Goal: Task Accomplishment & Management: Complete application form

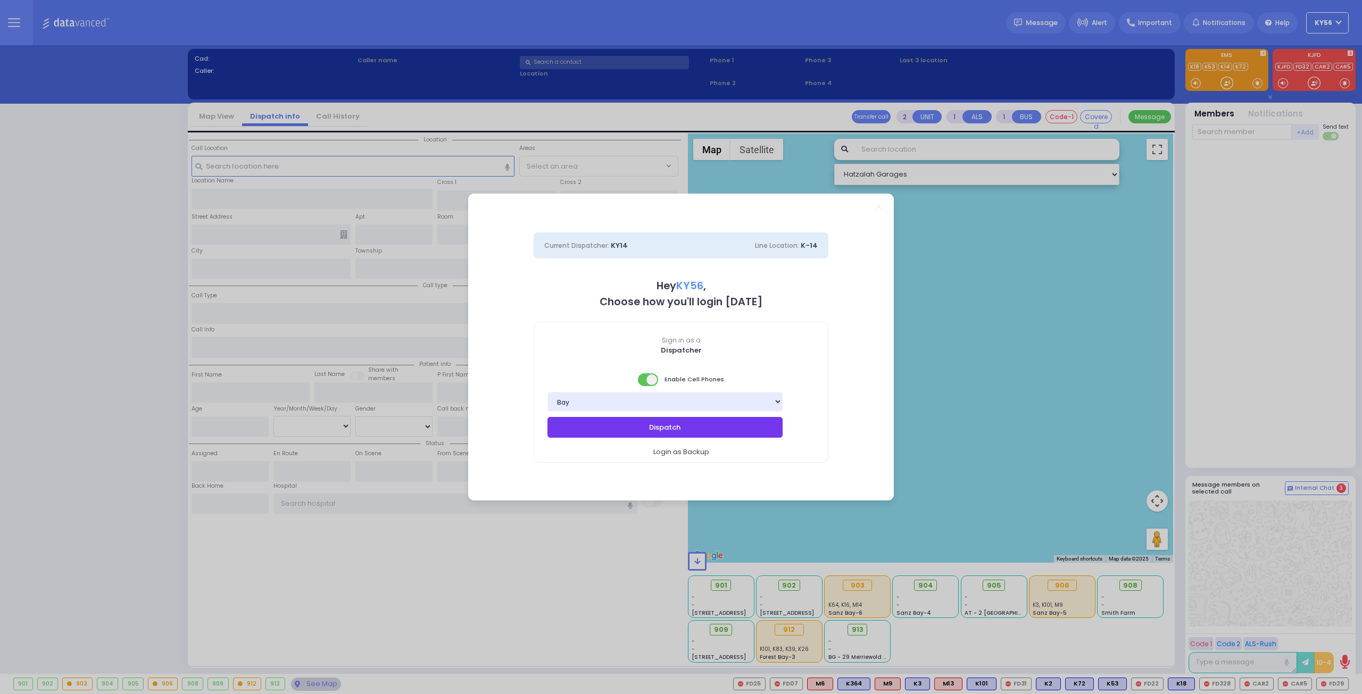
click at [696, 430] on button "Dispatch" at bounding box center [664, 427] width 235 height 20
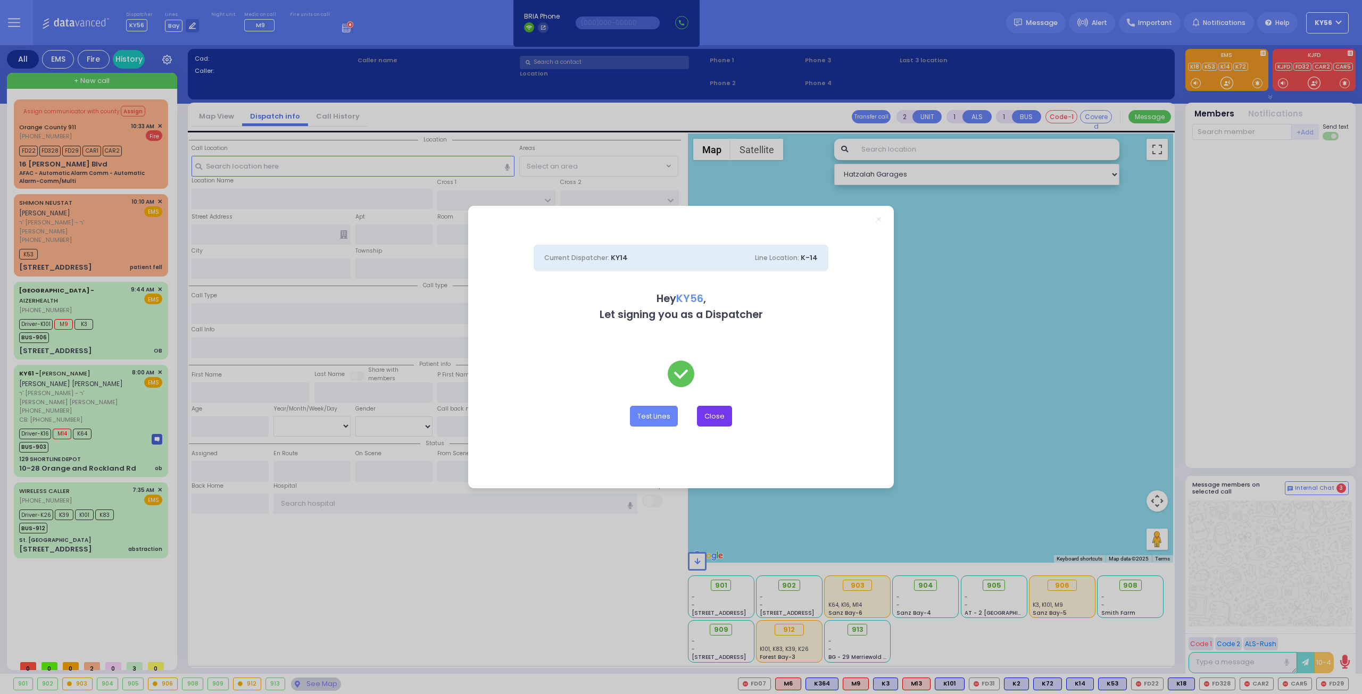
click at [716, 415] on button "Close" at bounding box center [714, 416] width 35 height 20
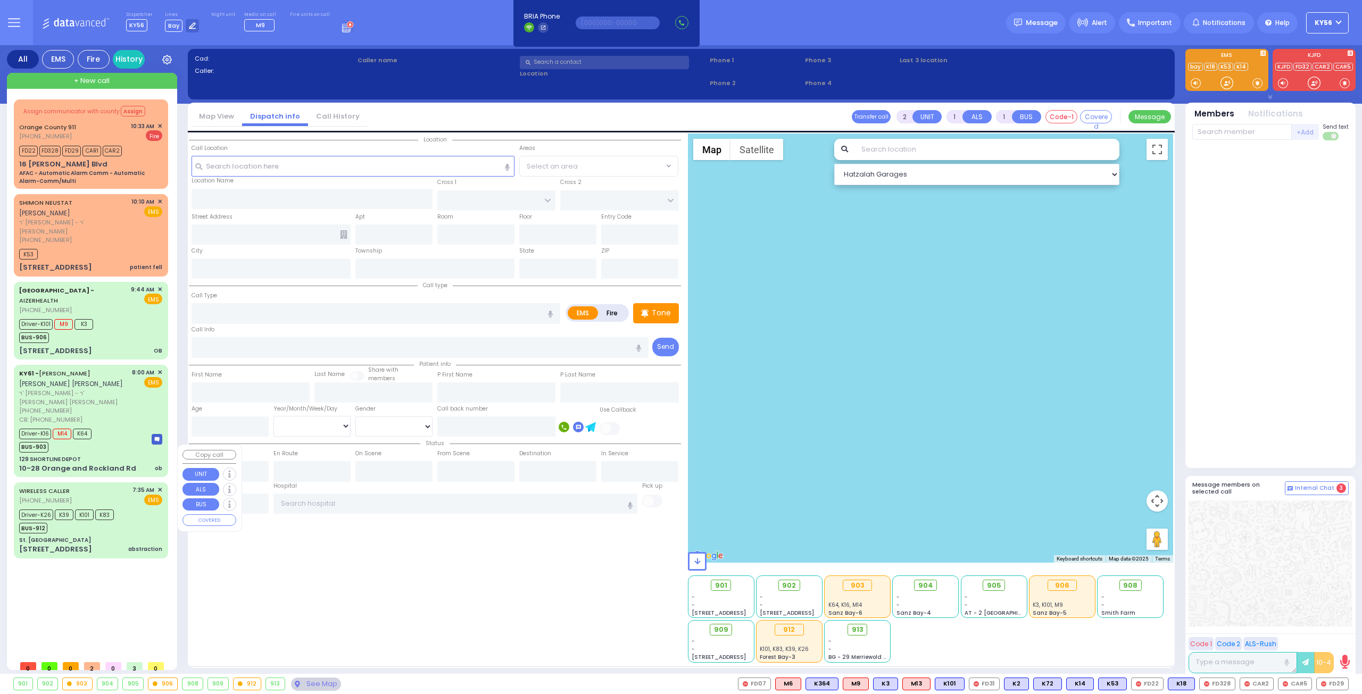
click at [85, 544] on div "[STREET_ADDRESS] abstraction" at bounding box center [90, 549] width 143 height 11
type input "6"
select select
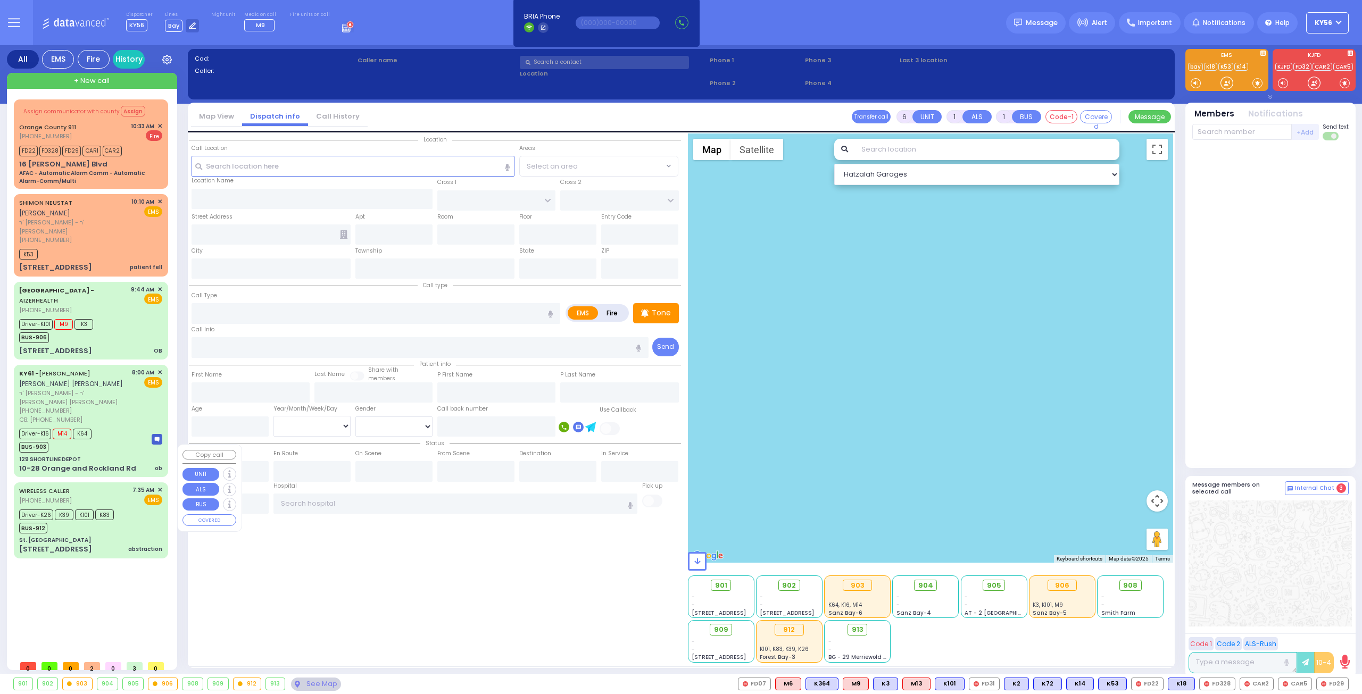
type input "abstraction"
radio input "true"
type input "[PERSON_NAME]"
type input "Yakov"
type input "47"
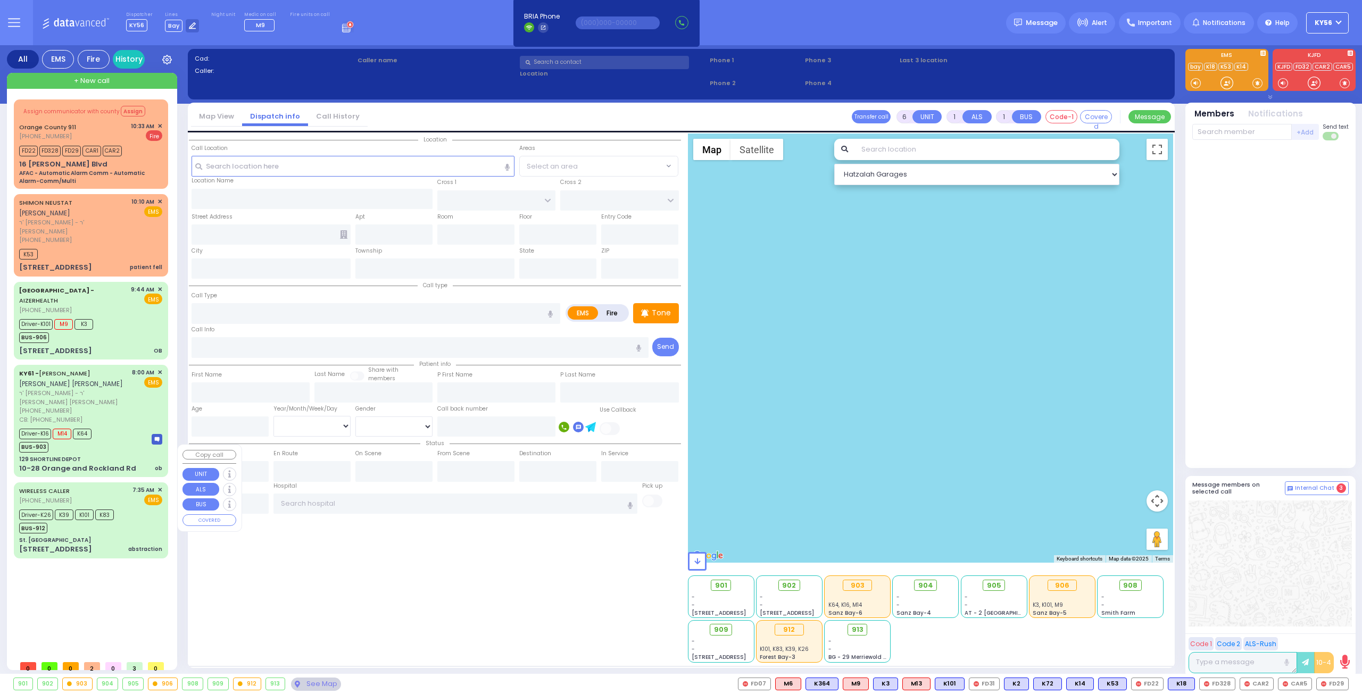
select select "Year"
select select "[DEMOGRAPHIC_DATA]"
type input "07:35"
type input "07:54"
type input "08:35"
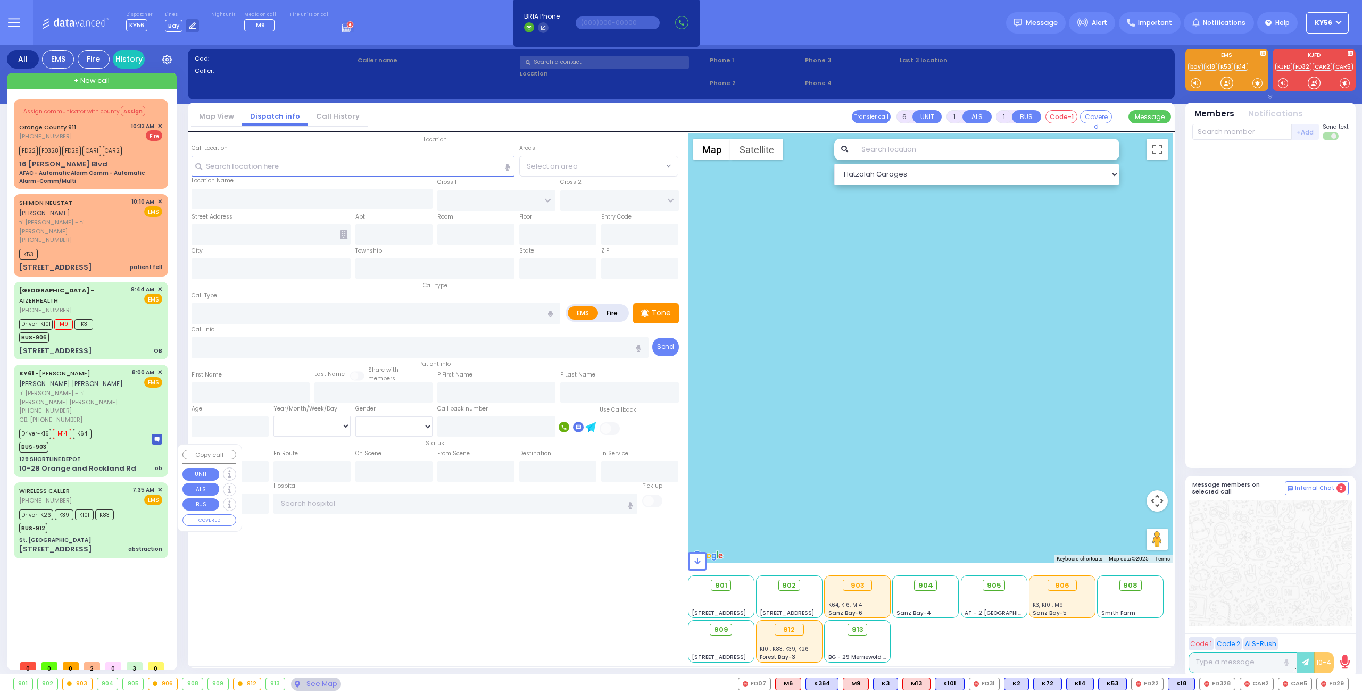
type input "08:42"
type input "10:25"
type input "10:37"
type input "[GEOGRAPHIC_DATA] ([GEOGRAPHIC_DATA]) [STREET_ADDRESS][US_STATE]"
select select "Hatzalah Garages"
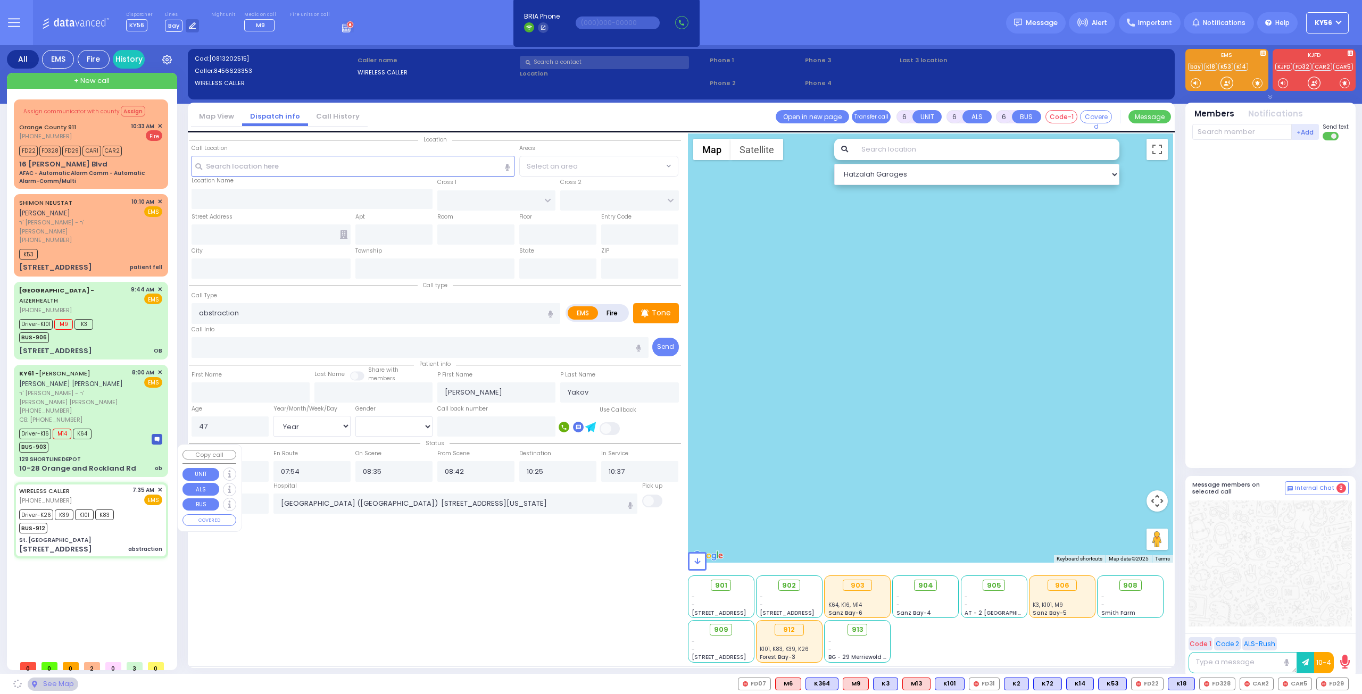
type input "St. [GEOGRAPHIC_DATA]"
type input "GRAND ST"
type input "VAN DUZER PL"
type input "[STREET_ADDRESS]"
type input "Warwick"
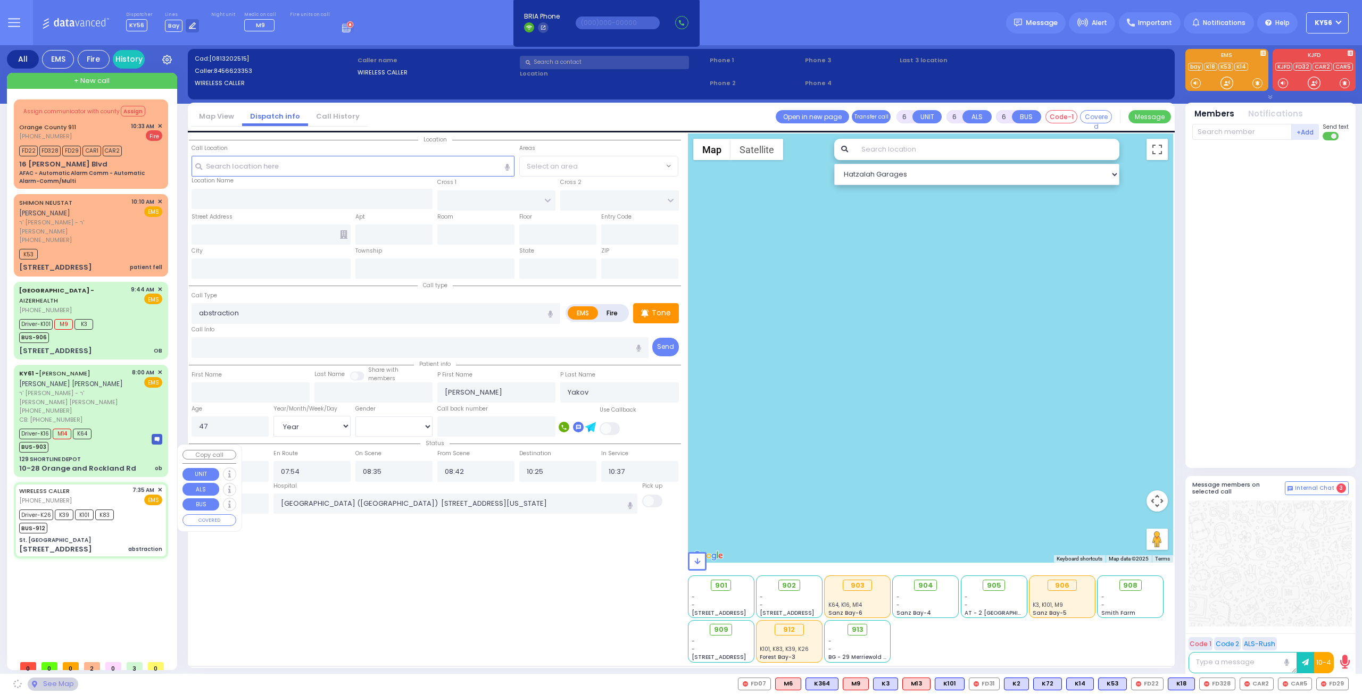
type input "[US_STATE]"
type input "10990"
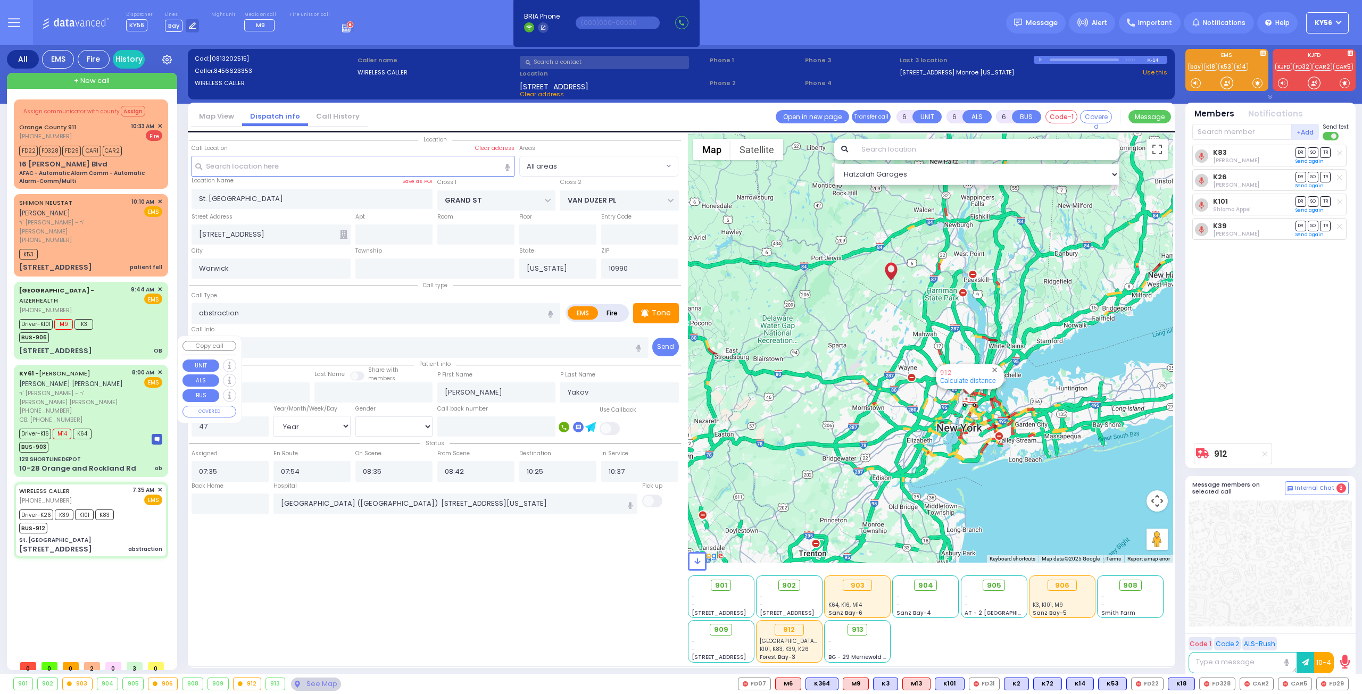
click at [85, 463] on div "10-28 Orange and Rockland Rd" at bounding box center [77, 468] width 117 height 11
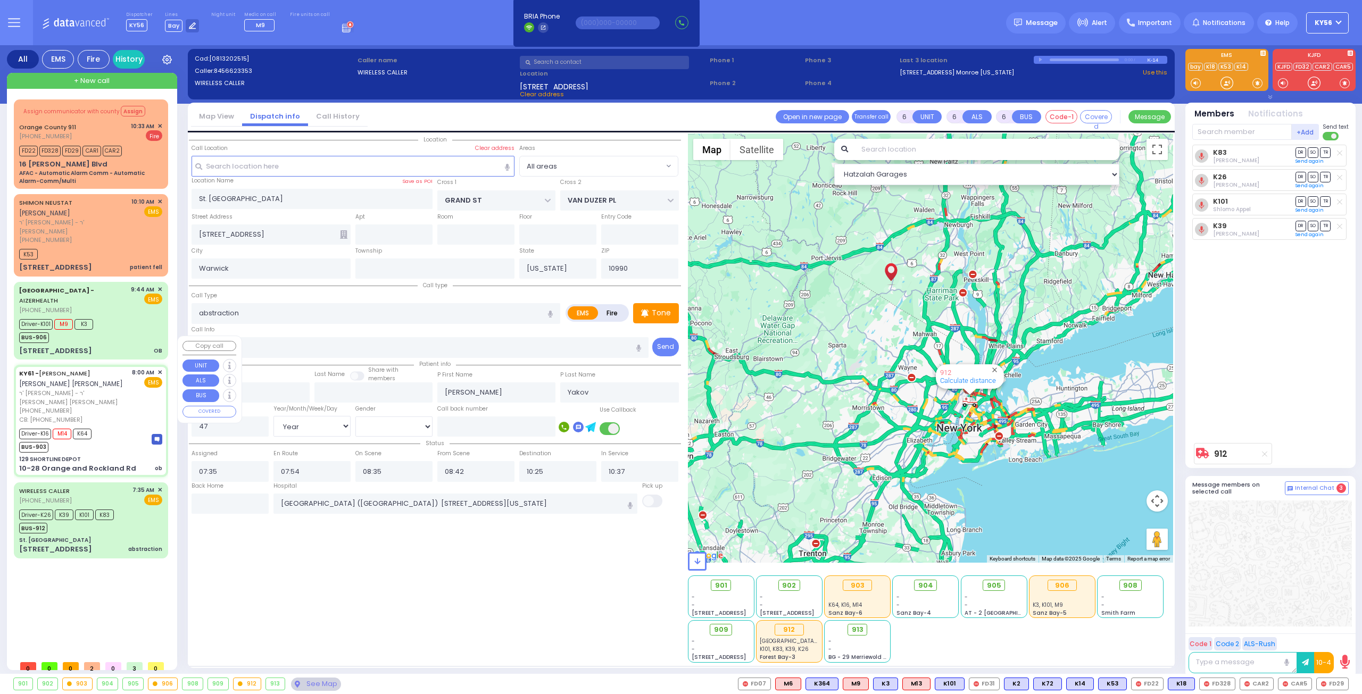
select select
type input "ob"
radio input "true"
type input "[PERSON_NAME]"
type input "POLACHECK"
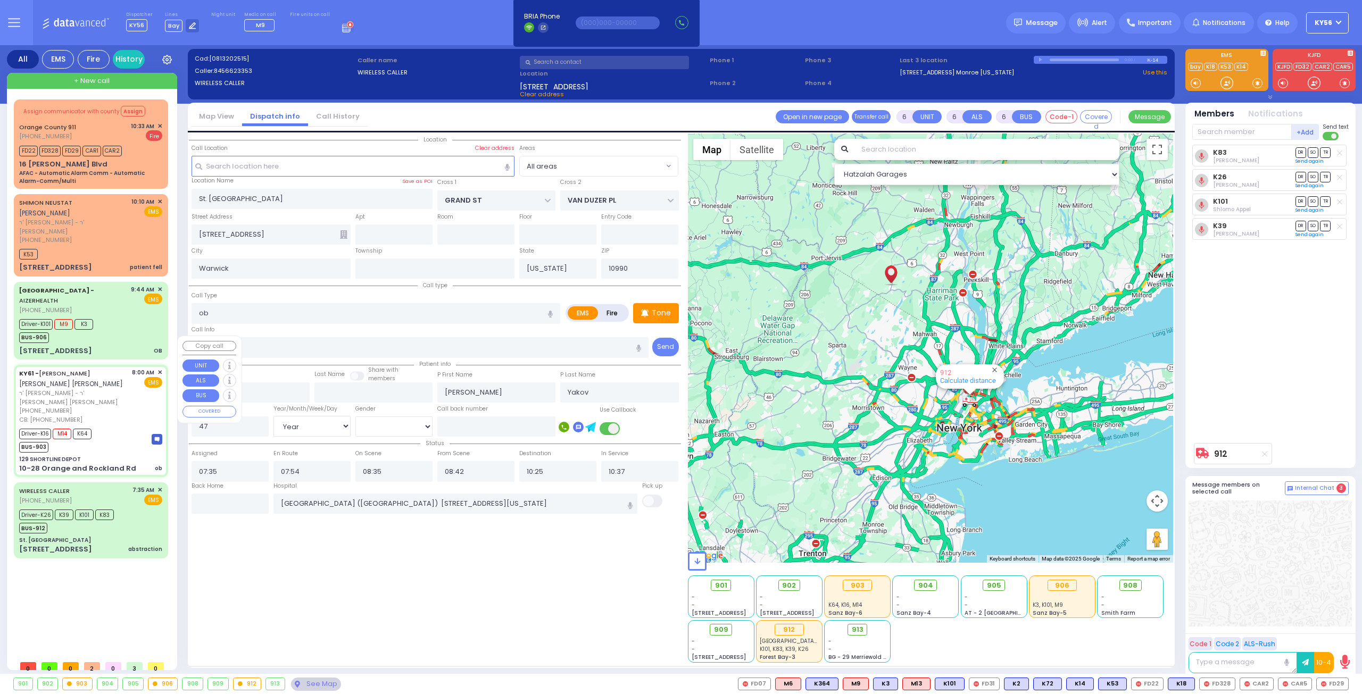
type input "[PERSON_NAME]"
type input "Pomrind"
type input "25"
select select "Year"
select select "[DEMOGRAPHIC_DATA]"
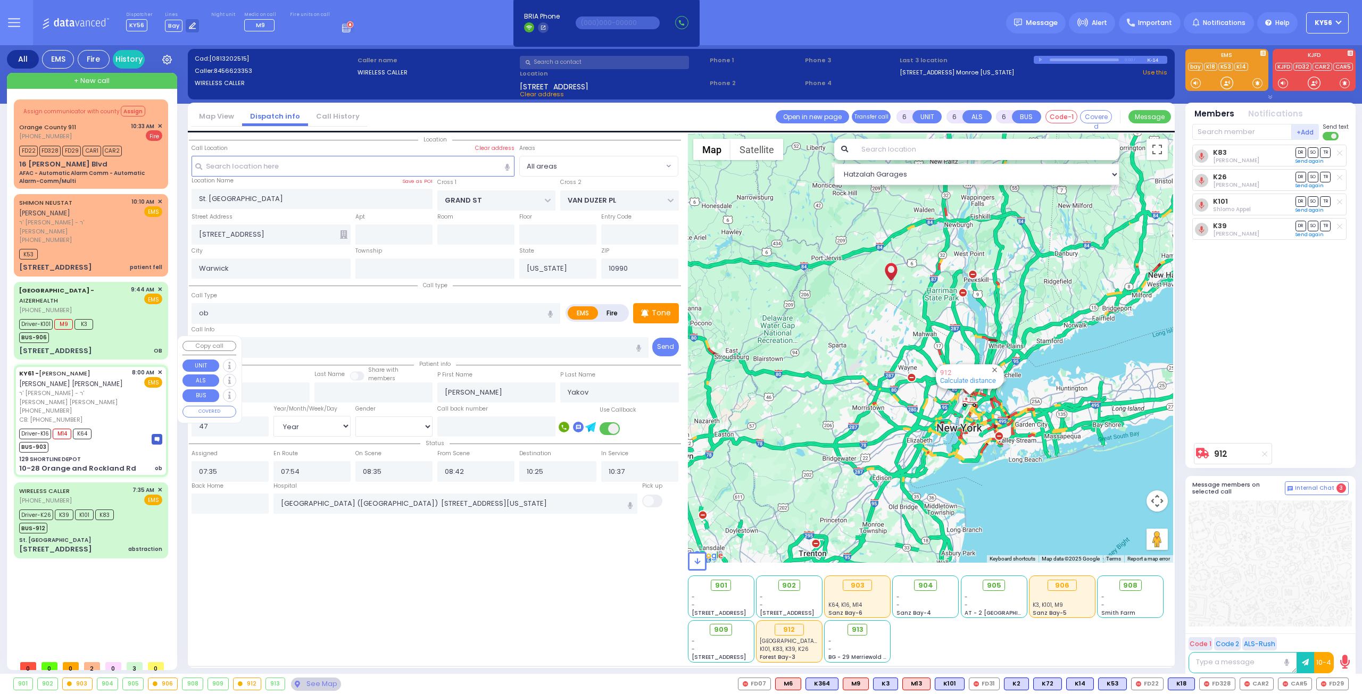
type input "9173379460"
type input "08:00"
type input "08:03"
type input "08:30"
type input "08:35"
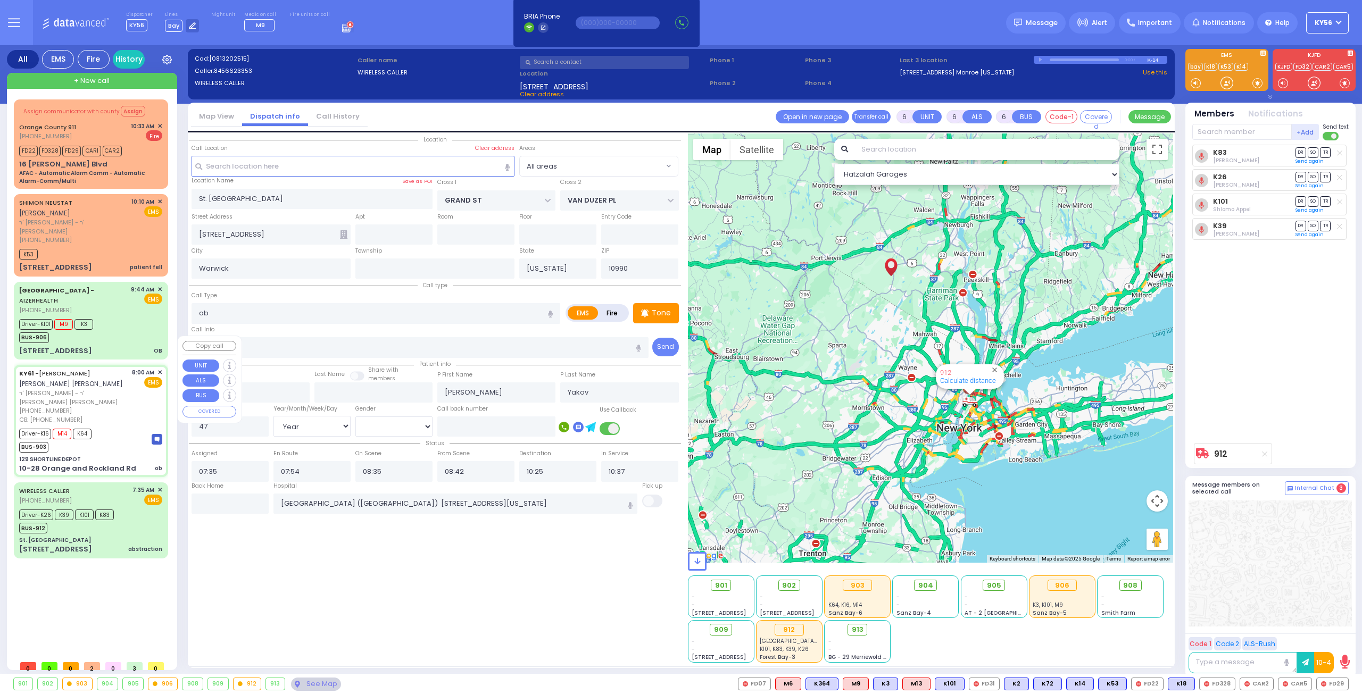
type input "09:30"
type input "09:45"
type input "[GEOGRAPHIC_DATA] [STREET_ADDRESS] [US_STATE][GEOGRAPHIC_DATA]"
select select "Hatzalah Garages"
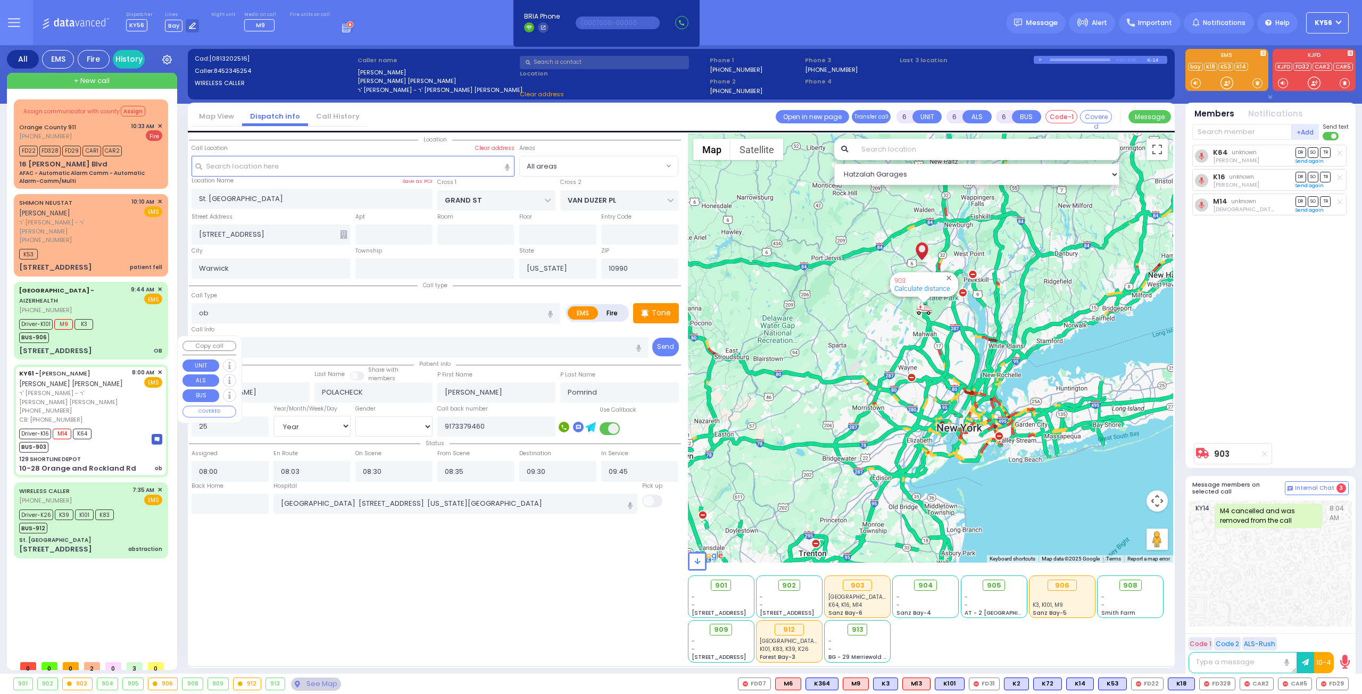
type input "129 SHORTLINE DEPOT"
type input "10-28 Orange and Rockland Rd"
type input "Monroe"
type input "10950"
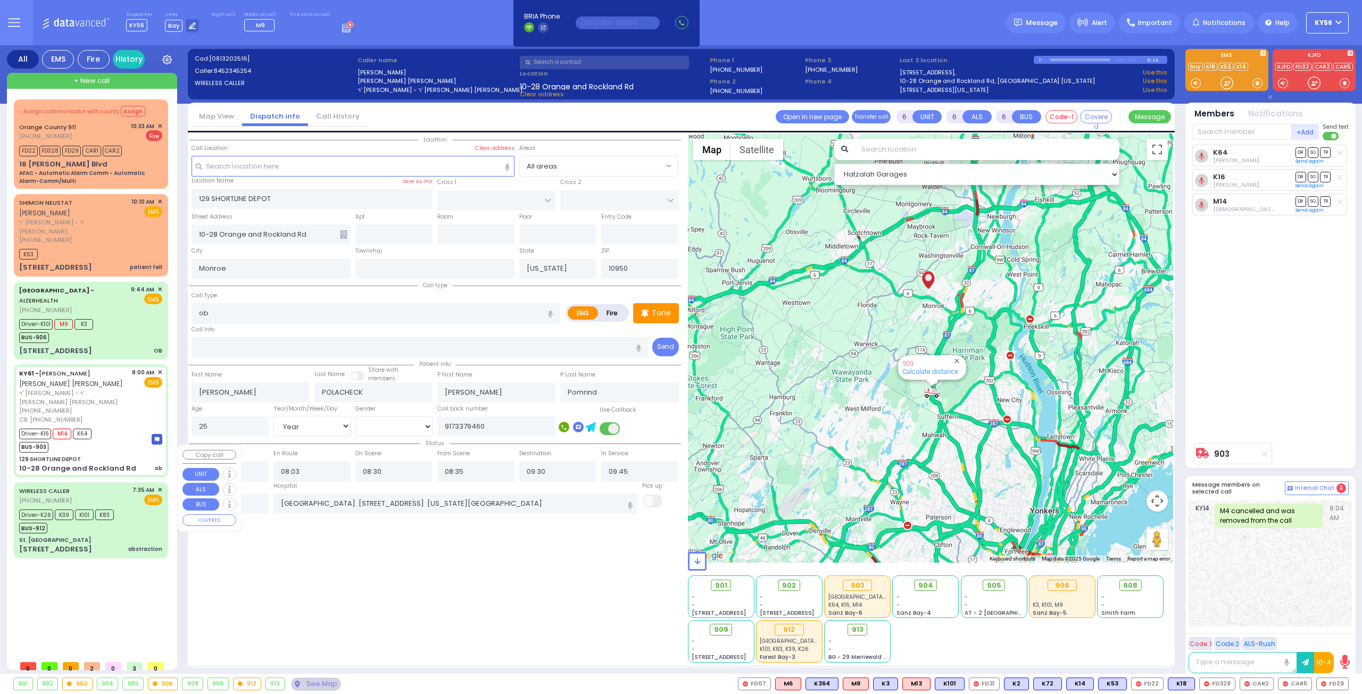
click at [106, 572] on div "Assign communicator with county Assign [GEOGRAPHIC_DATA] 911 [PHONE_NUMBER] FD2…" at bounding box center [93, 377] width 158 height 556
click at [115, 561] on div "Assign communicator with county Assign [GEOGRAPHIC_DATA] 911 [PHONE_NUMBER] FD2…" at bounding box center [93, 377] width 158 height 556
click at [85, 520] on div "BUS-912" at bounding box center [66, 526] width 95 height 13
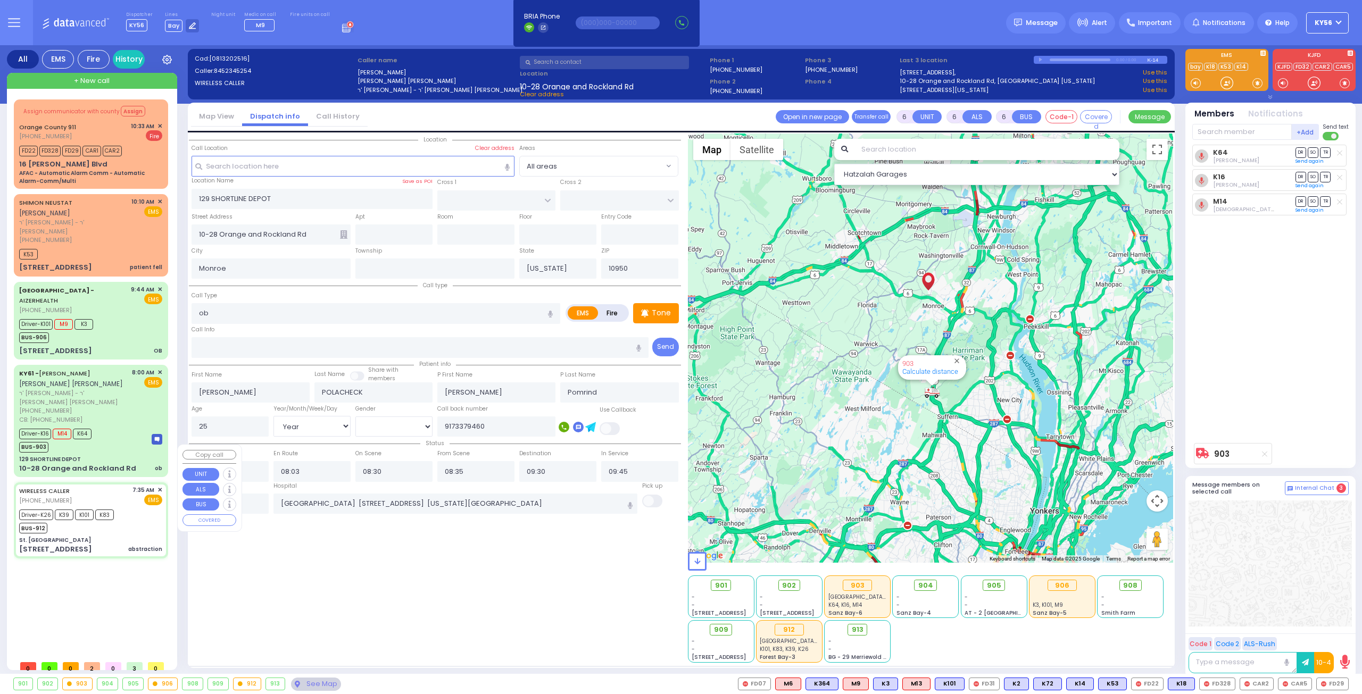
select select
type input "abstraction"
radio input "true"
type input "[PERSON_NAME]"
type input "Yakov"
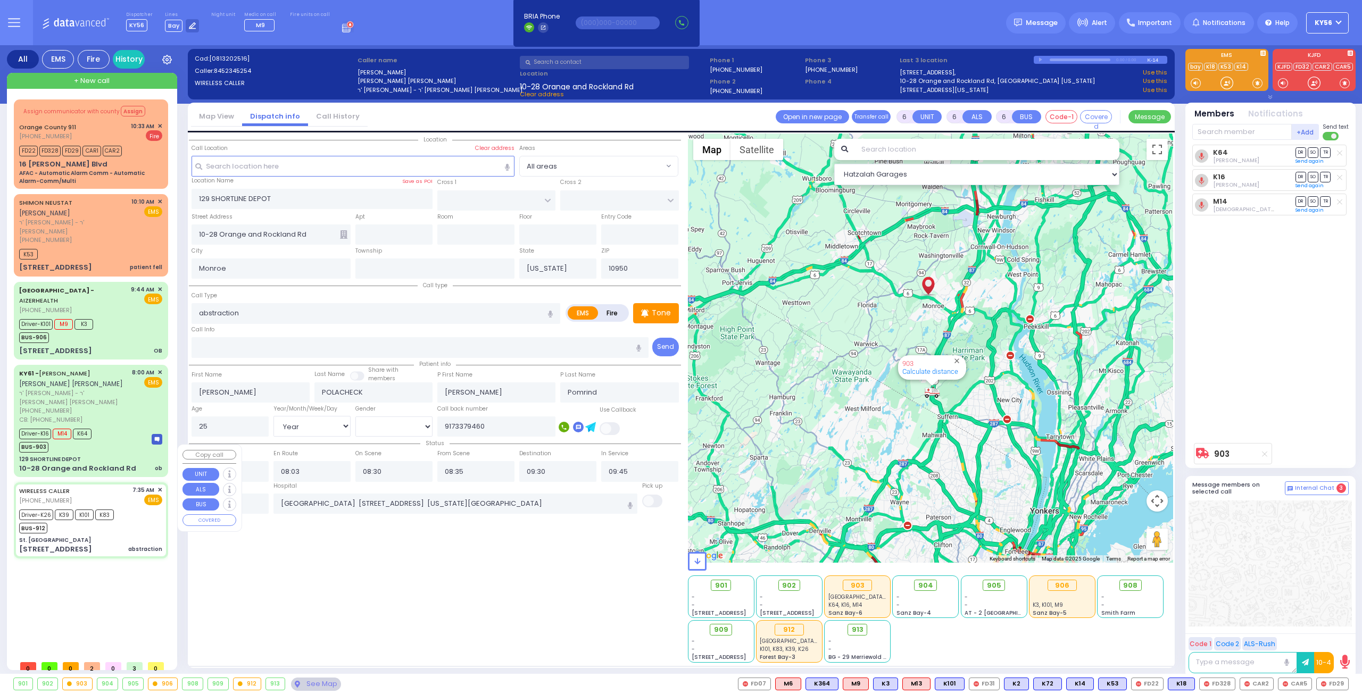
type input "47"
select select "Year"
select select "[DEMOGRAPHIC_DATA]"
type input "07:35"
type input "07:54"
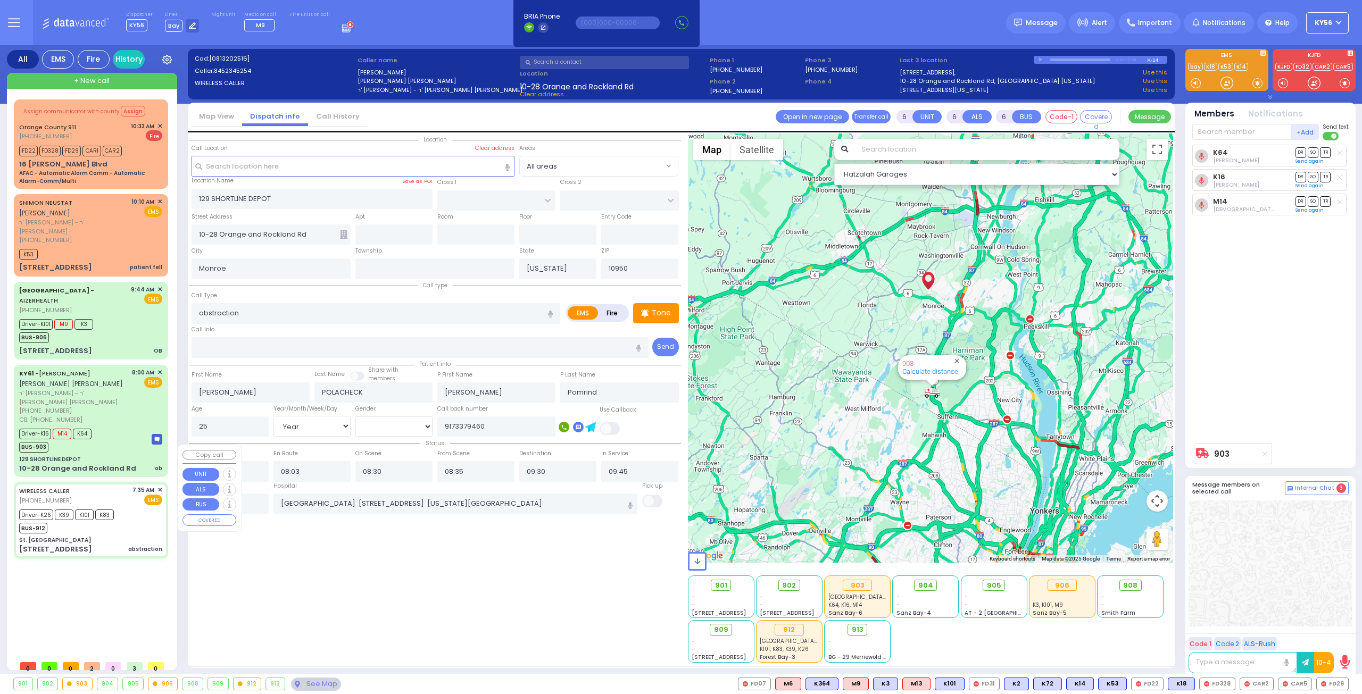
type input "08:35"
type input "08:42"
type input "10:25"
type input "10:37"
type input "[GEOGRAPHIC_DATA] ([GEOGRAPHIC_DATA]) [STREET_ADDRESS][US_STATE]"
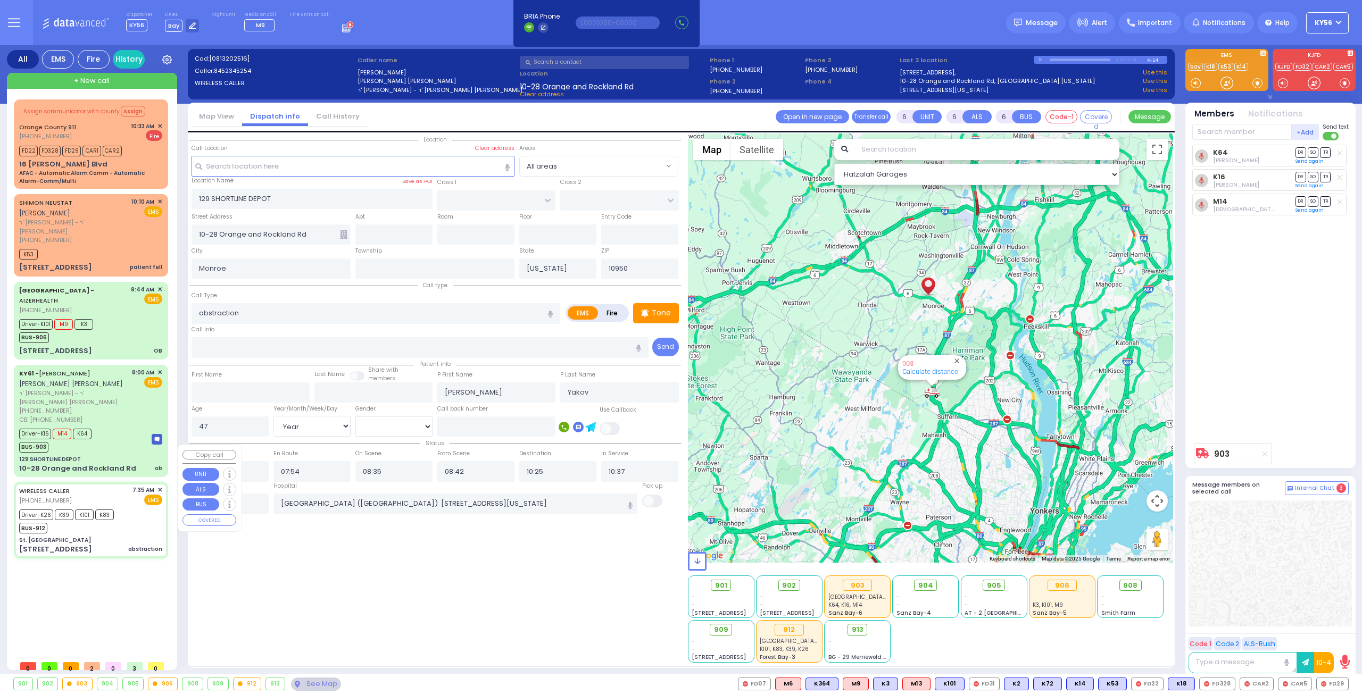
type input "St. [GEOGRAPHIC_DATA]"
type input "GRAND ST"
type input "VAN DUZER PL"
type input "[STREET_ADDRESS]"
type input "Warwick"
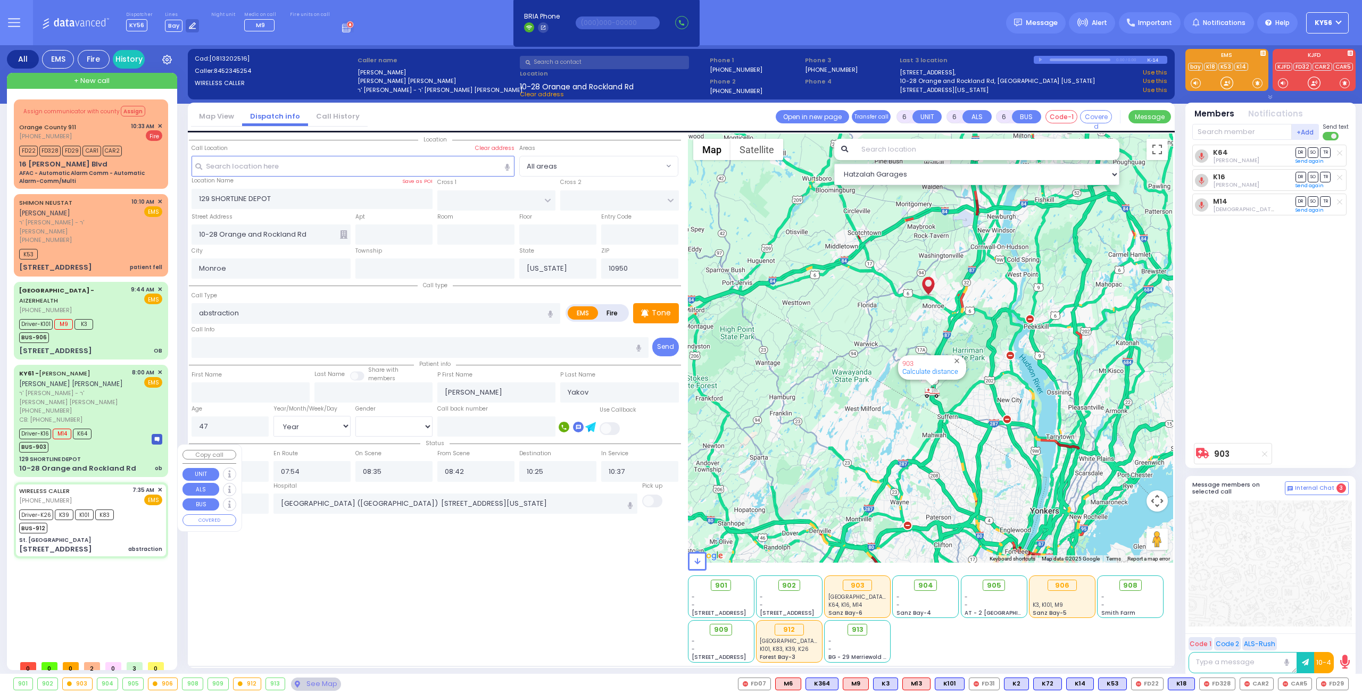
type input "10990"
select select "Hatzalah Garages"
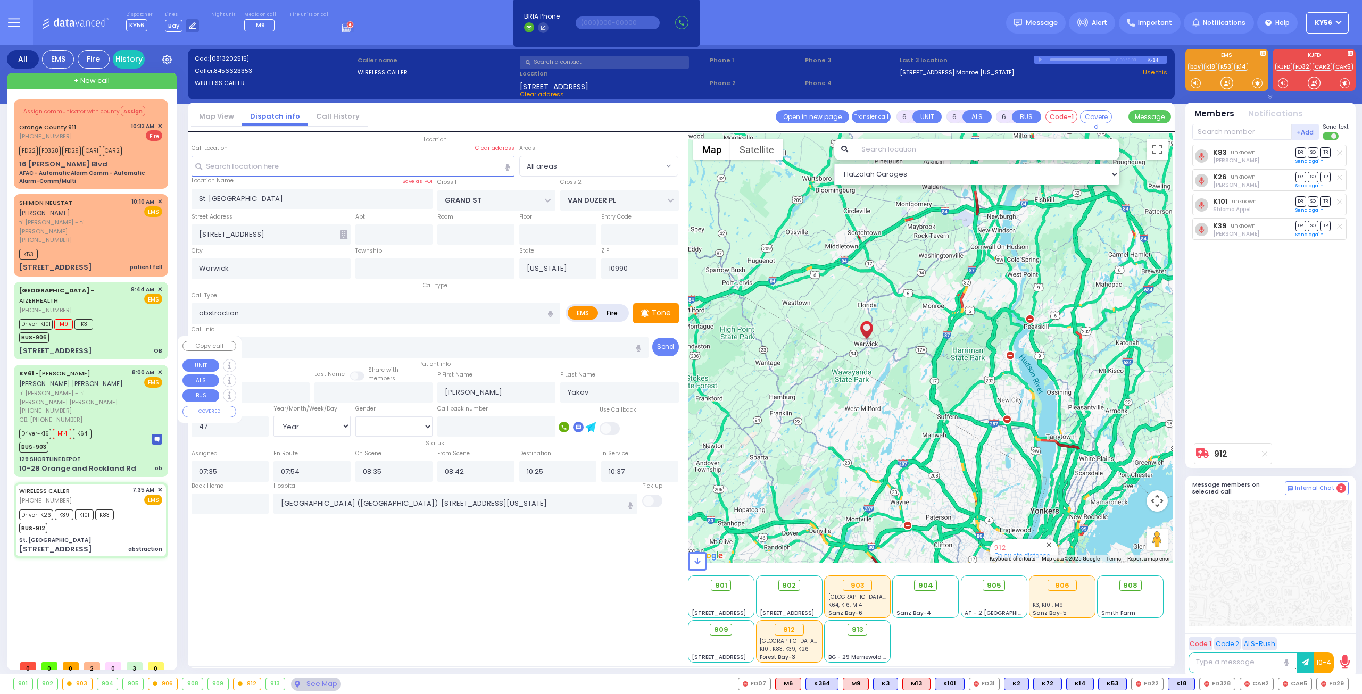
click at [99, 414] on div "KY61 - [PERSON_NAME] [PERSON_NAME] [PERSON_NAME] ר' [PERSON_NAME] - ר' [PERSON_…" at bounding box center [91, 420] width 150 height 108
select select
type input "ob"
radio input "true"
type input "[PERSON_NAME]"
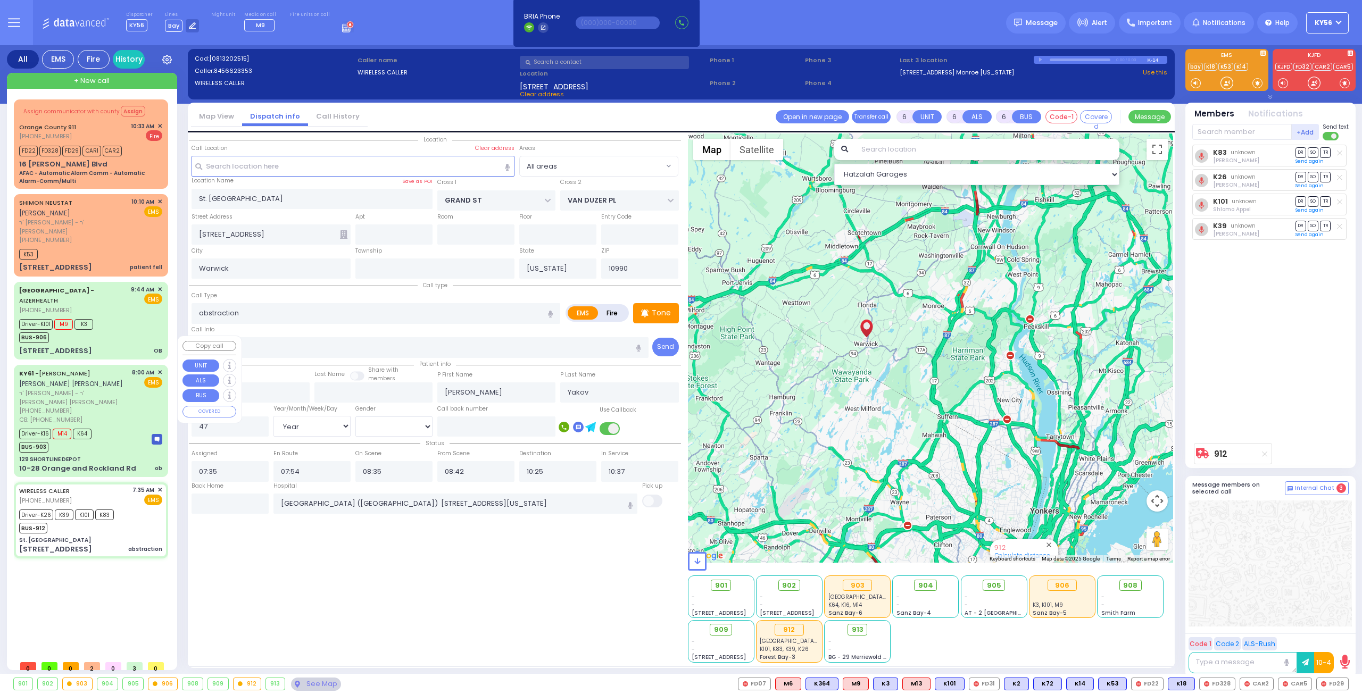
type input "POLACHECK"
type input "[PERSON_NAME]"
type input "Pomrind"
type input "25"
select select "Year"
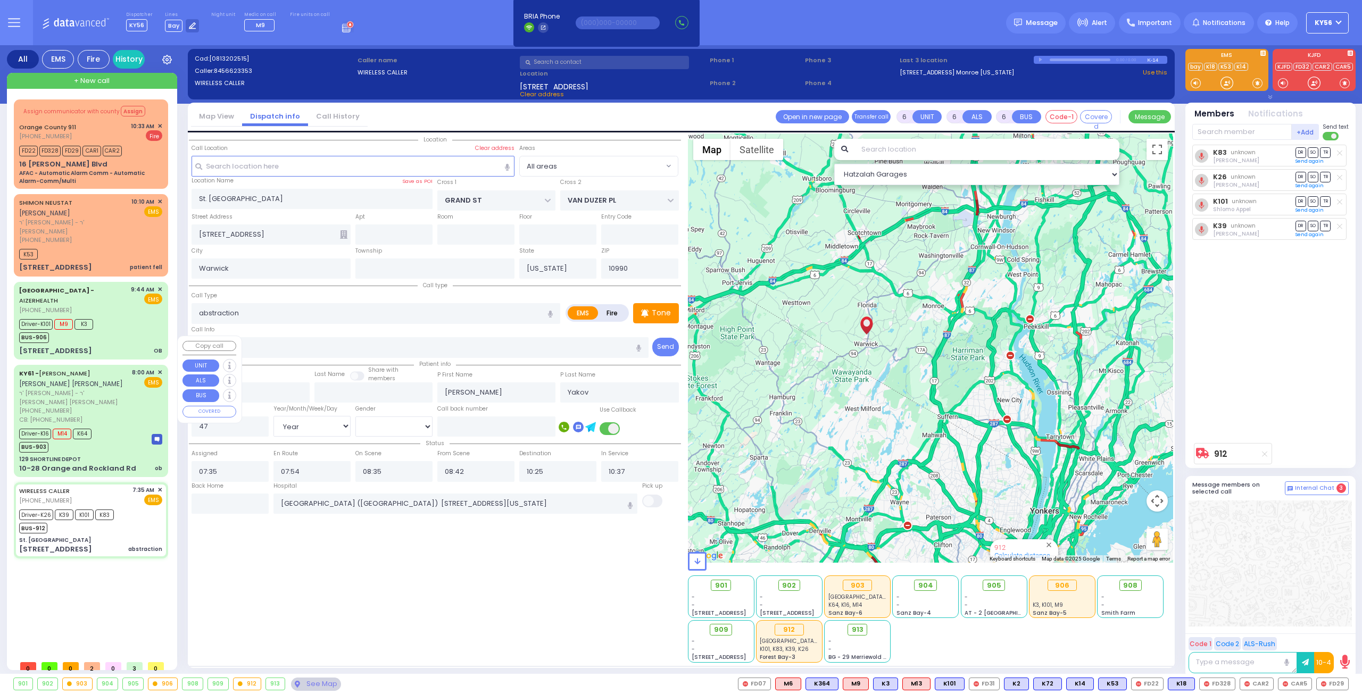
select select "[DEMOGRAPHIC_DATA]"
type input "9173379460"
type input "08:00"
type input "08:03"
type input "08:30"
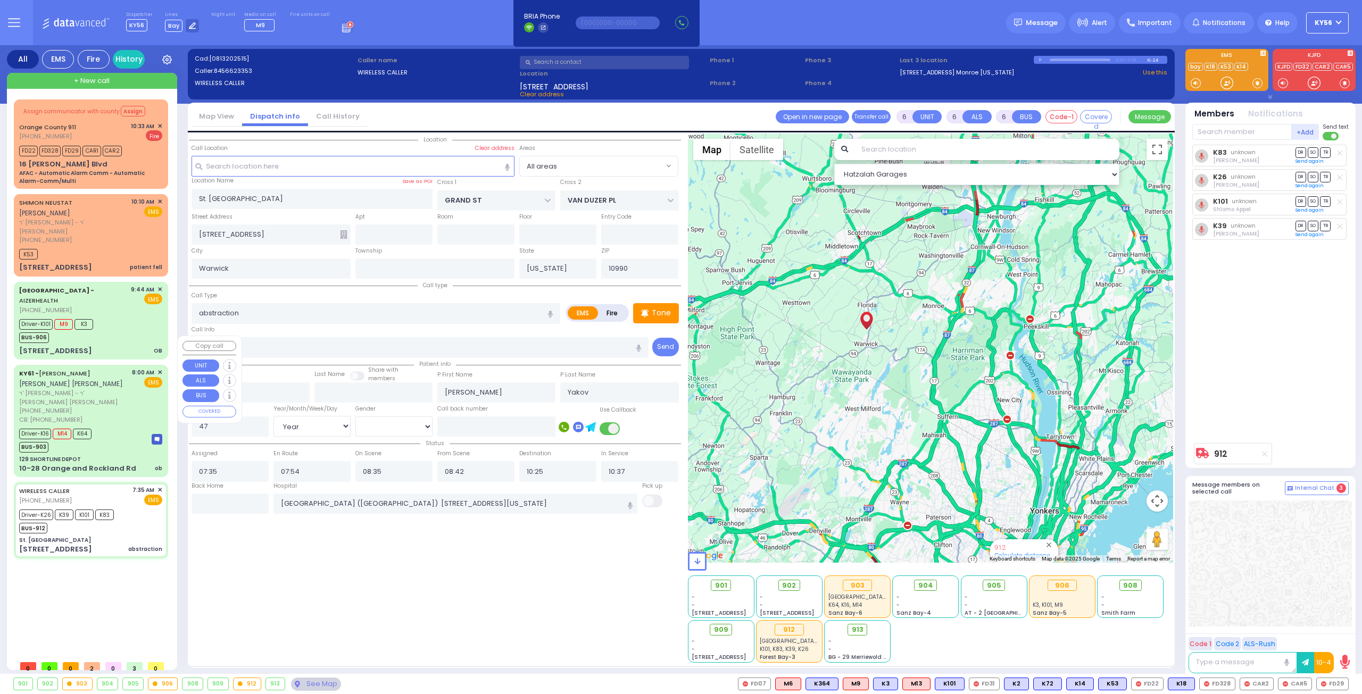
type input "08:35"
type input "09:30"
type input "09:45"
type input "[GEOGRAPHIC_DATA] [STREET_ADDRESS] [US_STATE][GEOGRAPHIC_DATA]"
select select "Hatzalah Garages"
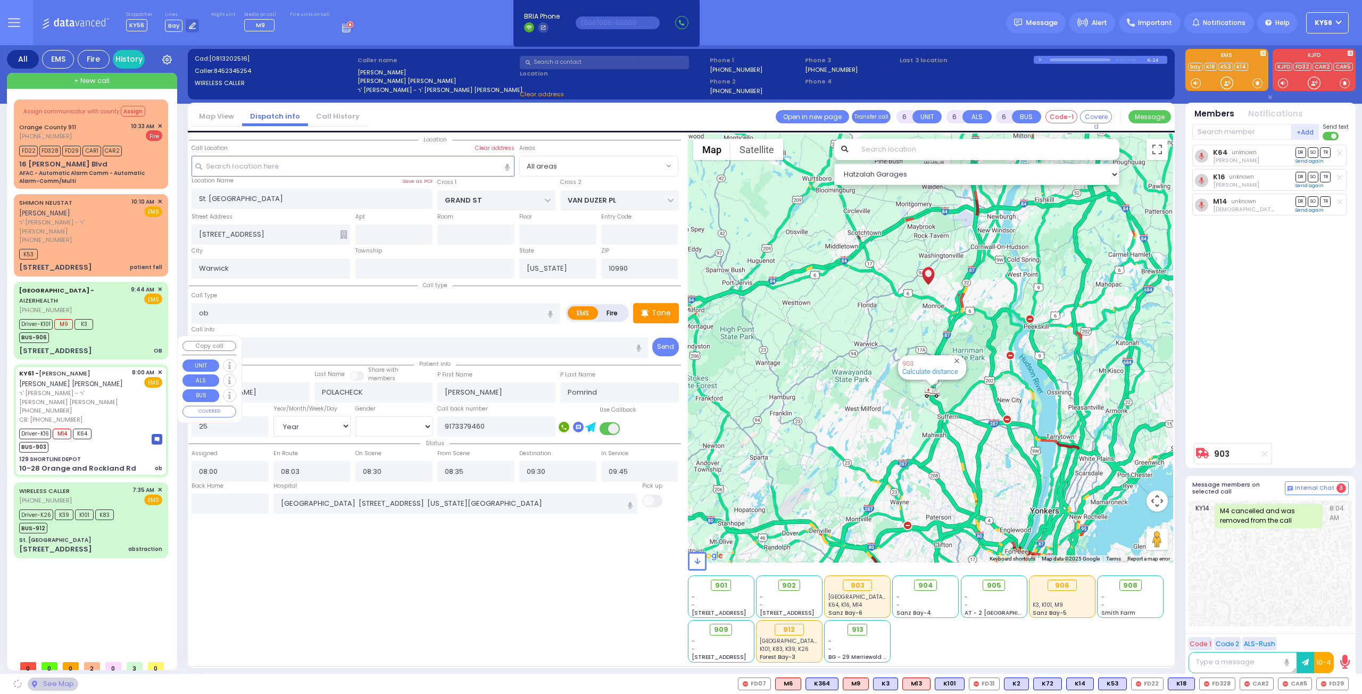
type input "129 SHORTLINE DEPOT"
type input "10-28 Orange and Rockland Rd"
type input "Monroe"
type input "10950"
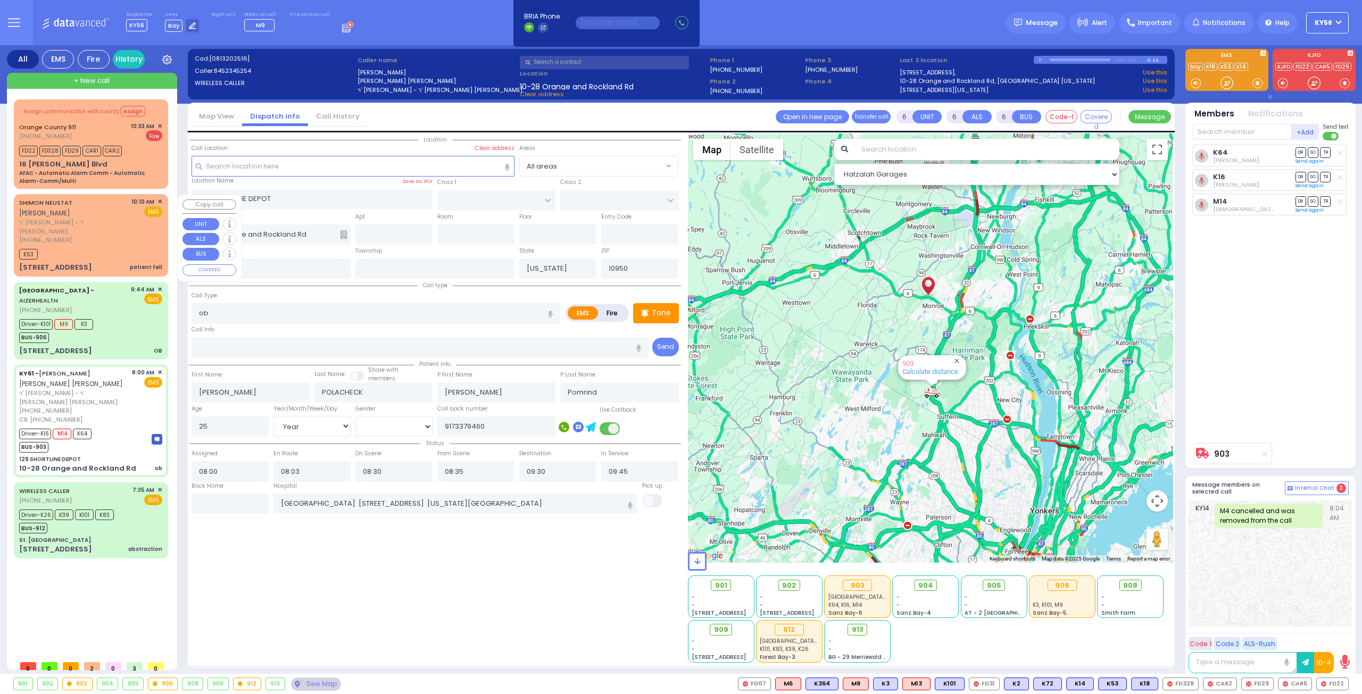
click at [98, 218] on span "ר' [PERSON_NAME] - ר' [PERSON_NAME]" at bounding box center [73, 227] width 108 height 18
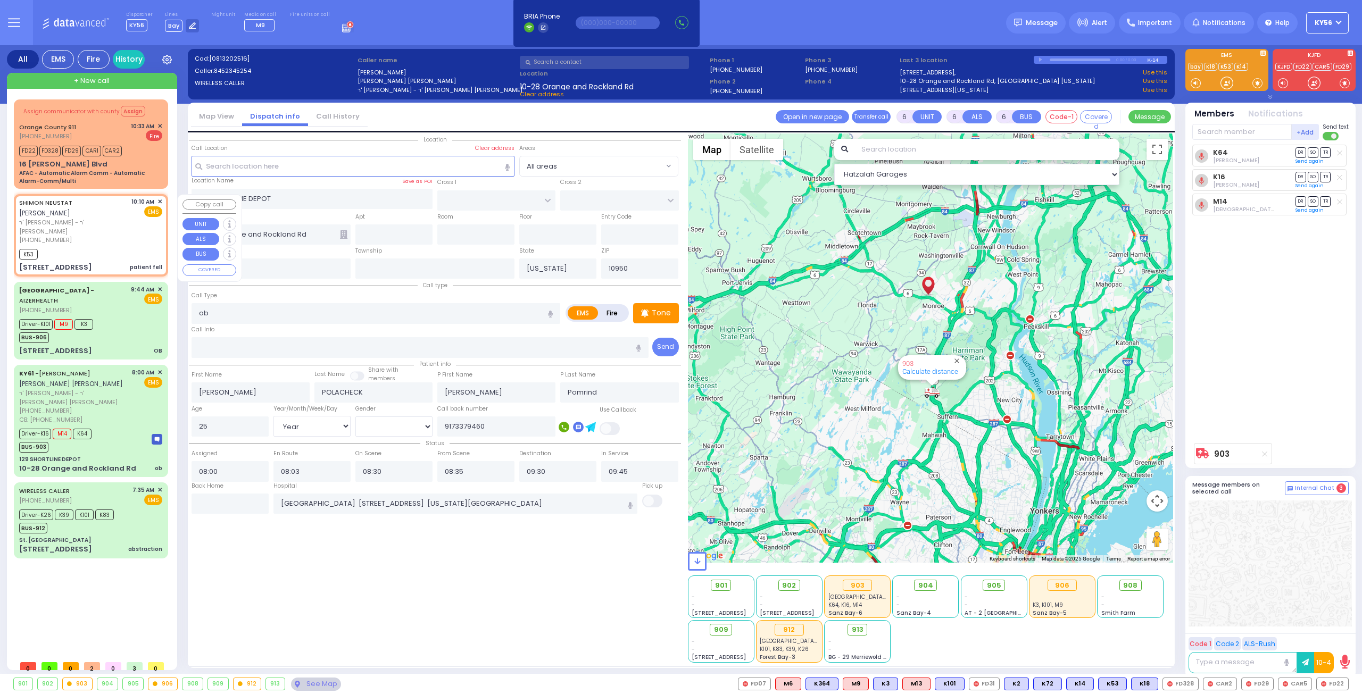
type input "2"
type input "0"
select select
type input "patient fell"
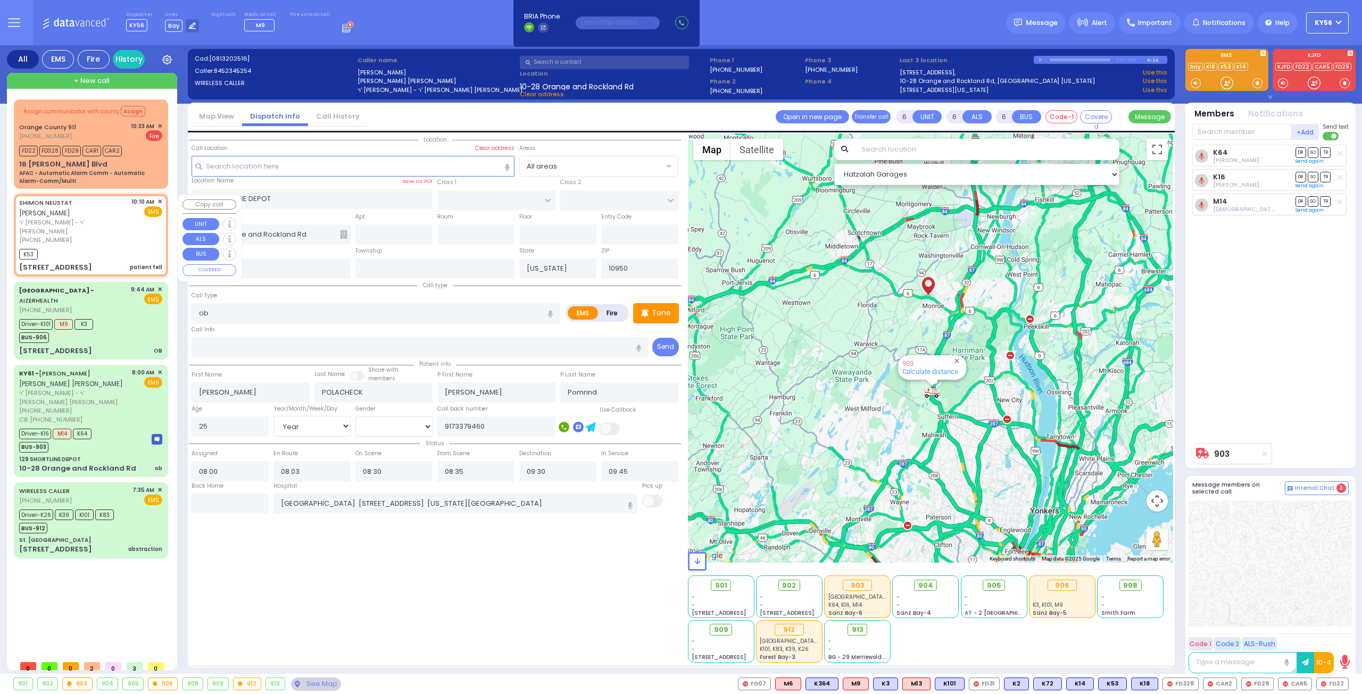
radio input "true"
type input "SHIMON"
type input "NEUSTAT"
select select
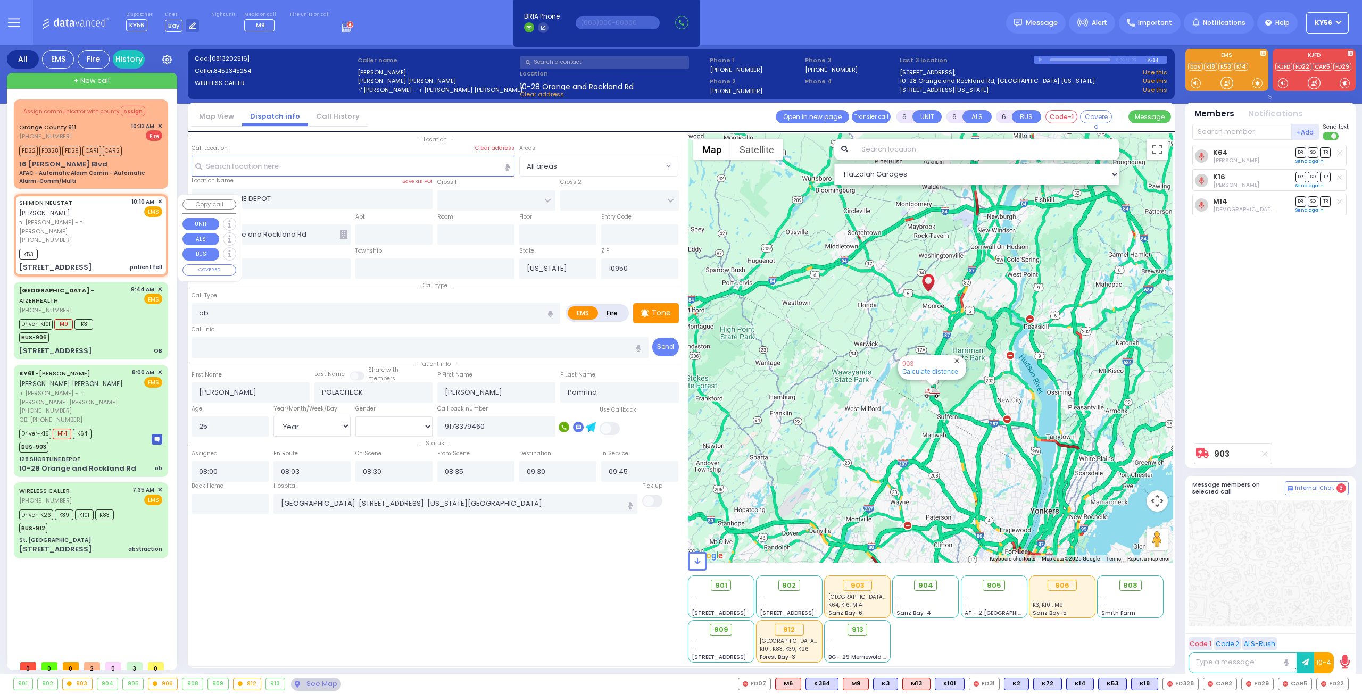
type input "10:10"
type input "10:14"
type input "LAKE SHORE DR"
type input "[STREET_ADDRESS]"
select select "Hatzalah Garages"
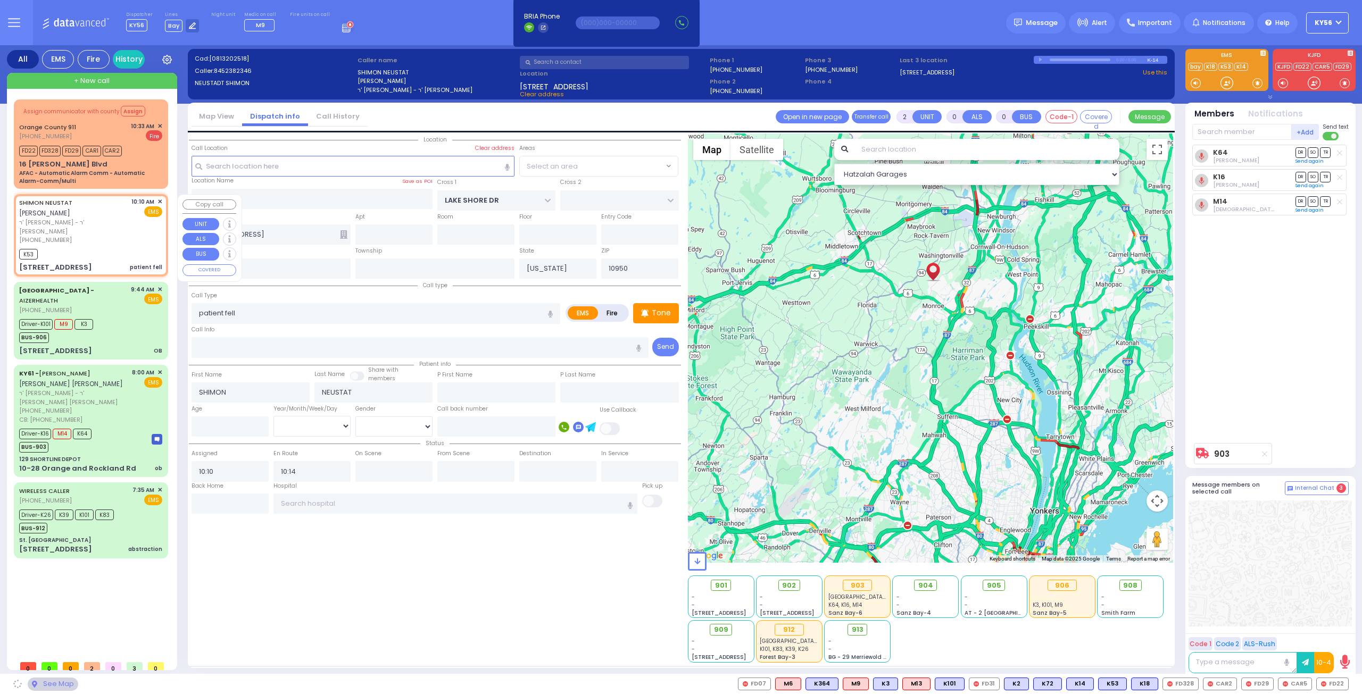
select select "[GEOGRAPHIC_DATA]"
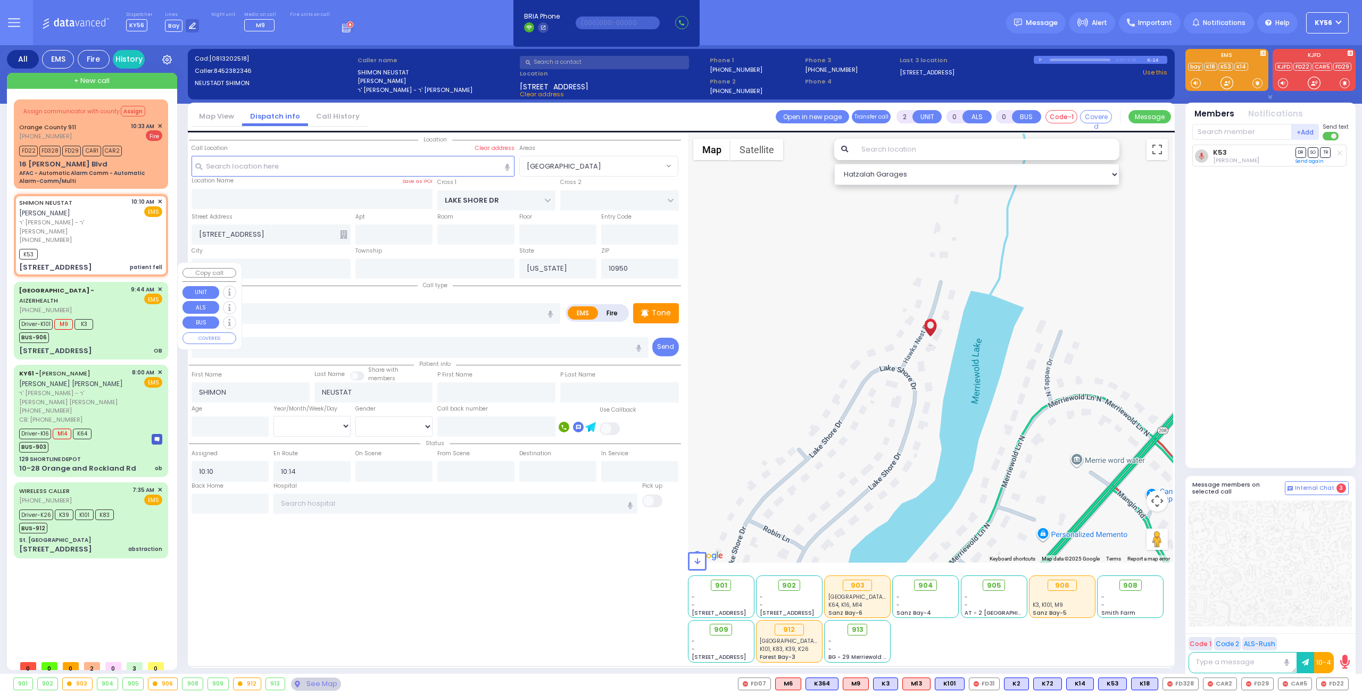
click at [94, 316] on div "Driver-K101 M9 K3 BUS-906" at bounding box center [58, 329] width 78 height 27
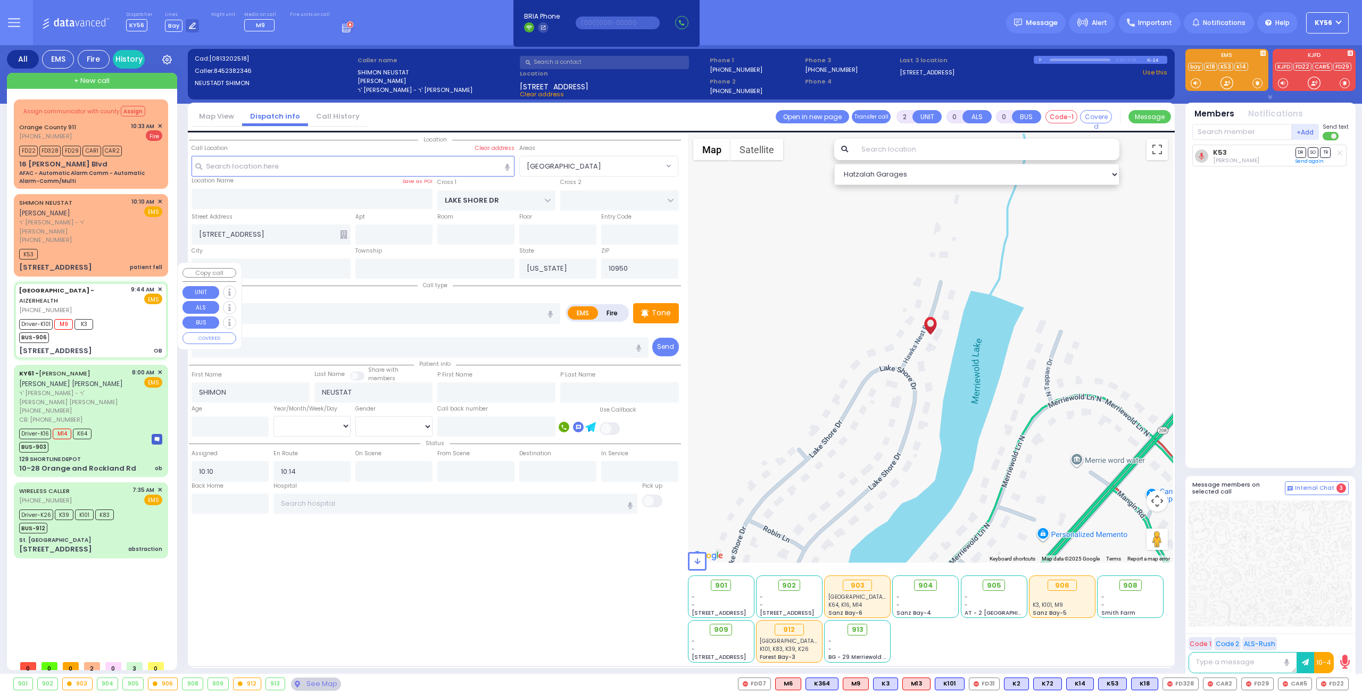
type input "6"
select select
type input "OB"
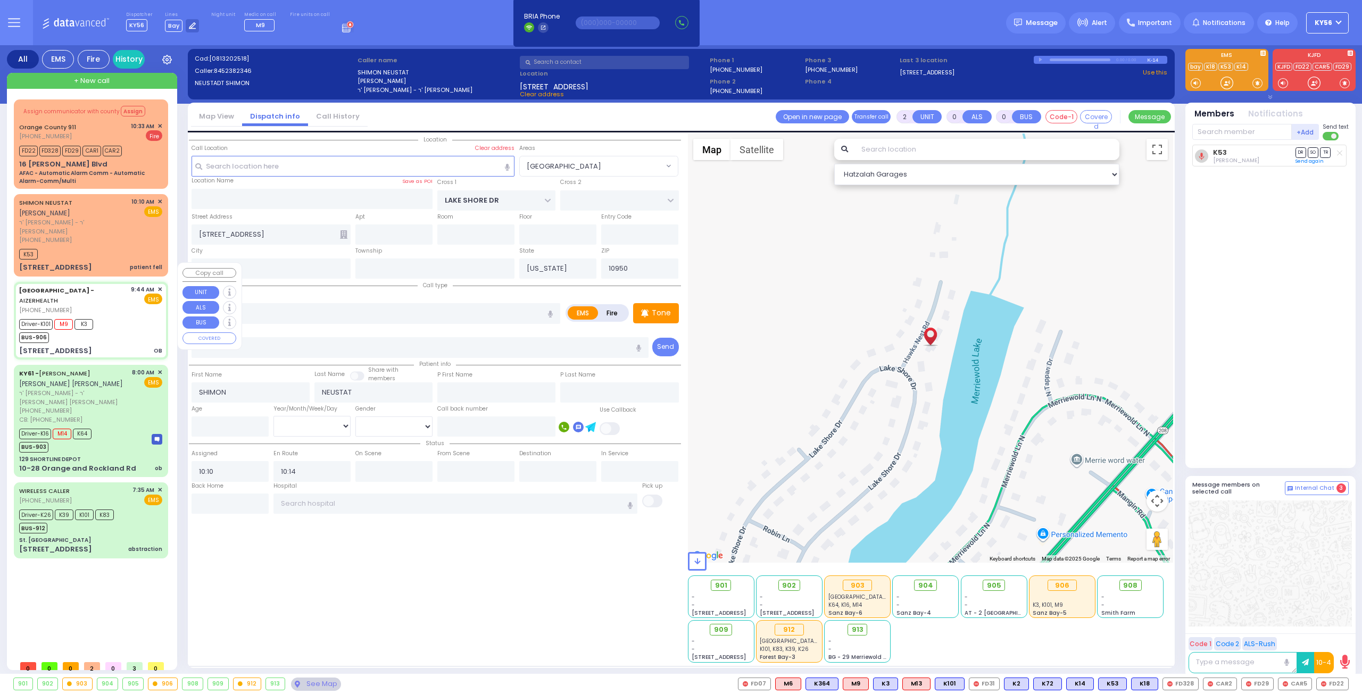
radio input "true"
type input "Baila"
type input "Stauber"
type input "22"
select select "Year"
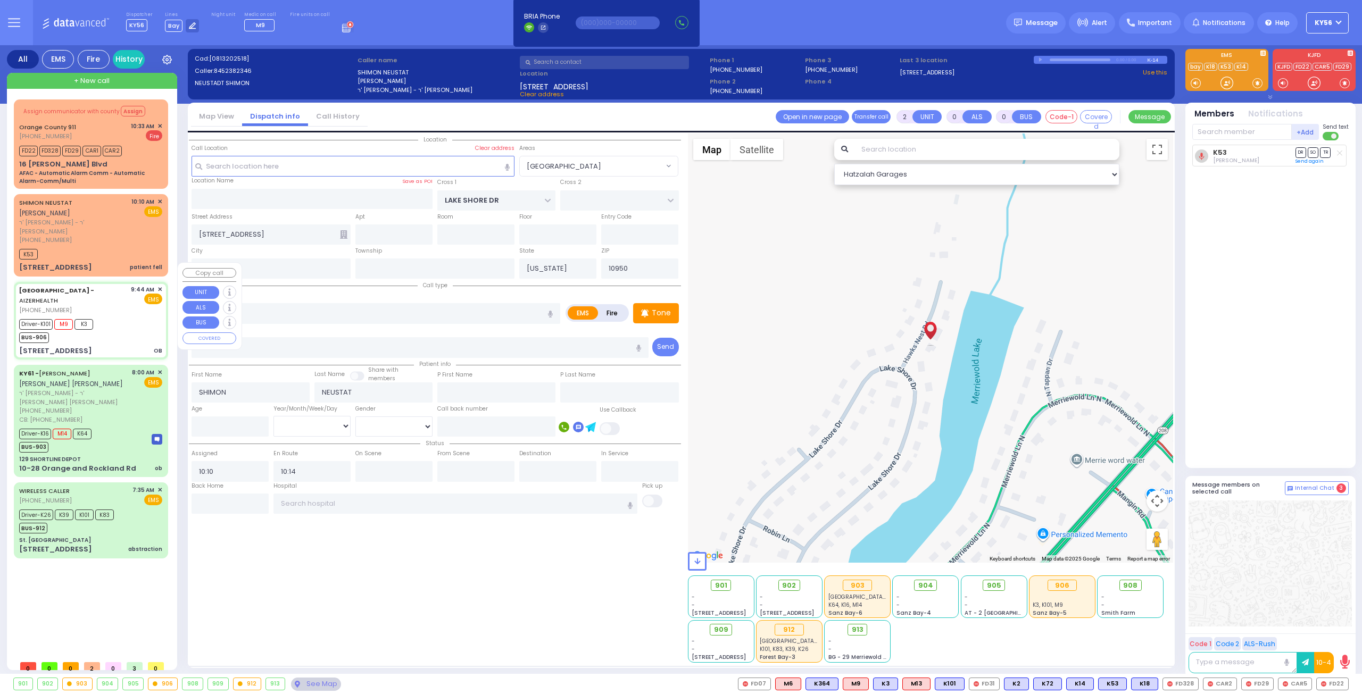
select select "[DEMOGRAPHIC_DATA]"
type input "09:44"
type input "09:46"
type input "10:00"
type input "[GEOGRAPHIC_DATA] [STREET_ADDRESS][GEOGRAPHIC_DATA] Suffern"
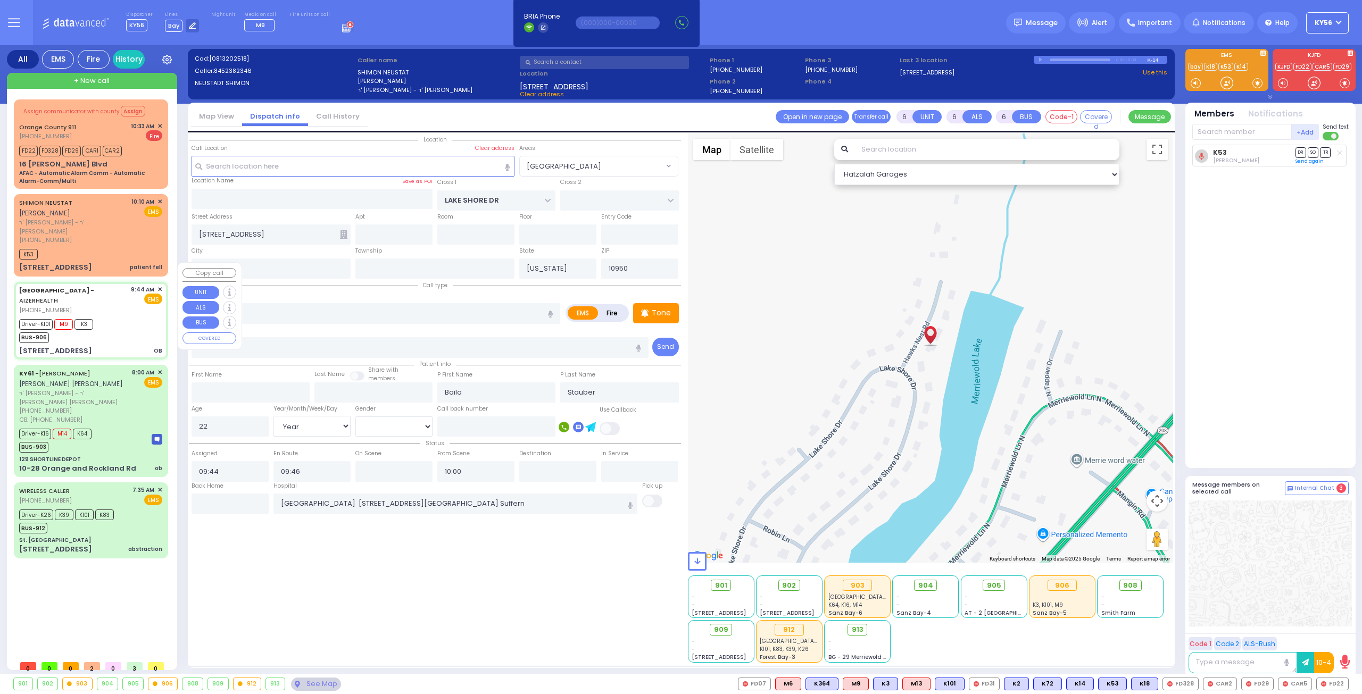
select select "Hatzalah Garages"
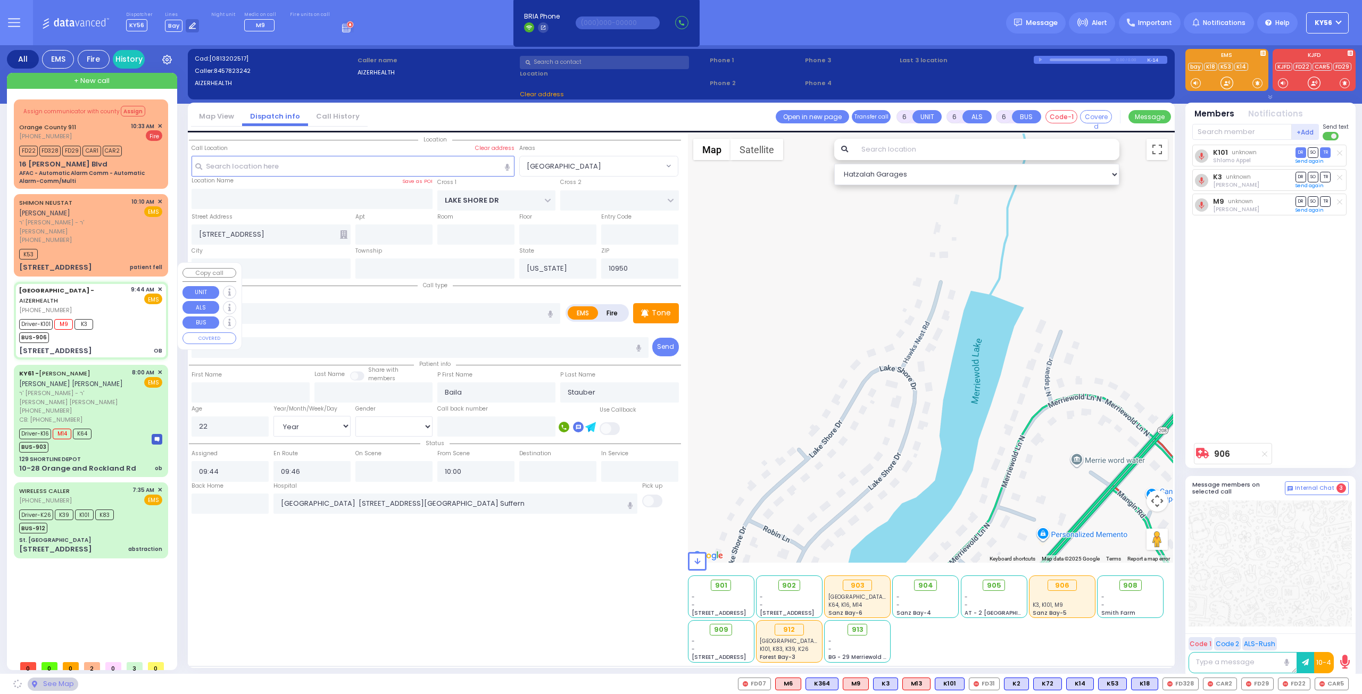
type input "[STREET_ADDRESS]"
type input "[GEOGRAPHIC_DATA]"
type input "6112"
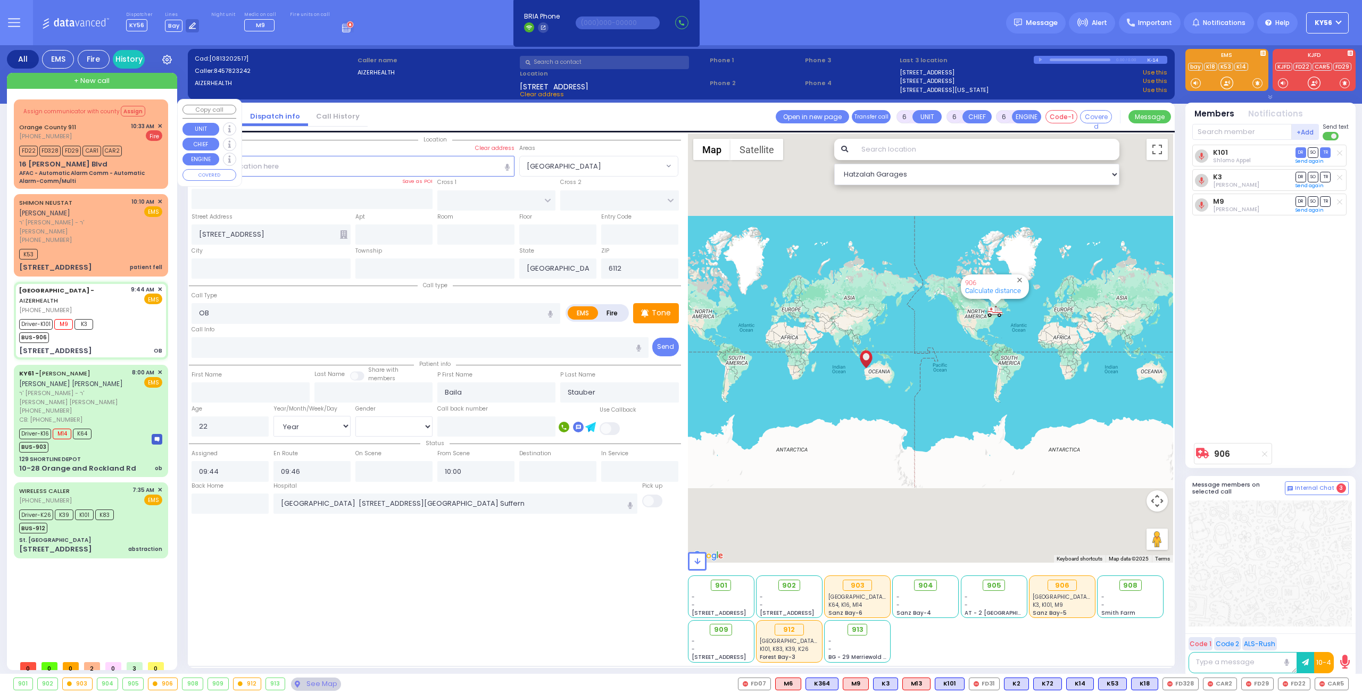
click at [101, 168] on div "16 [PERSON_NAME] Blvd AFAC - Automatic Alarm Comm - Automatic Alarm-Comm/Multi" at bounding box center [90, 172] width 143 height 27
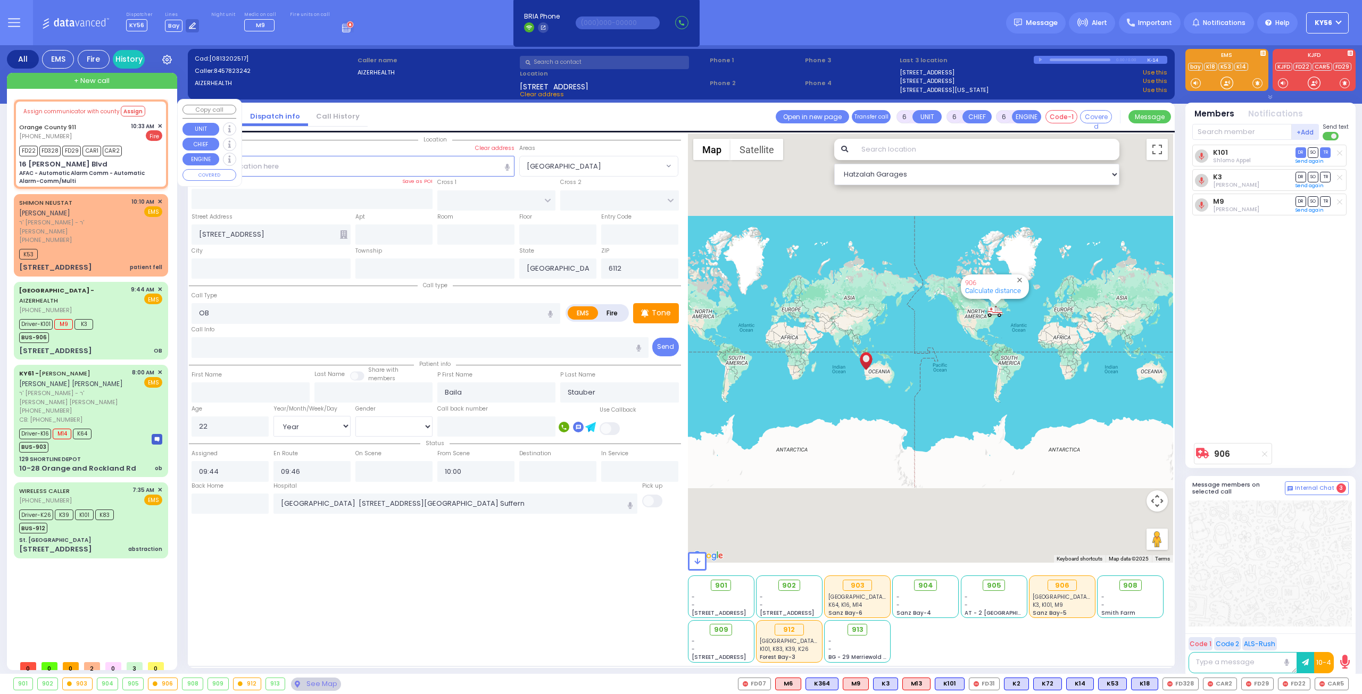
select select
type input "AFAC - Automatic Alarm Comm - Automatic Alarm-Comm/Multi"
radio input "false"
radio input "true"
type input "Nature: : AFAC - Automatic Alarm Comm - Automatic Alarm-Comm/Multi Address: : […"
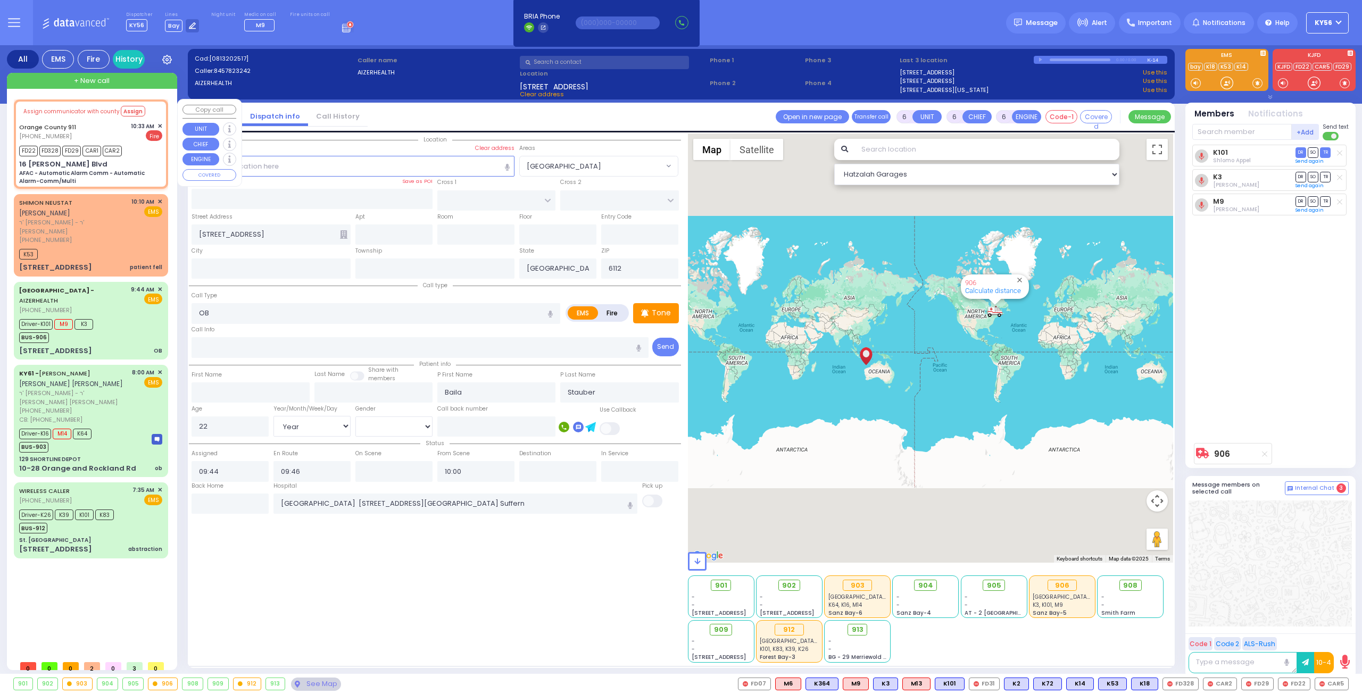
select select
type input "10:33"
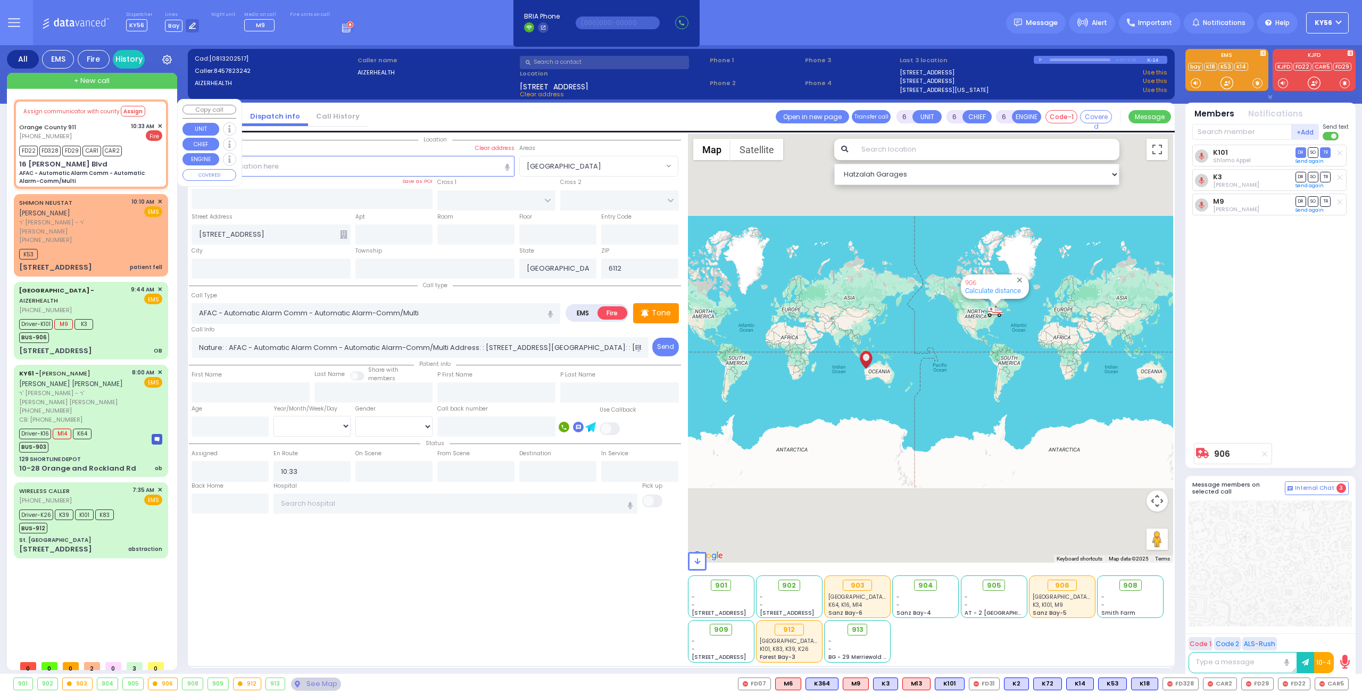
type input "16 [PERSON_NAME] Blvd"
type input "Monroe"
type input "[US_STATE]"
type input "10950"
select select "Hatzalah Garages"
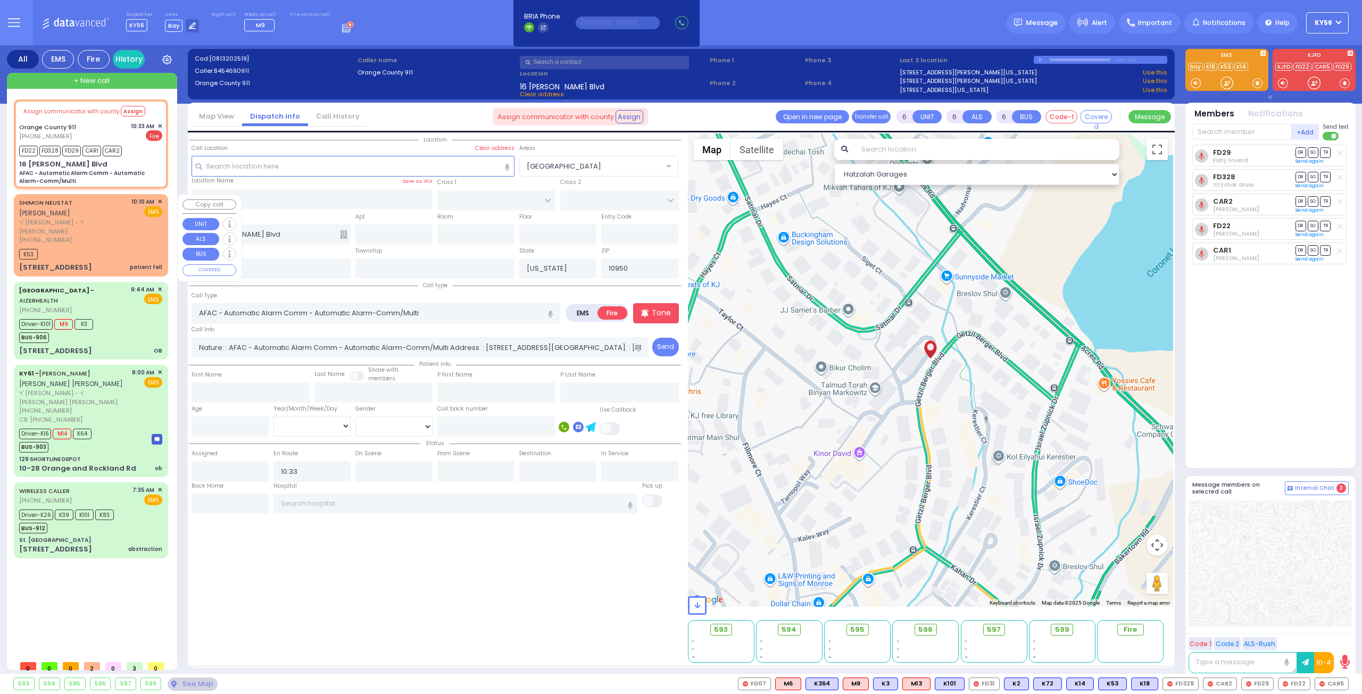
click at [86, 246] on div "K53" at bounding box center [90, 252] width 143 height 13
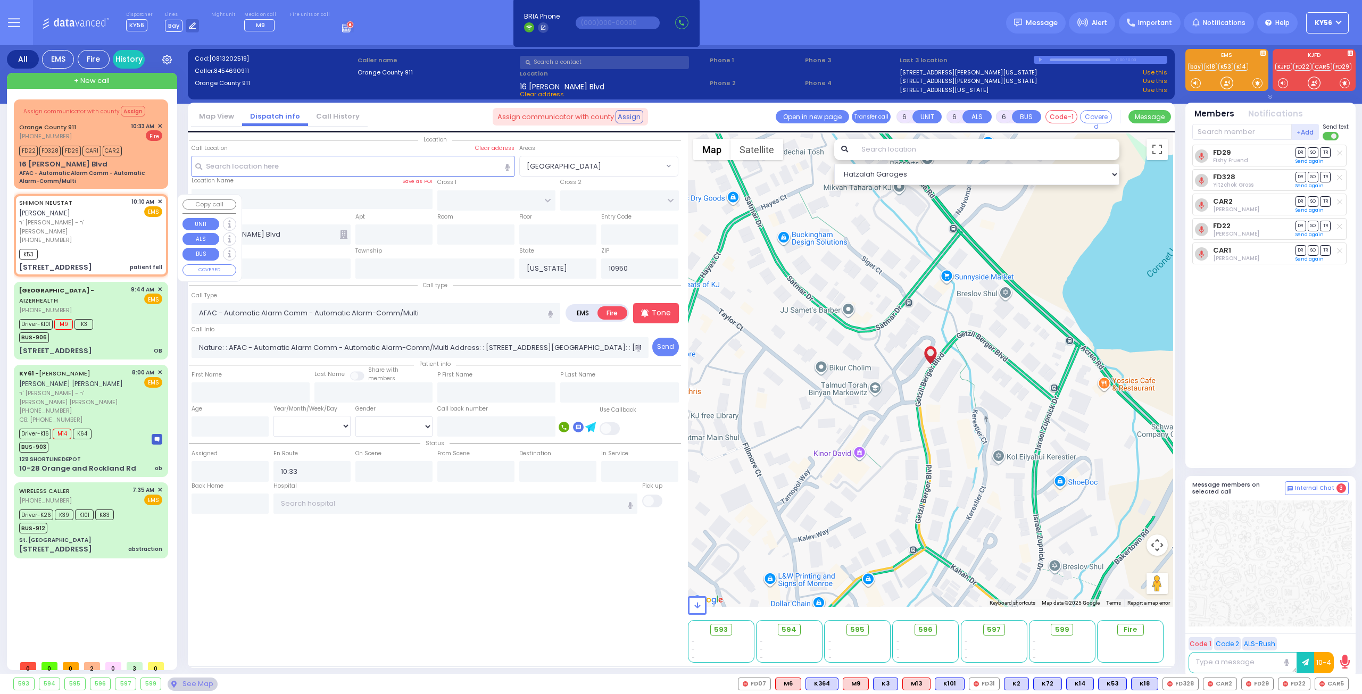
type input "2"
type input "0"
select select
type input "patient fell"
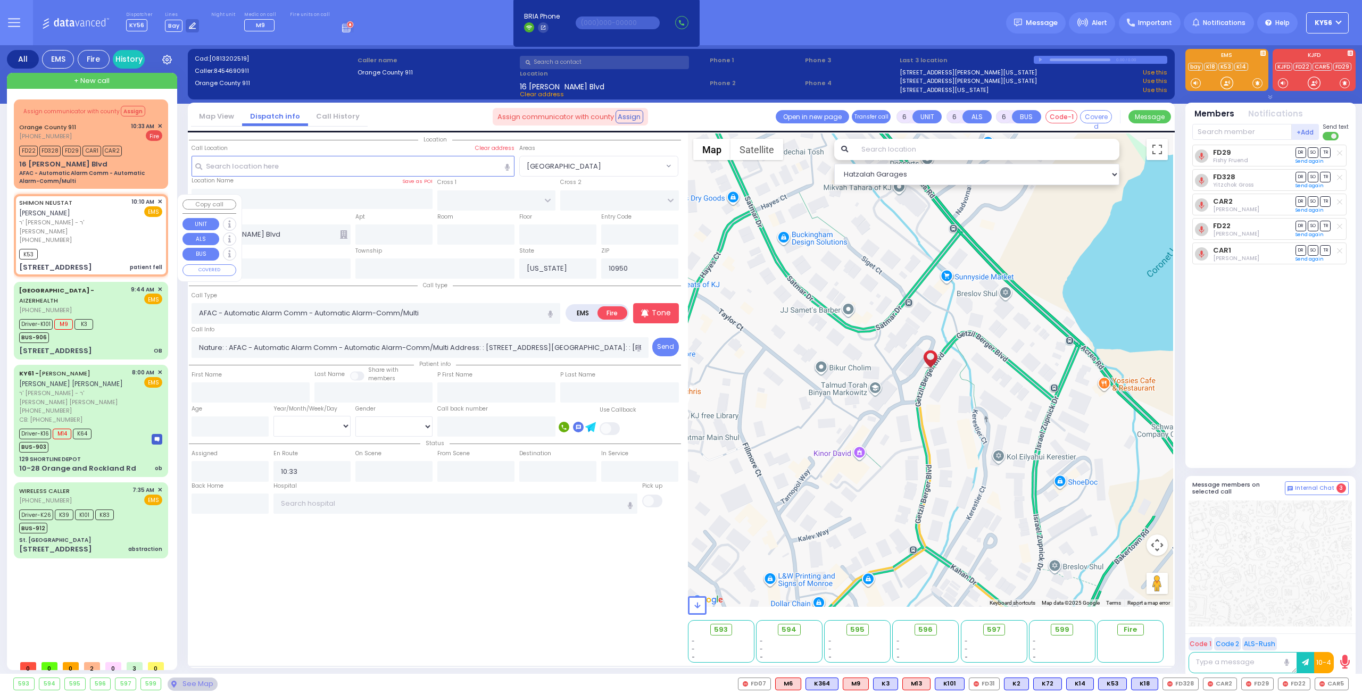
radio input "true"
type input "SHIMON"
type input "NEUSTAT"
select select
type input "10:10"
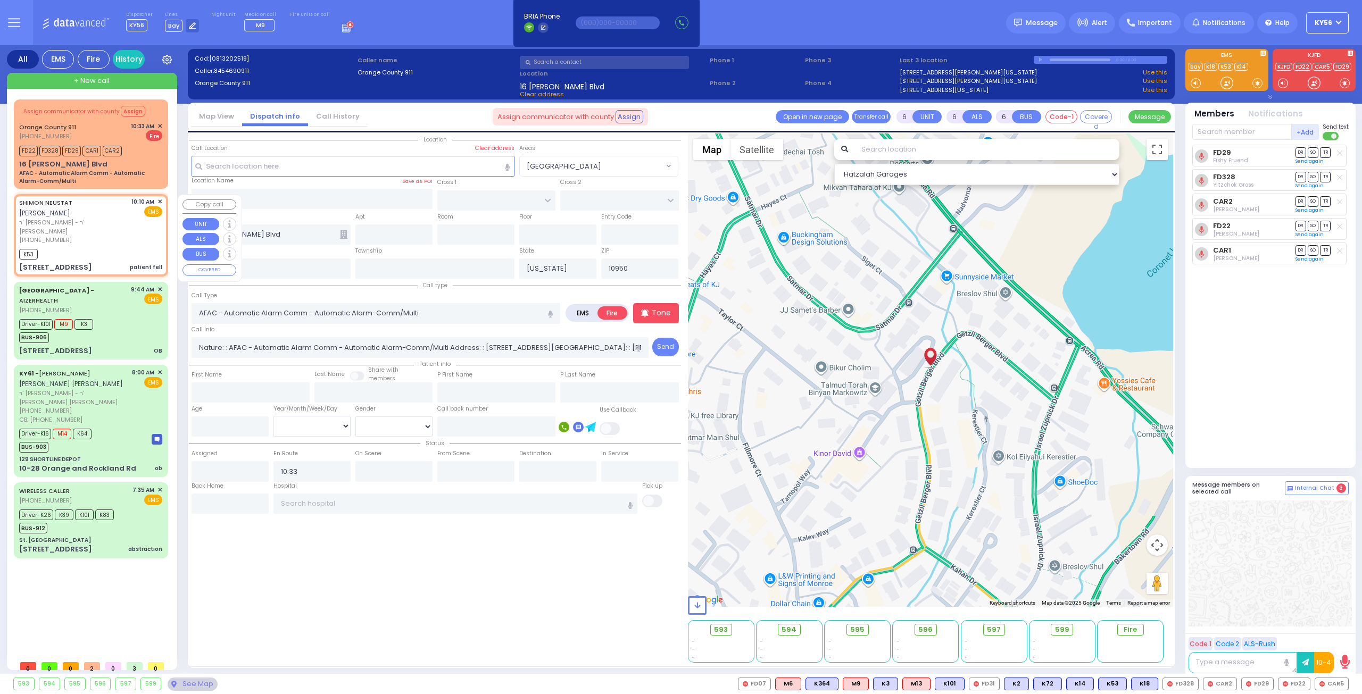
type input "10:14"
type input "LAKE SHORE DR"
type input "[STREET_ADDRESS]"
select select "[GEOGRAPHIC_DATA]"
select select "Hatzalah Garages"
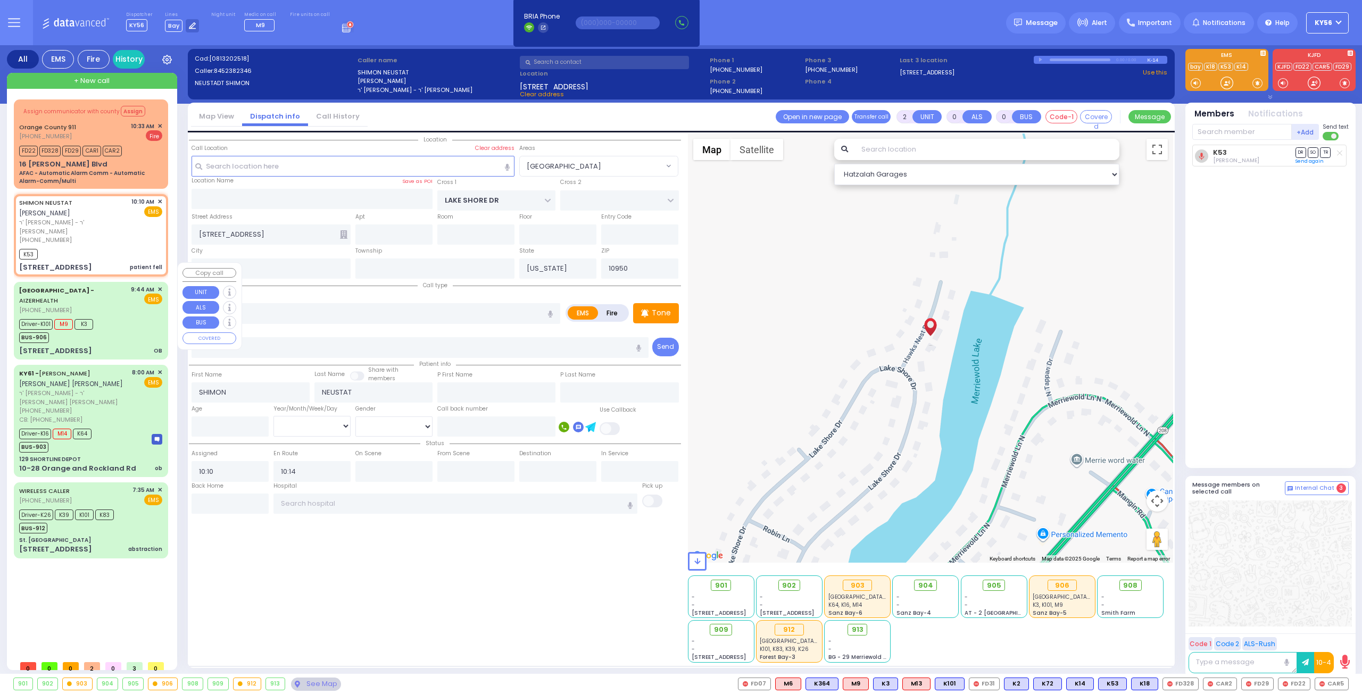
click at [116, 315] on div "[GEOGRAPHIC_DATA] - AIZERHEALTH [PHONE_NUMBER] 9:44 AM ✕ EMS Driver-K101 M9 K3 …" at bounding box center [91, 320] width 150 height 74
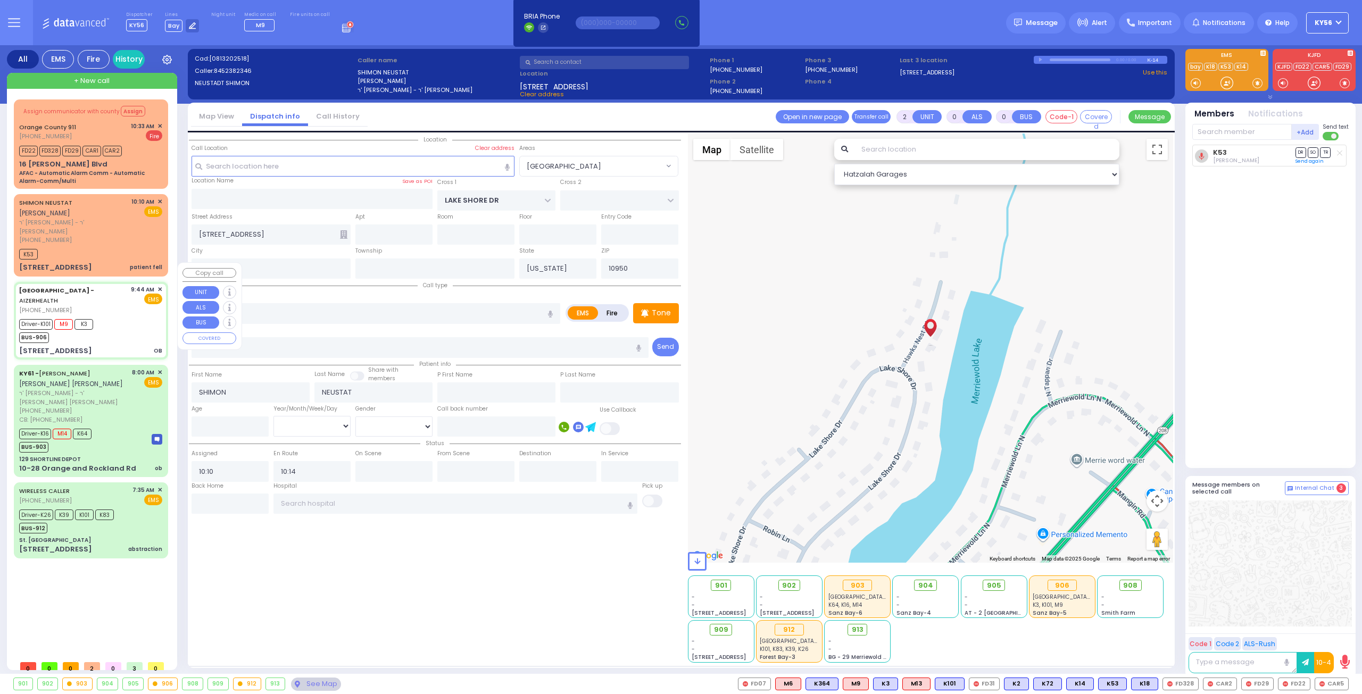
type input "6"
select select
type input "OB"
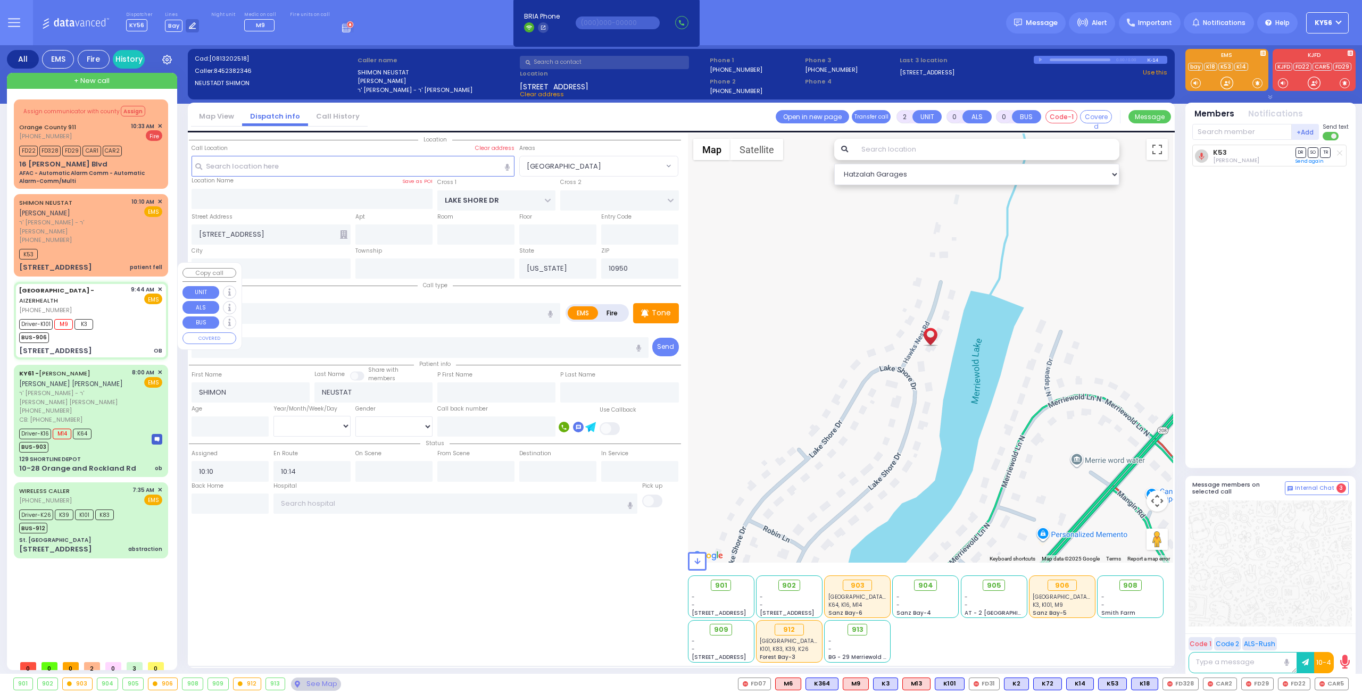
radio input "true"
type input "Baila"
type input "Stauber"
type input "22"
select select "Year"
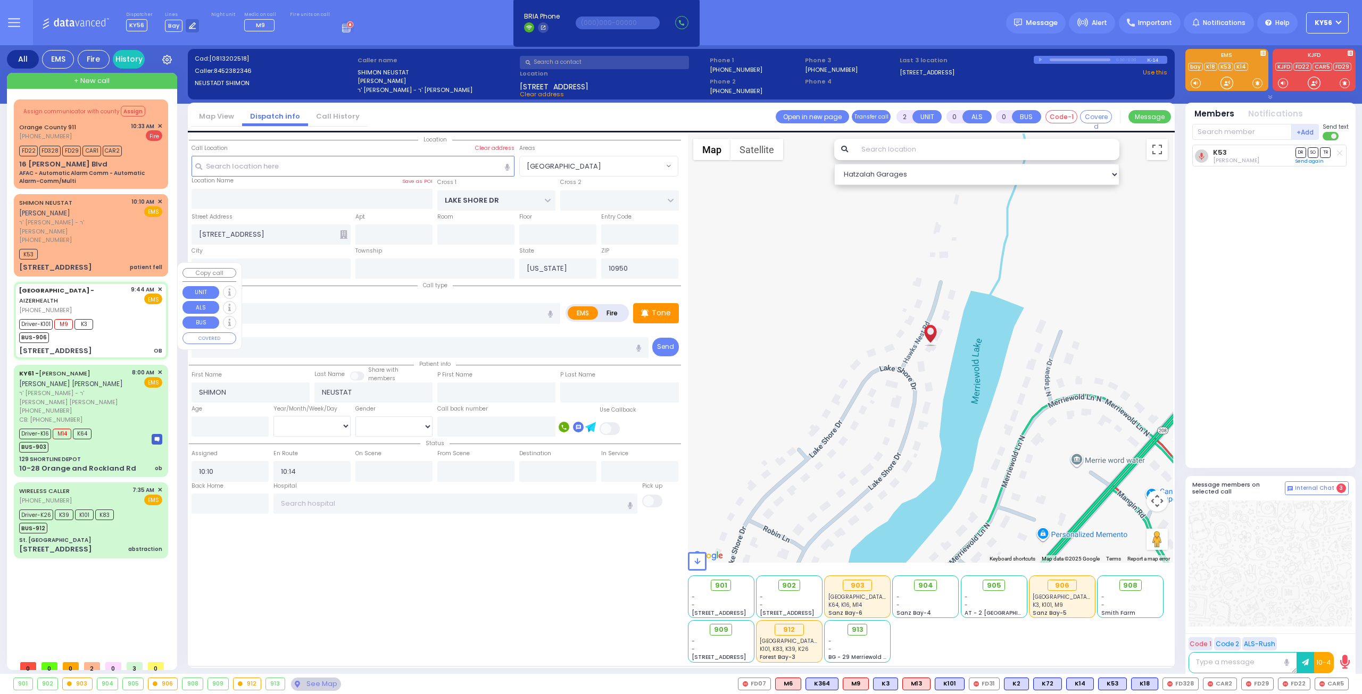
select select "[DEMOGRAPHIC_DATA]"
type input "09:44"
type input "09:46"
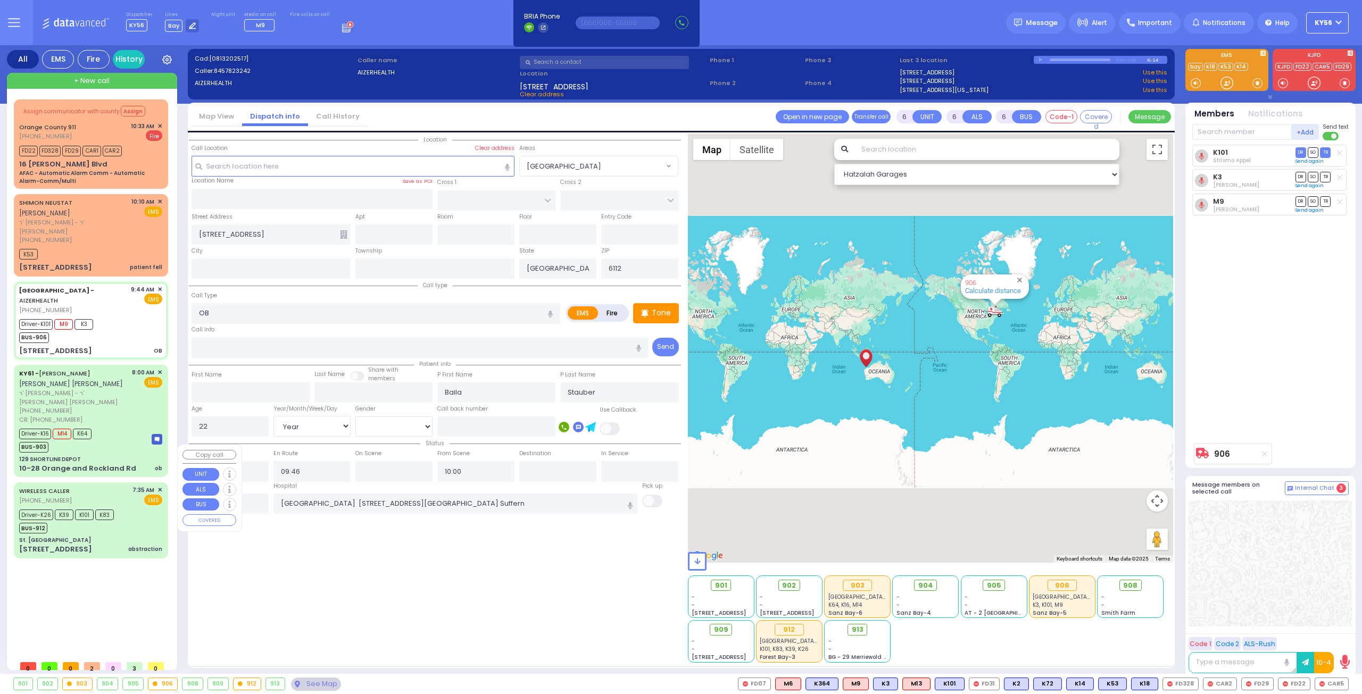
click at [93, 520] on div "BUS-912" at bounding box center [66, 526] width 95 height 13
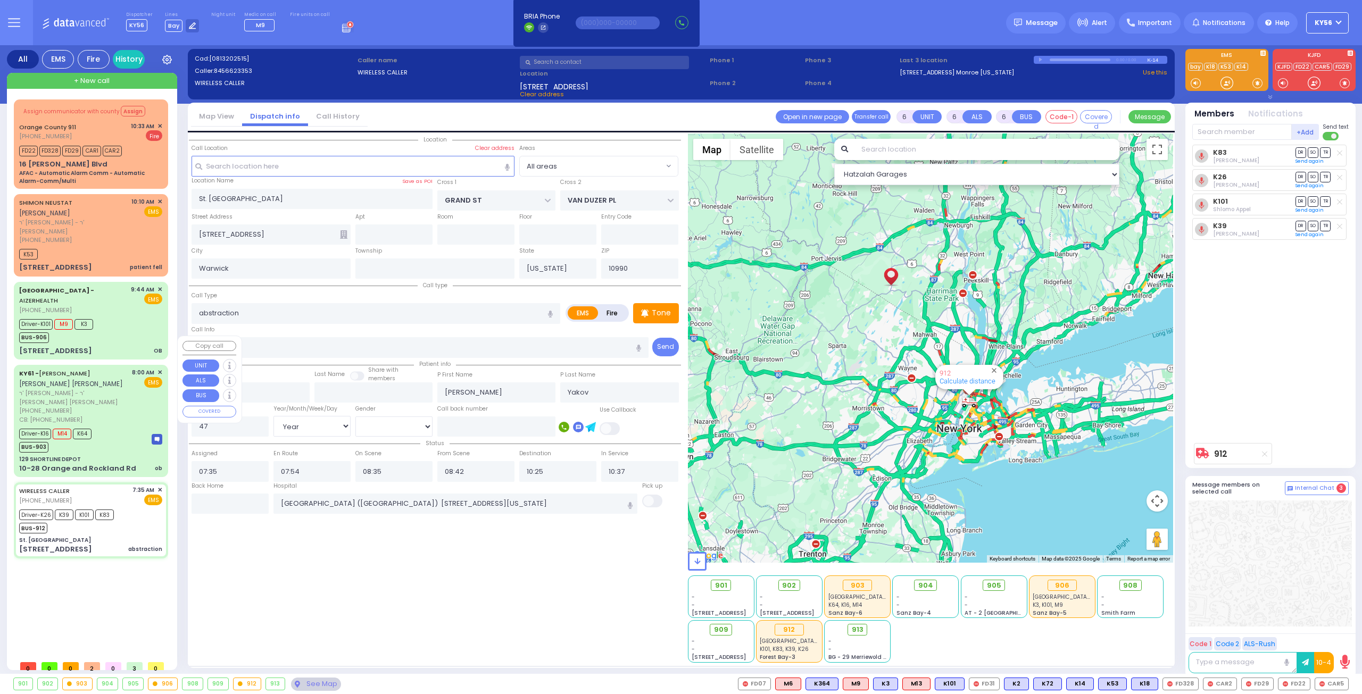
click at [110, 426] on div "Driver-K16 M14 K64 BUS-903" at bounding box center [90, 439] width 143 height 27
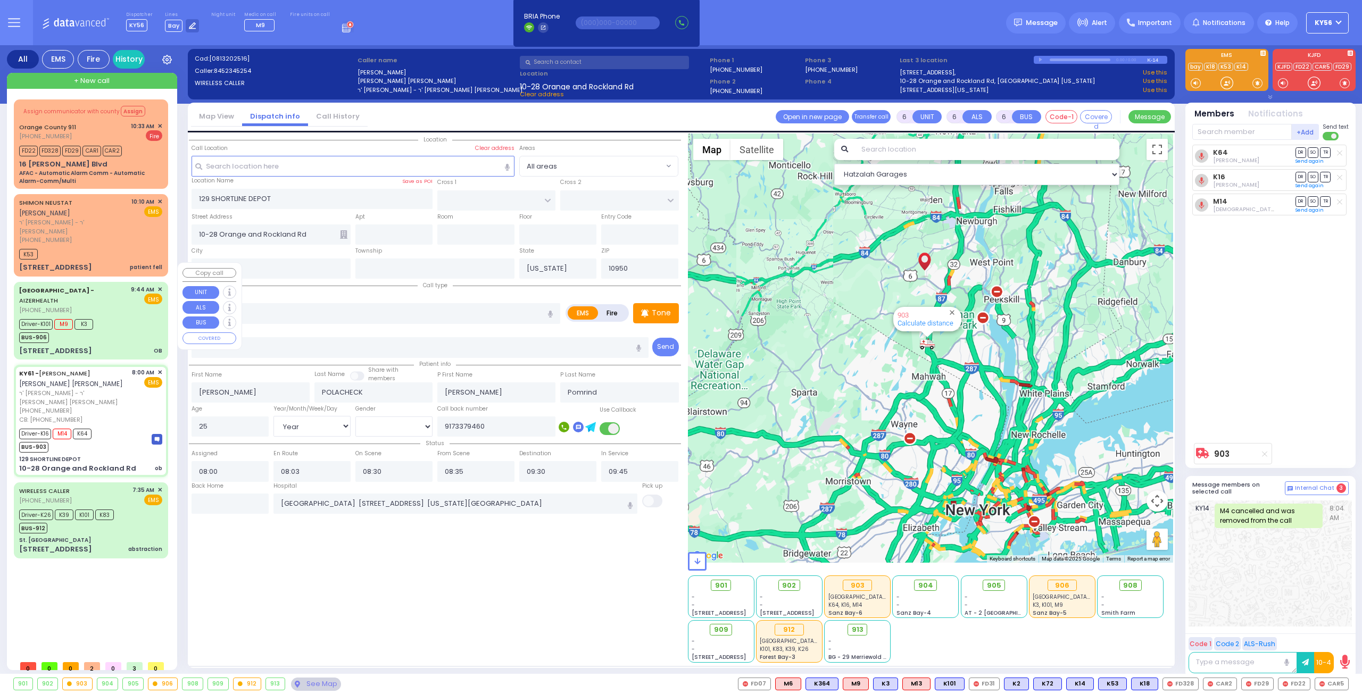
click at [112, 316] on div "Driver-K101 M9 K3 BUS-906" at bounding box center [90, 329] width 143 height 27
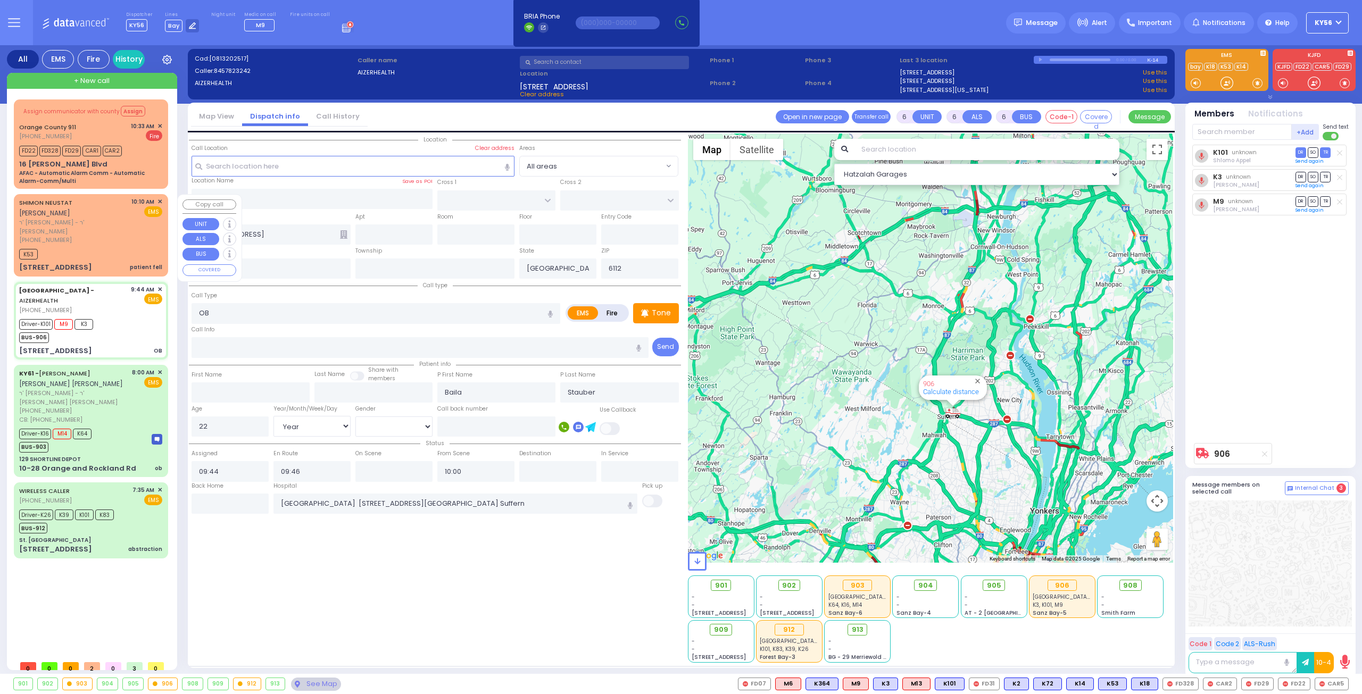
click at [114, 246] on div "K53" at bounding box center [90, 252] width 143 height 13
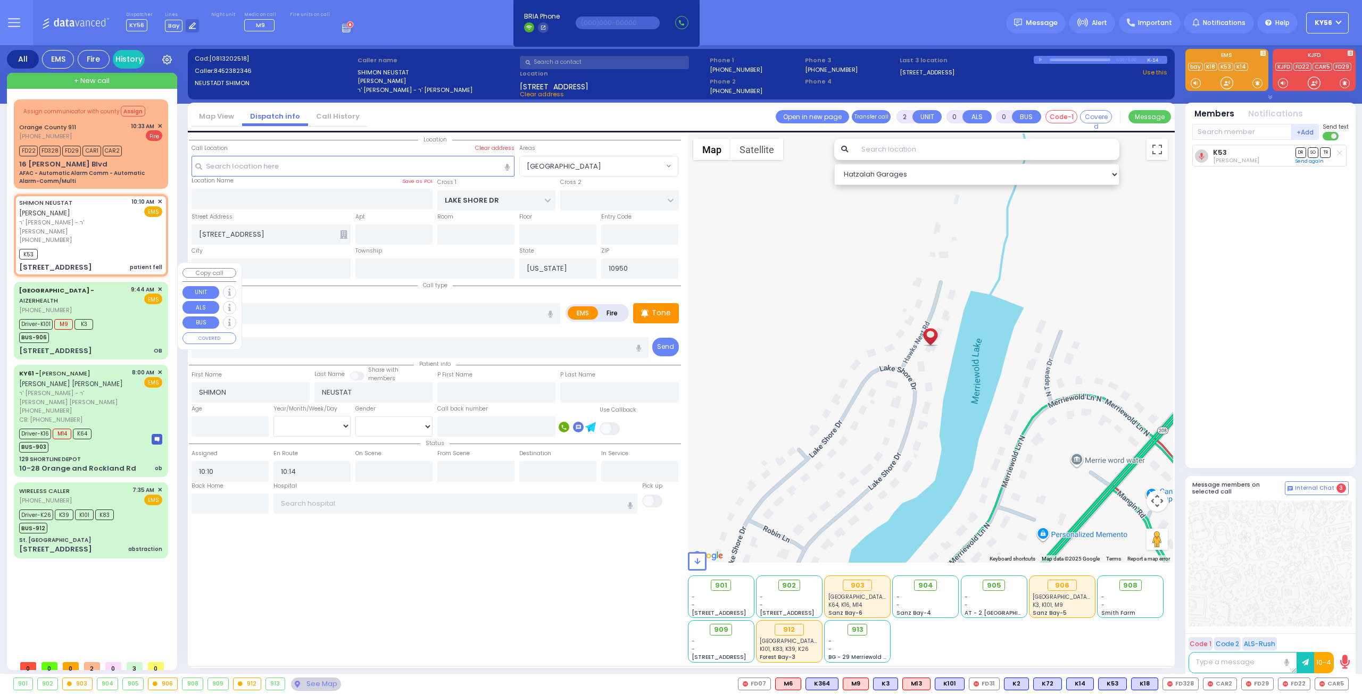
click at [120, 316] on div "Driver-K101 M9 K3 BUS-906" at bounding box center [90, 329] width 143 height 27
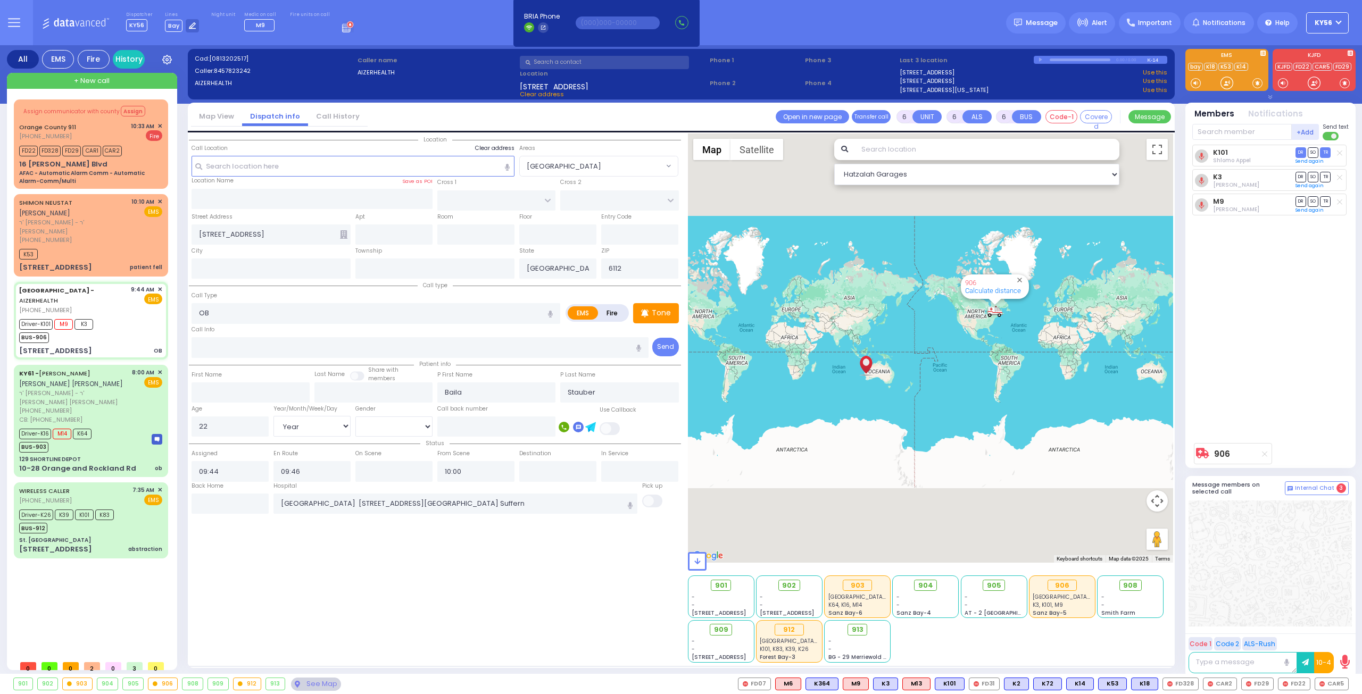
click at [505, 149] on label "Clear address" at bounding box center [494, 148] width 39 height 9
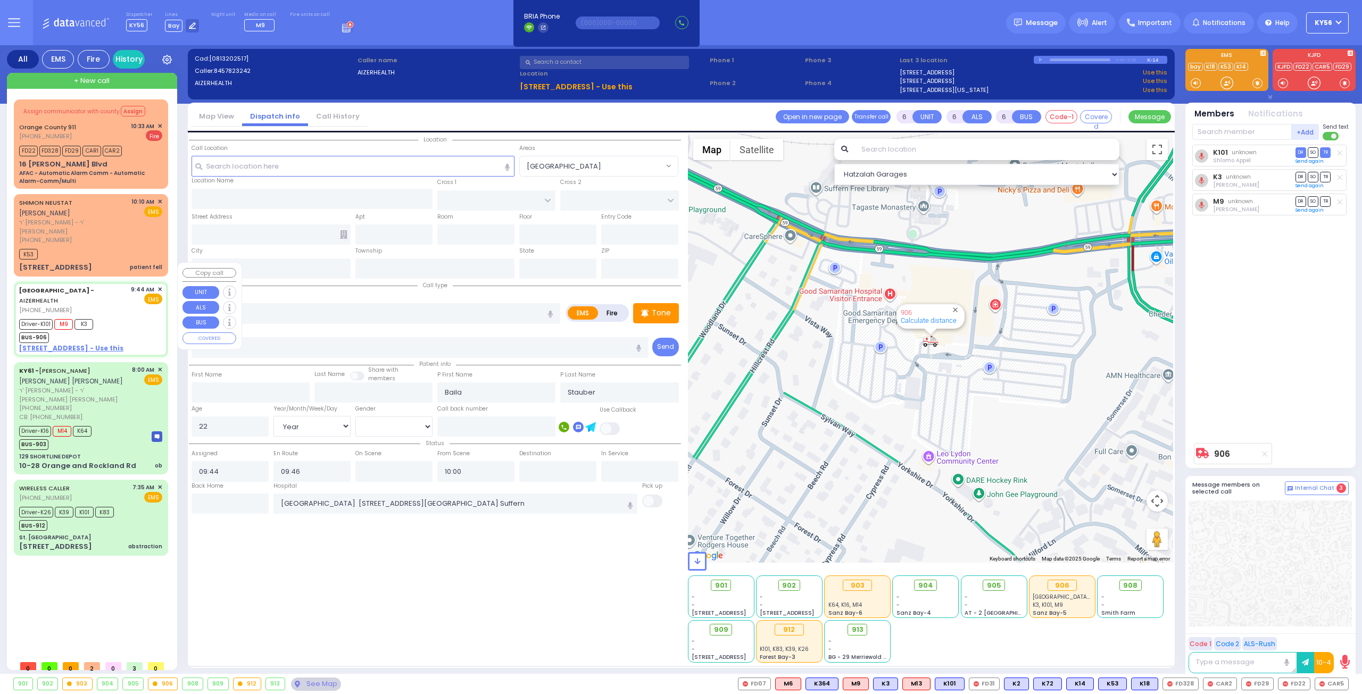
click at [95, 344] on u "[STREET_ADDRESS] - Use this" at bounding box center [71, 348] width 104 height 9
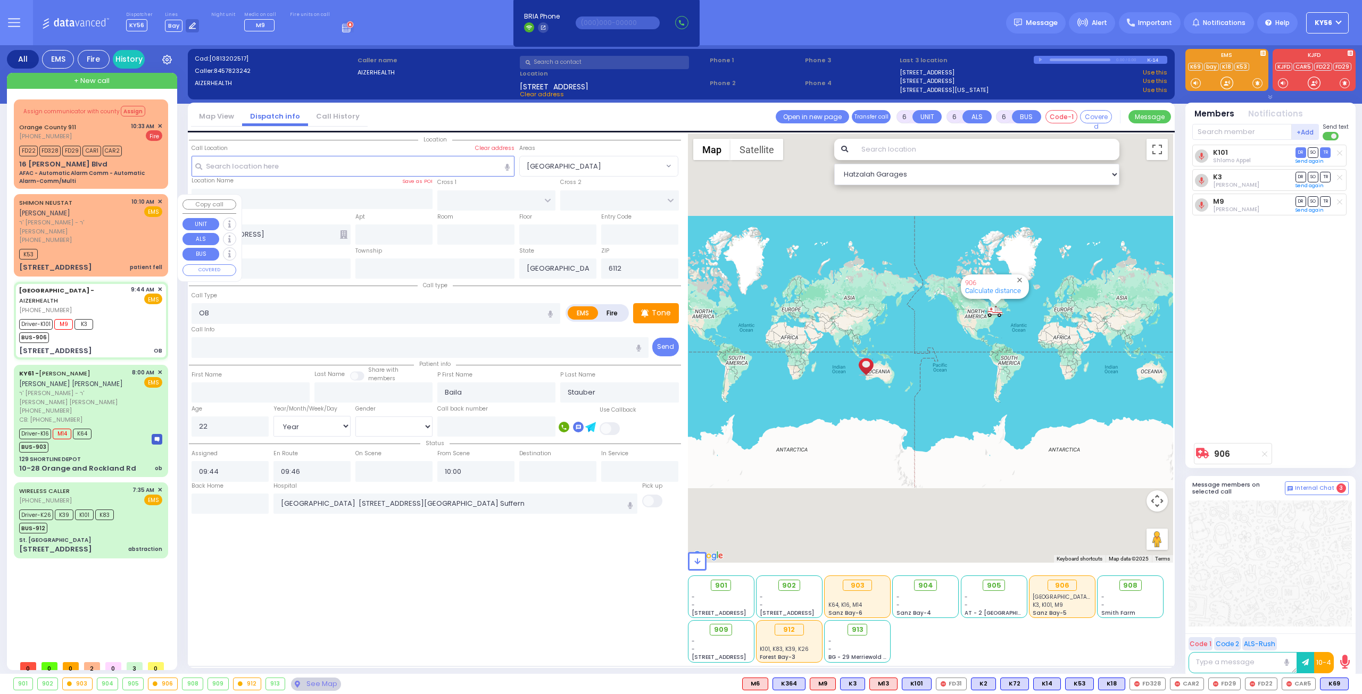
click at [104, 240] on div "SHIMON NEUSTAT [PERSON_NAME] ר' [PERSON_NAME] - ר' [PERSON_NAME] [PHONE_NUMBER]…" at bounding box center [91, 235] width 150 height 79
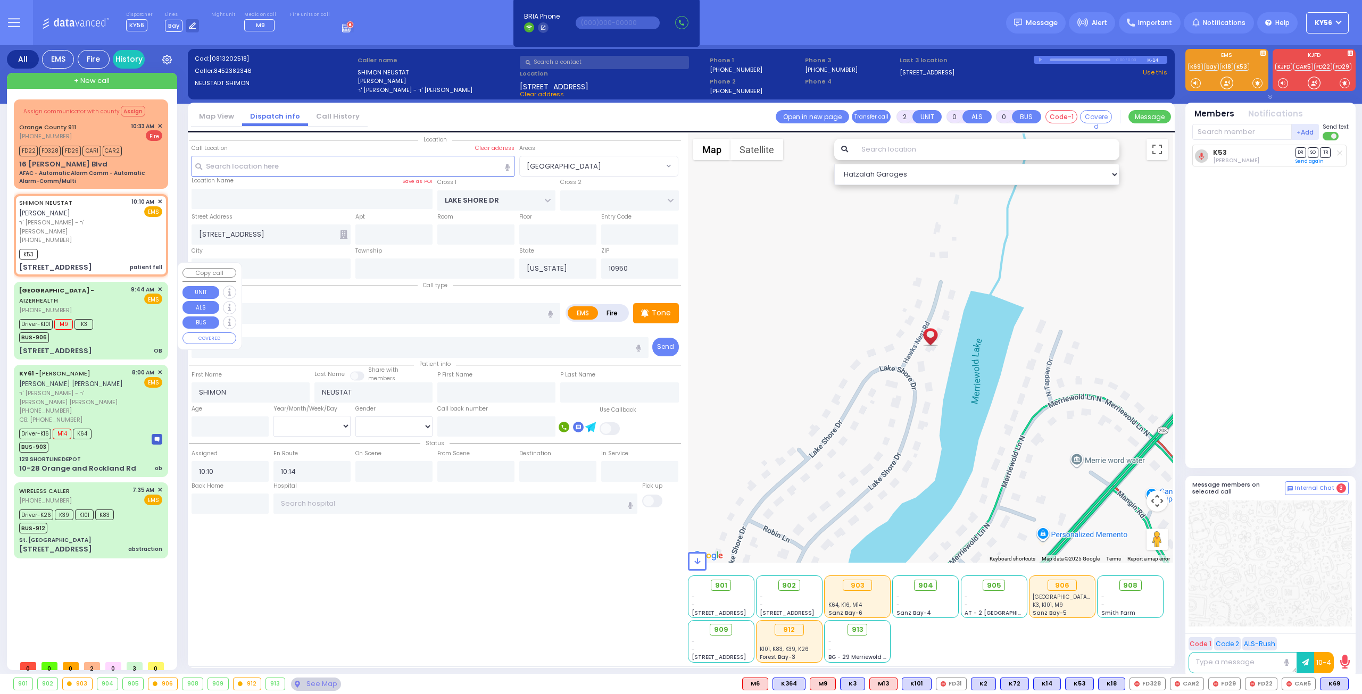
click at [116, 316] on div "Driver-K101 M9 K3 BUS-906" at bounding box center [90, 329] width 143 height 27
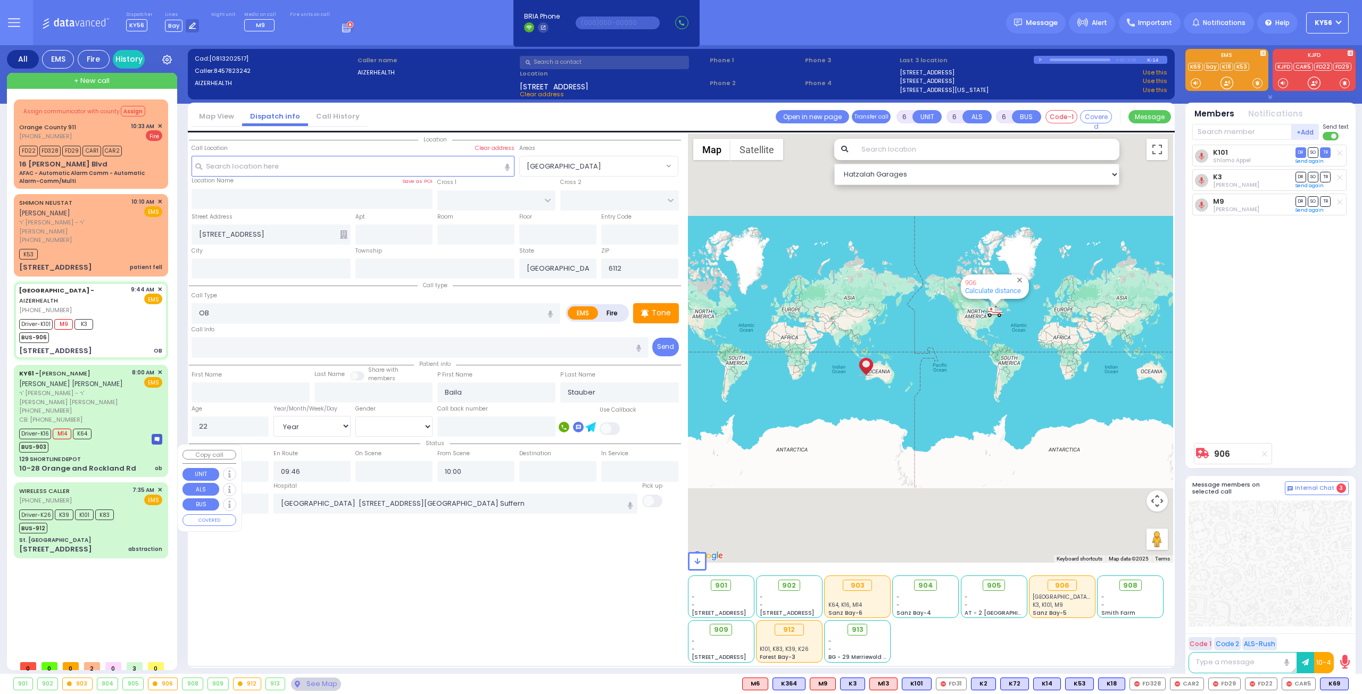
click at [127, 507] on div "Driver-K26 K39 K101 K83 BUS-912" at bounding box center [90, 520] width 143 height 27
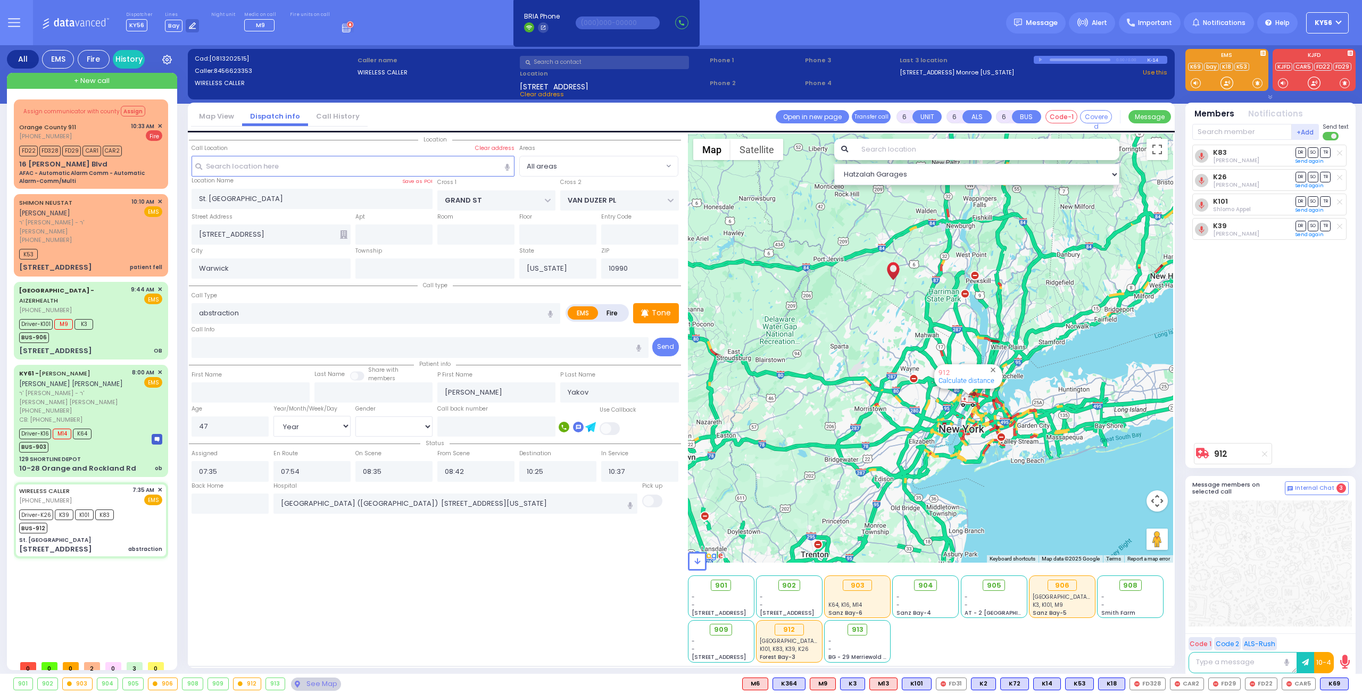
click at [603, 59] on input "text" at bounding box center [604, 62] width 169 height 13
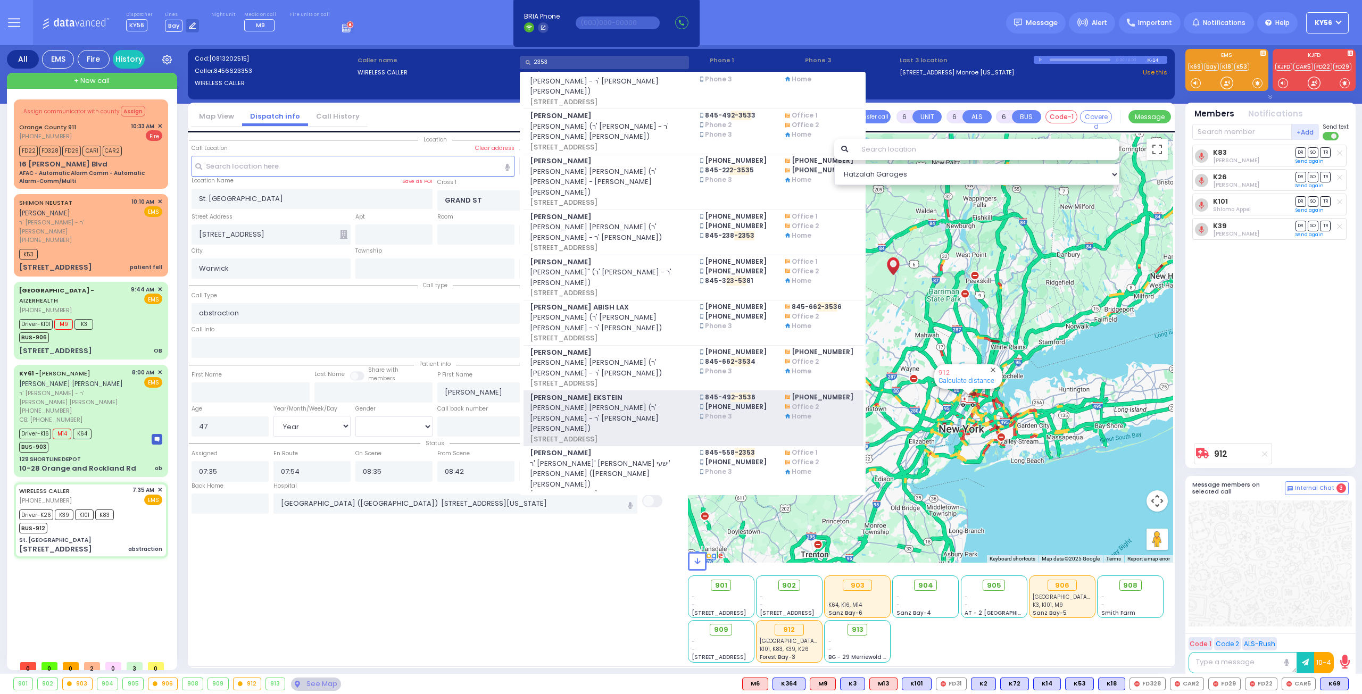
scroll to position [224, 0]
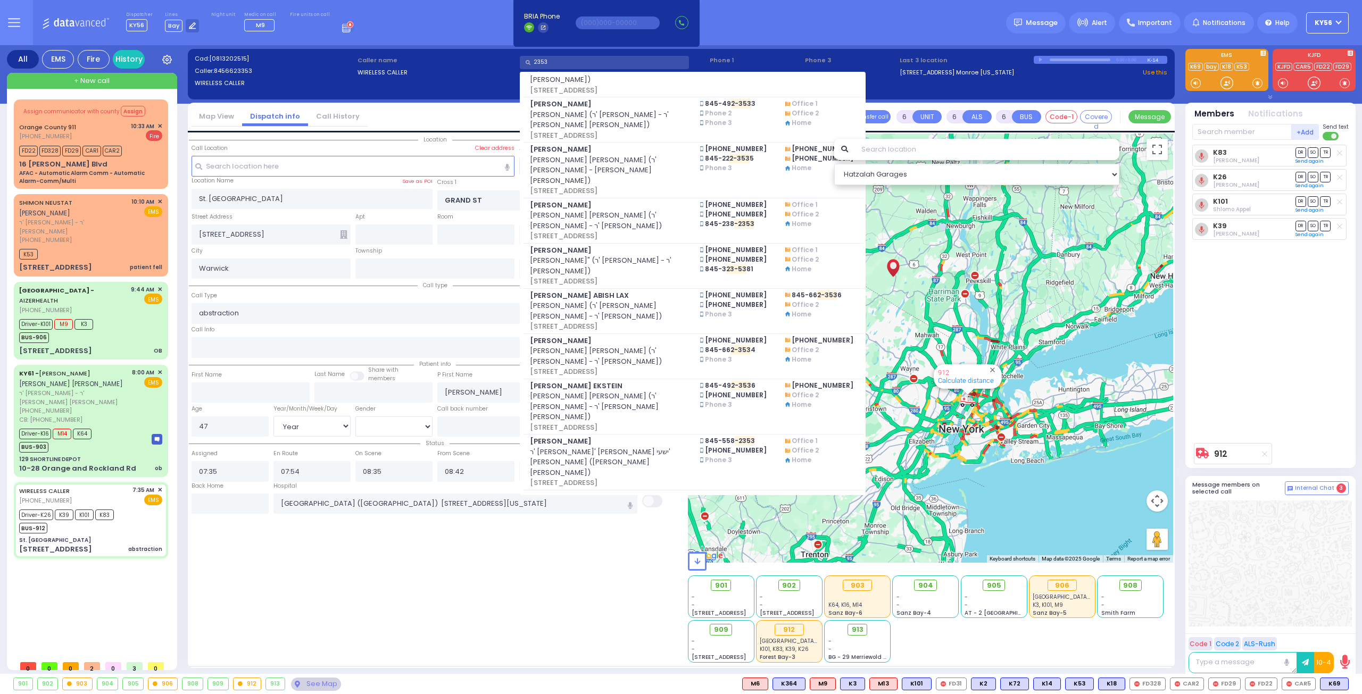
drag, startPoint x: 560, startPoint y: 62, endPoint x: 528, endPoint y: 61, distance: 32.5
click at [528, 61] on input "2353" at bounding box center [604, 62] width 169 height 13
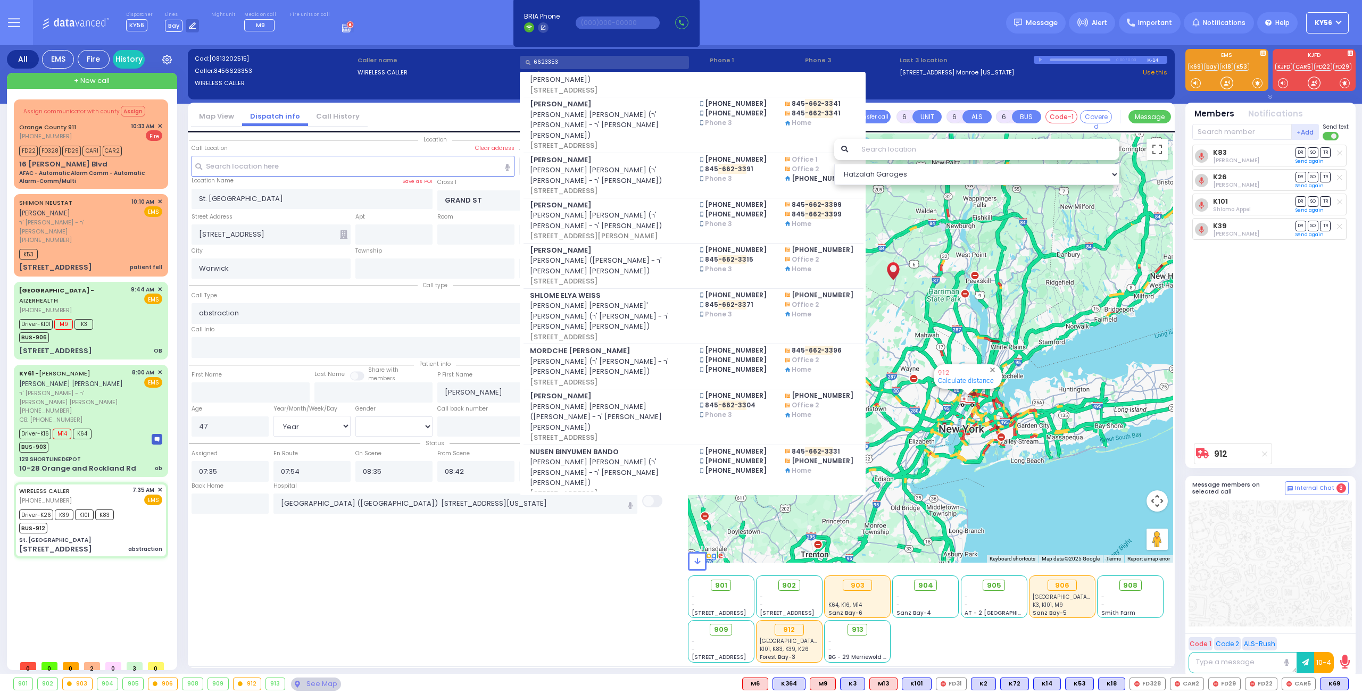
scroll to position [0, 0]
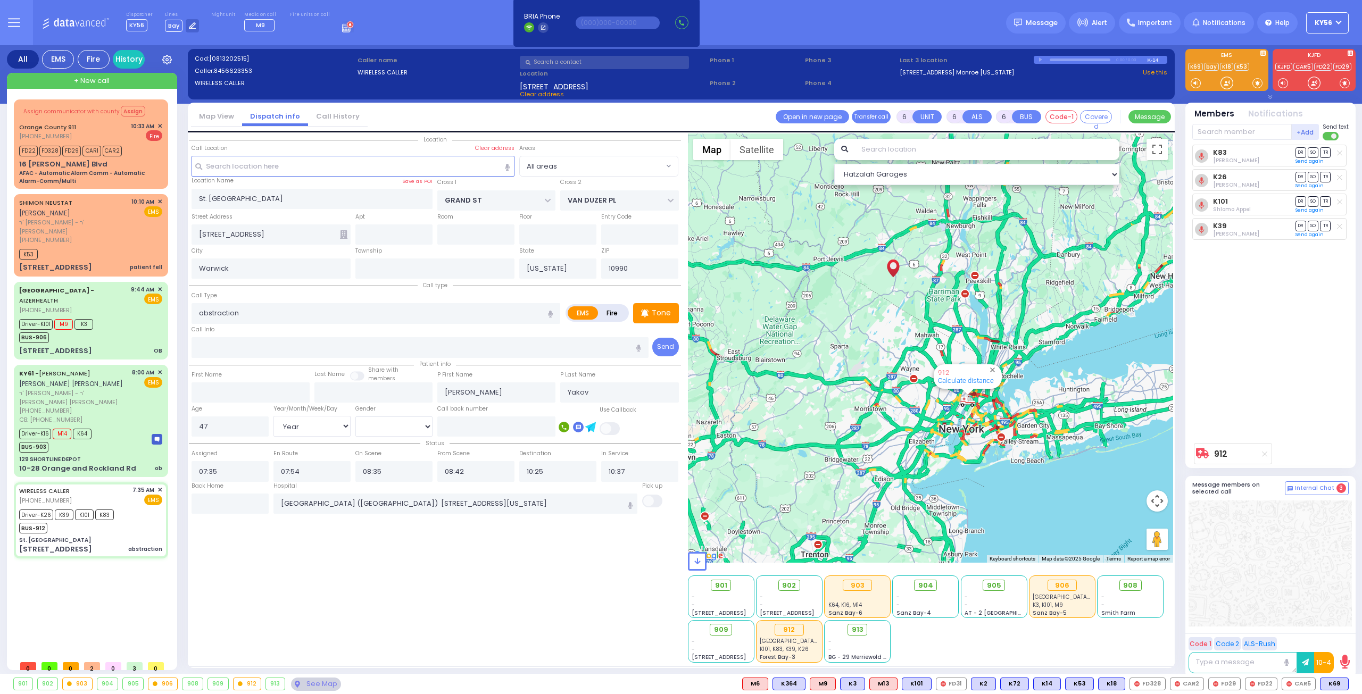
click at [426, 533] on div "Location All areas" at bounding box center [435, 397] width 492 height 529
click at [82, 544] on div "[STREET_ADDRESS] abstraction" at bounding box center [90, 549] width 143 height 11
click at [111, 426] on div "Driver-K16 M14 K64 BUS-903" at bounding box center [90, 439] width 143 height 27
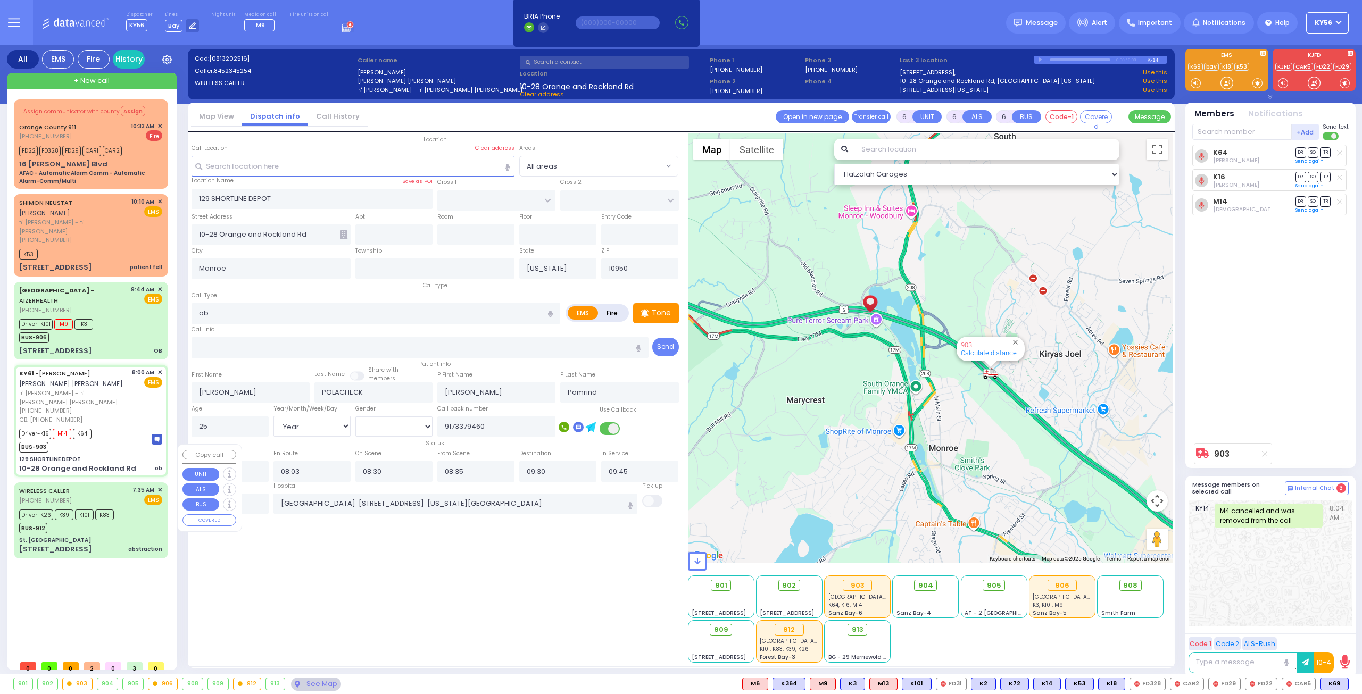
click at [117, 536] on div "St. [GEOGRAPHIC_DATA]" at bounding box center [90, 540] width 143 height 8
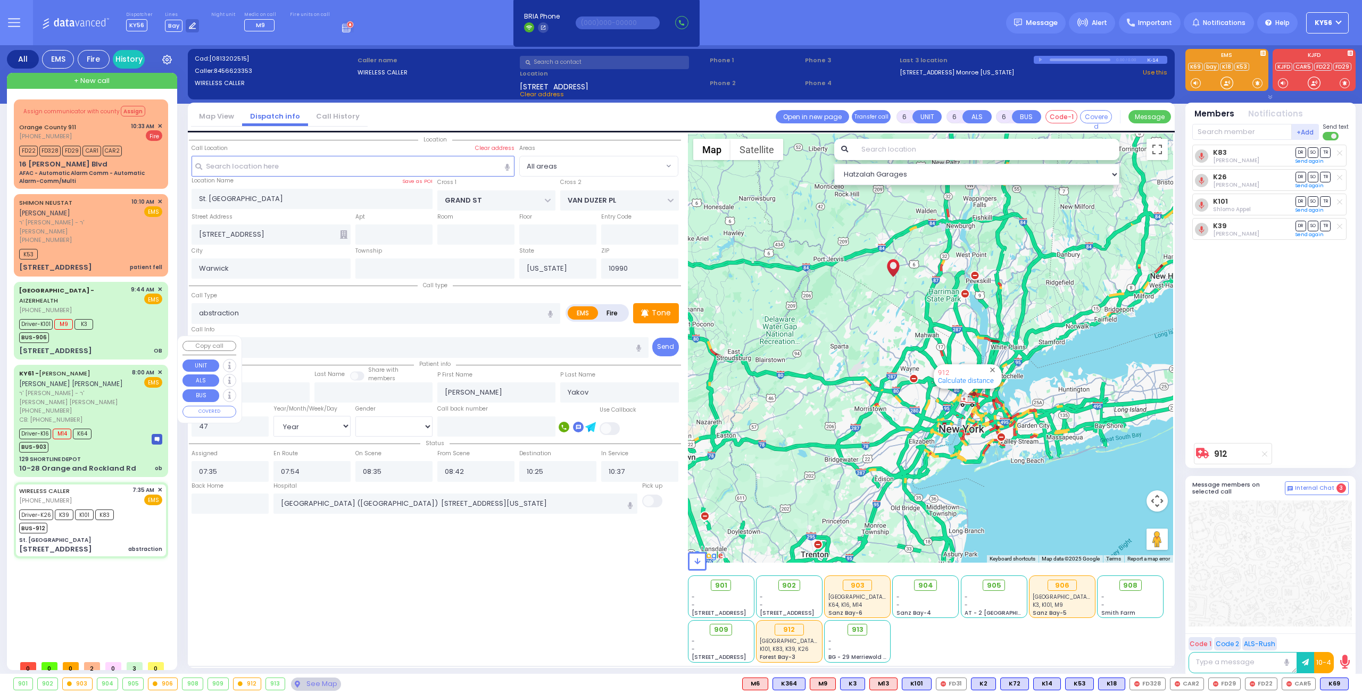
click at [111, 455] on div "129 SHORTLINE DEPOT" at bounding box center [90, 459] width 143 height 8
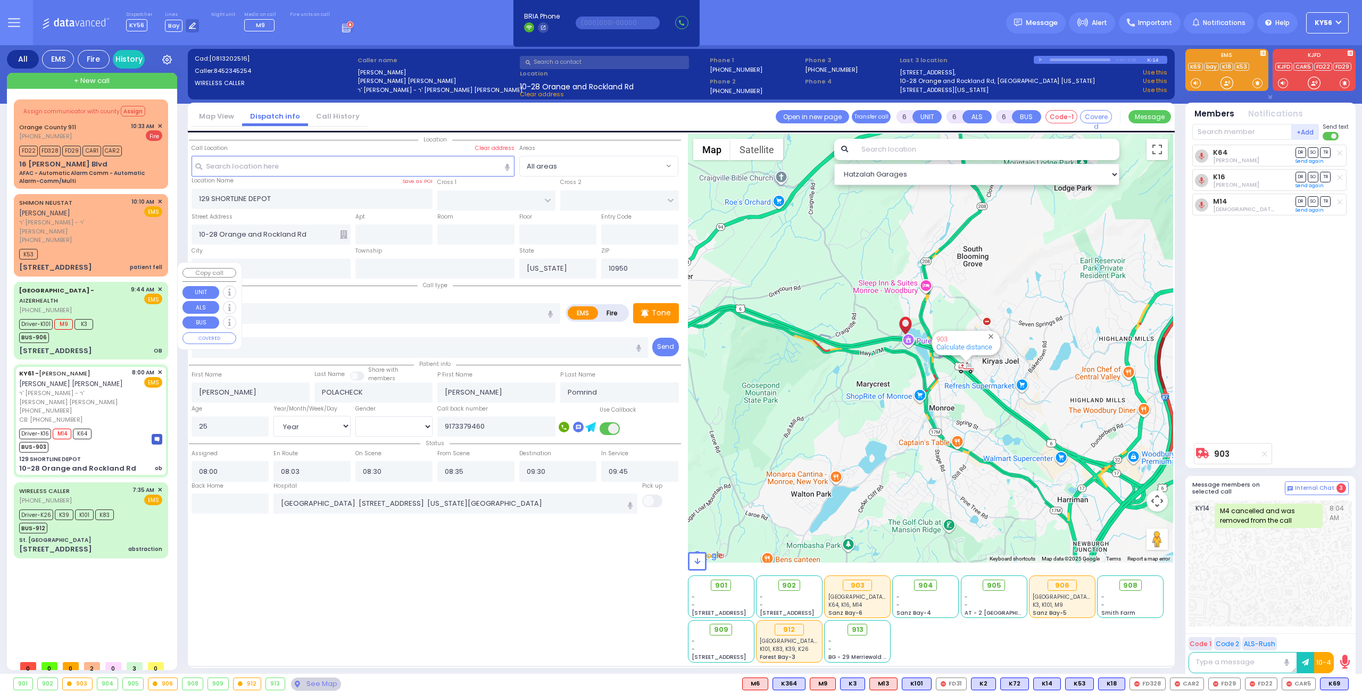
click at [114, 316] on div "Driver-K101 M9 K3 BUS-906" at bounding box center [90, 329] width 143 height 27
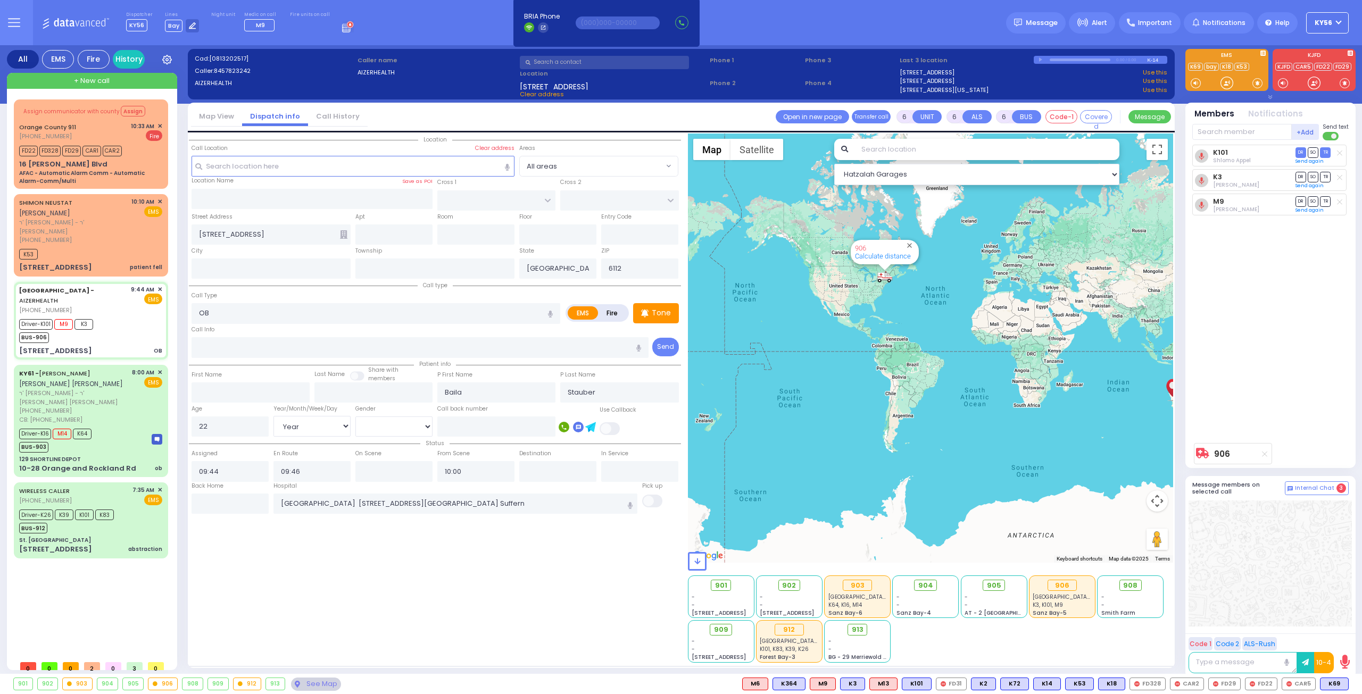
drag, startPoint x: 943, startPoint y: 338, endPoint x: 926, endPoint y: 390, distance: 55.5
click at [926, 390] on div "906 Calculate distance" at bounding box center [931, 347] width 486 height 429
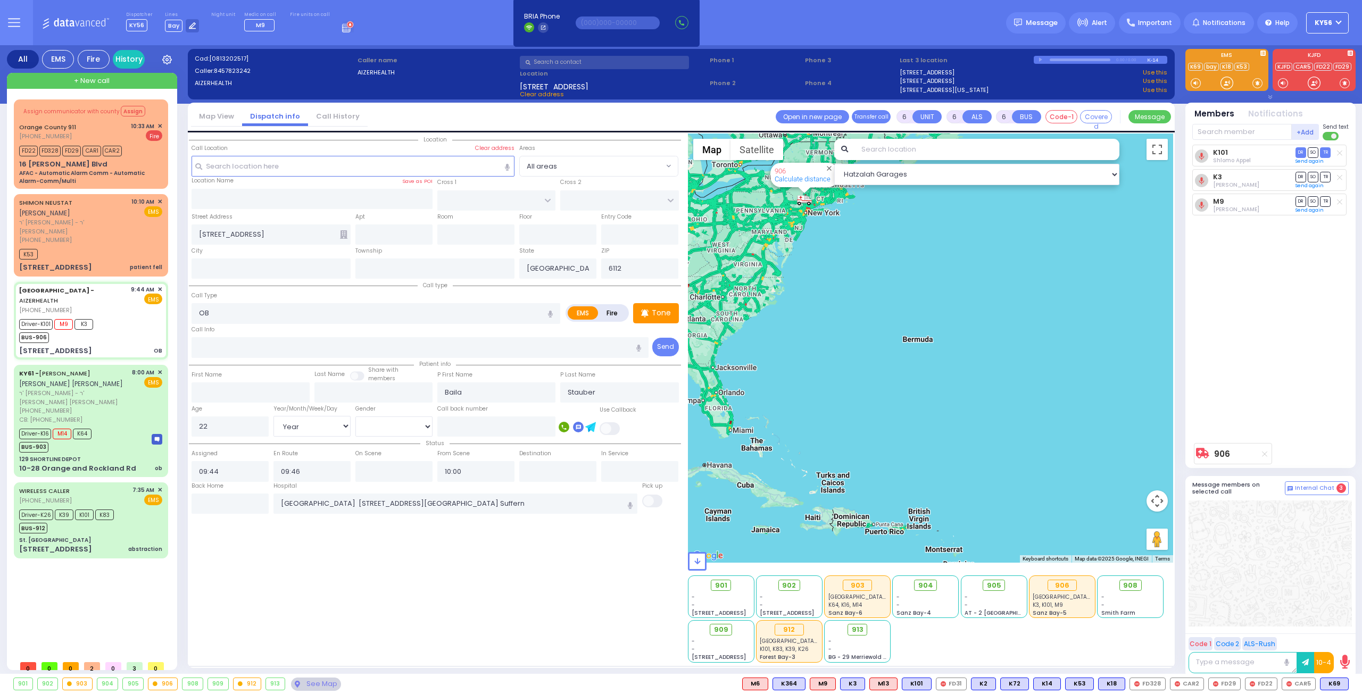
drag, startPoint x: 854, startPoint y: 356, endPoint x: 860, endPoint y: 404, distance: 47.7
click at [858, 401] on div "906 Calculate distance" at bounding box center [931, 347] width 486 height 429
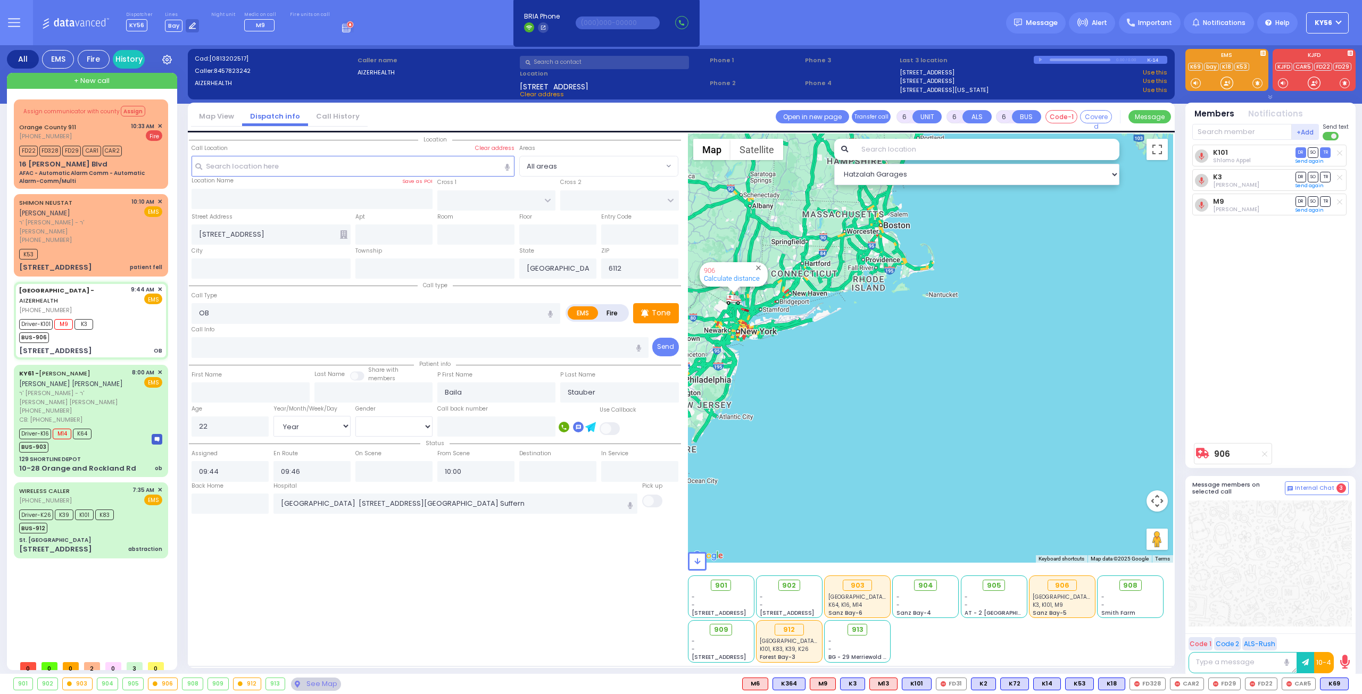
drag, startPoint x: 831, startPoint y: 391, endPoint x: 897, endPoint y: 446, distance: 86.1
click at [934, 460] on div "906 Calculate distance" at bounding box center [931, 347] width 486 height 429
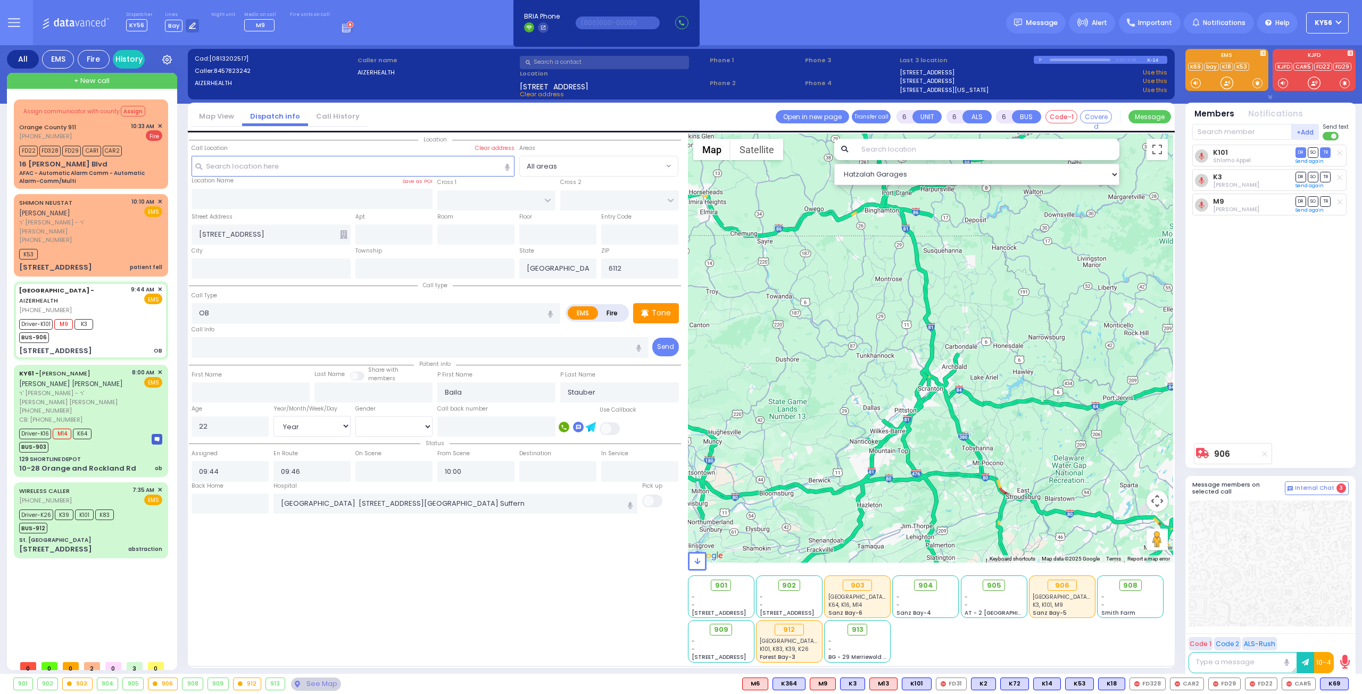
drag, startPoint x: 1013, startPoint y: 411, endPoint x: 859, endPoint y: 340, distance: 168.9
click at [901, 357] on div "906 Calculate distance" at bounding box center [931, 347] width 486 height 429
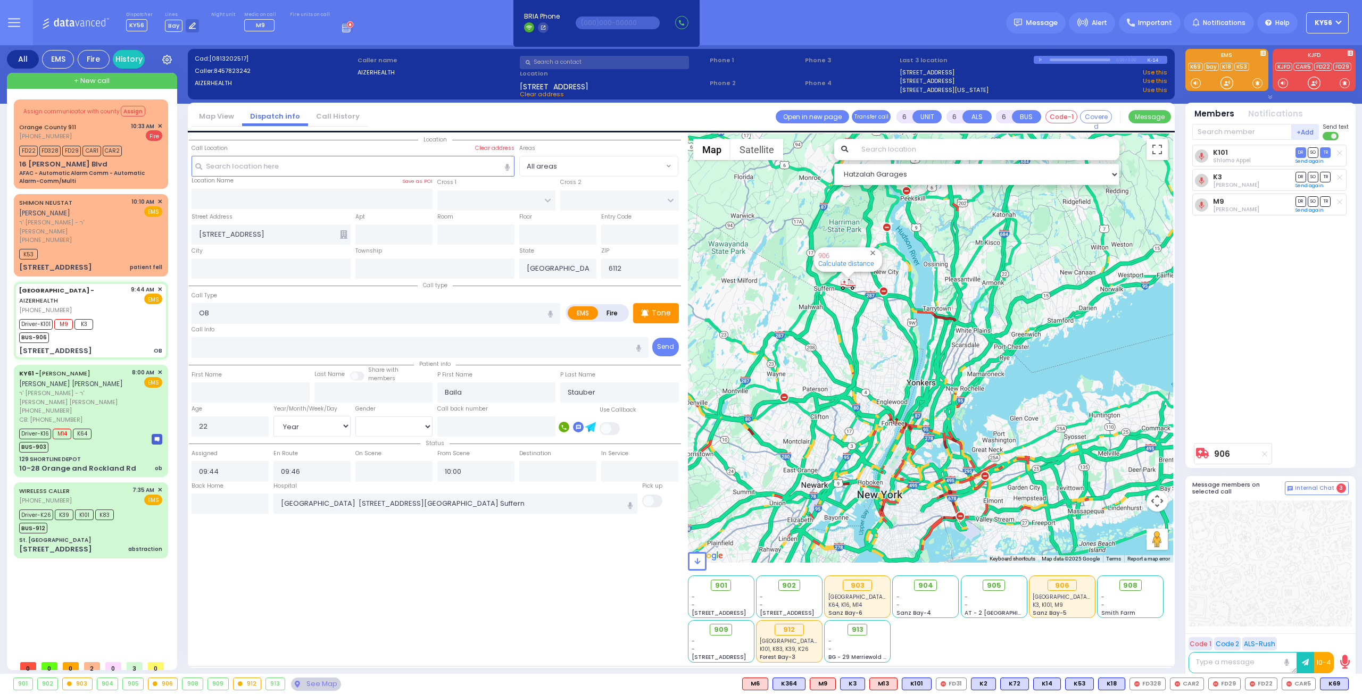
drag, startPoint x: 896, startPoint y: 353, endPoint x: 895, endPoint y: 380, distance: 27.1
click at [898, 375] on div "906 Calculate distance" at bounding box center [931, 347] width 486 height 429
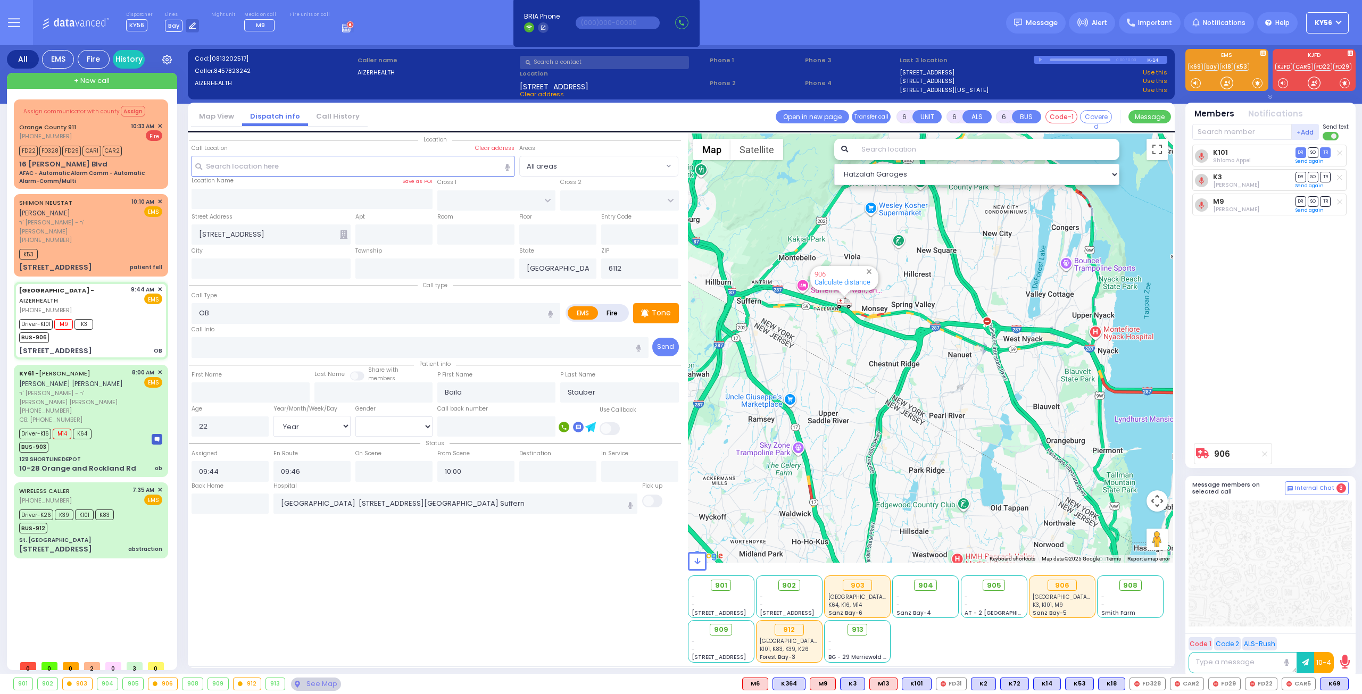
drag, startPoint x: 833, startPoint y: 380, endPoint x: 825, endPoint y: 420, distance: 40.6
click at [825, 417] on div "906 Calculate distance" at bounding box center [931, 347] width 486 height 429
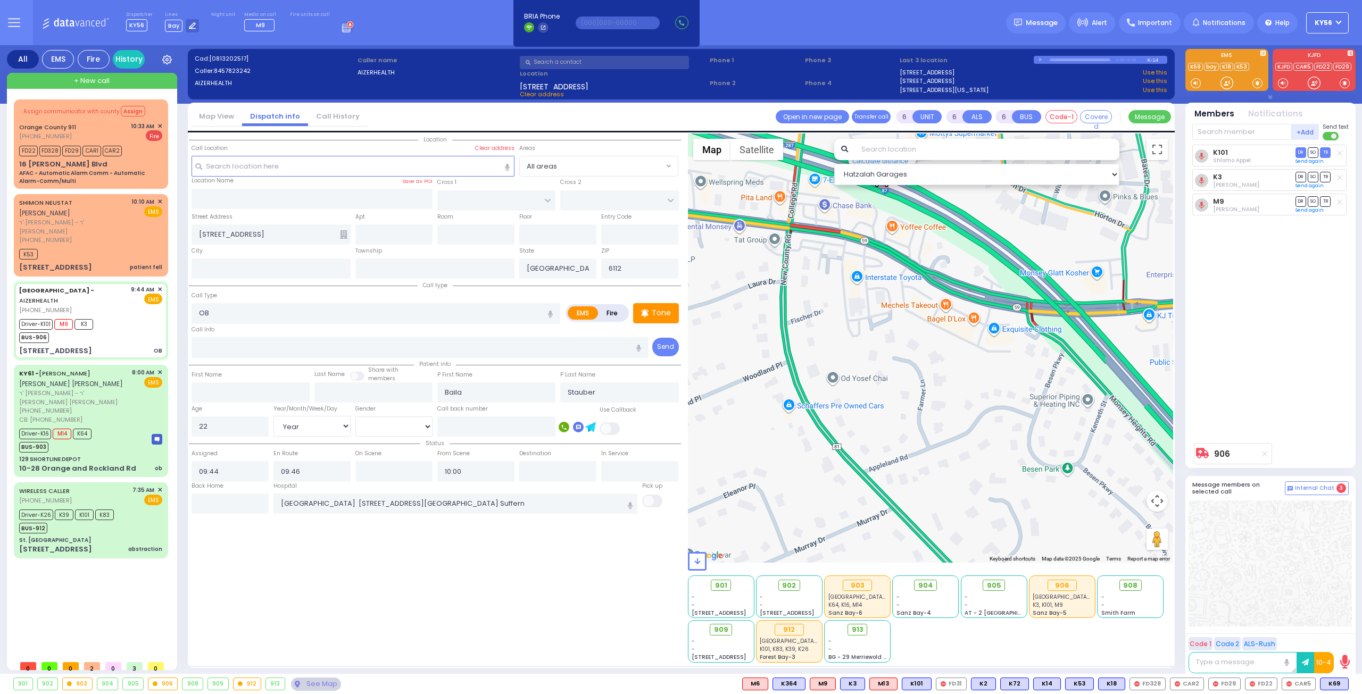
drag, startPoint x: 794, startPoint y: 388, endPoint x: 781, endPoint y: 474, distance: 87.0
click at [783, 472] on div "906 Calculate distance" at bounding box center [931, 347] width 486 height 429
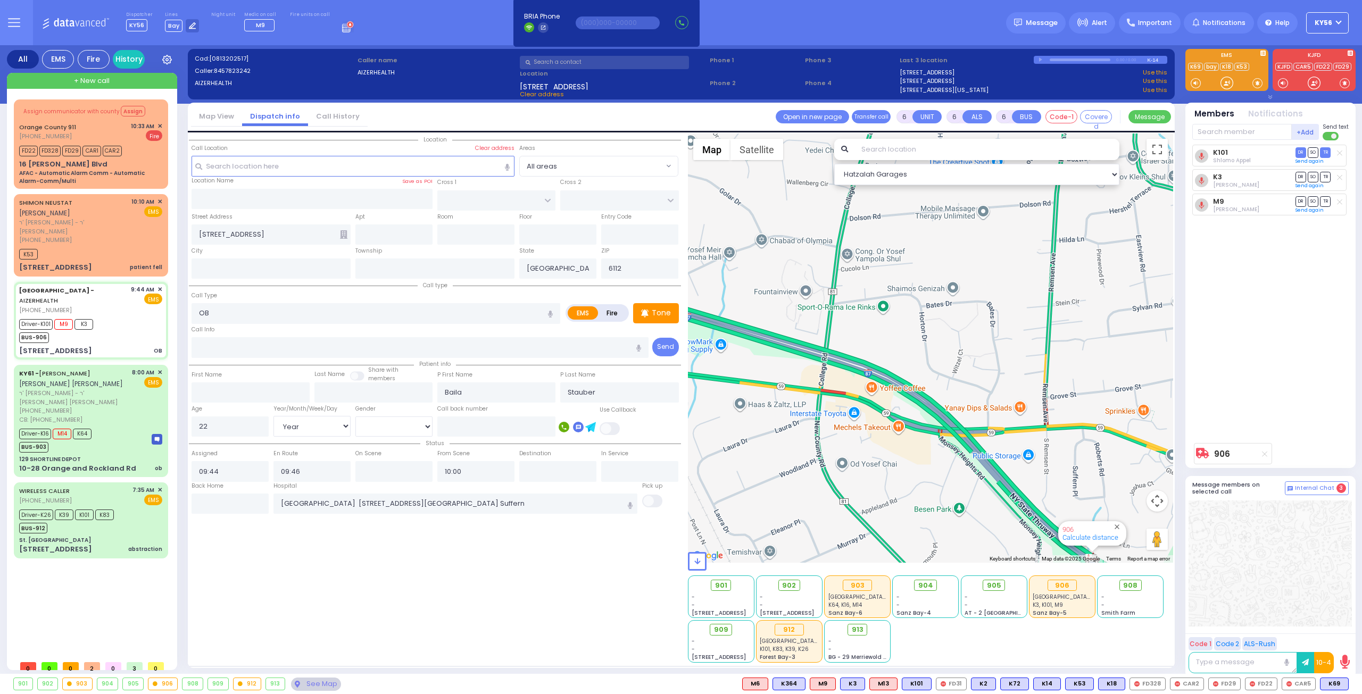
drag, startPoint x: 955, startPoint y: 530, endPoint x: 858, endPoint y: 446, distance: 127.8
click at [873, 455] on div "906 Calculate distance" at bounding box center [931, 347] width 486 height 429
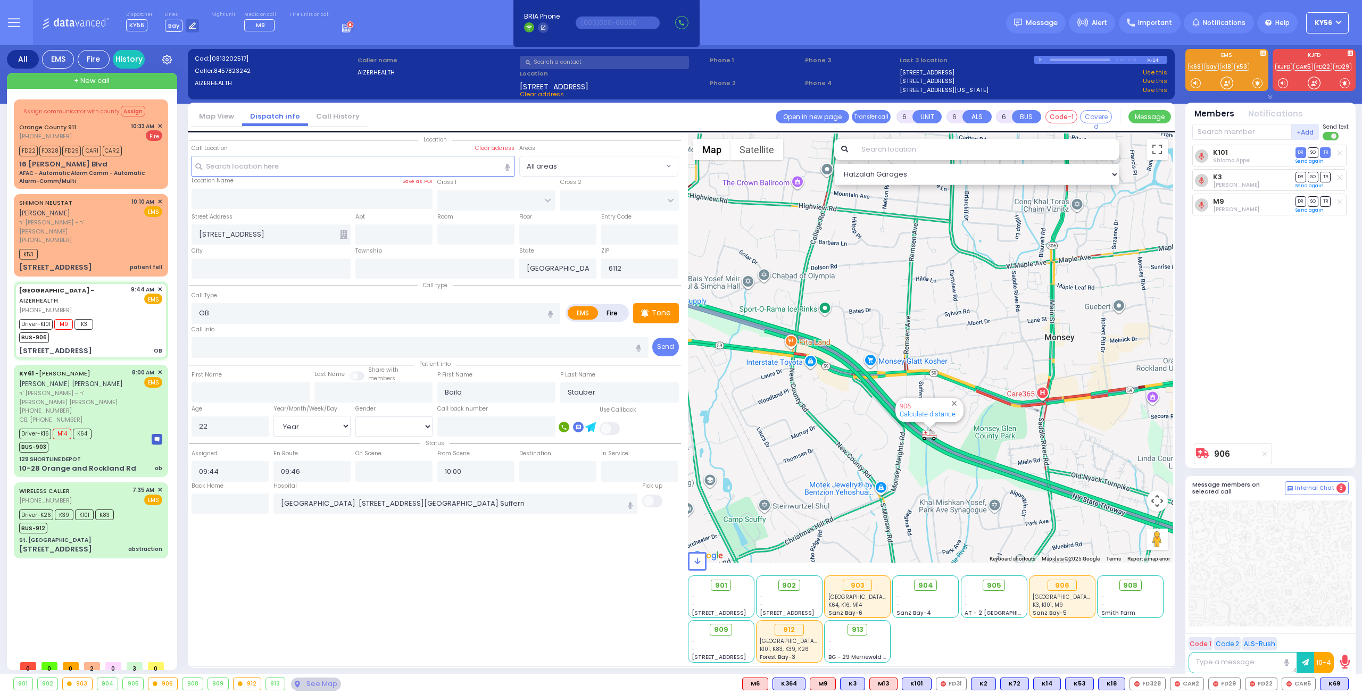
drag, startPoint x: 941, startPoint y: 481, endPoint x: 871, endPoint y: 429, distance: 87.9
click at [905, 450] on div "906 Calculate distance" at bounding box center [931, 347] width 486 height 429
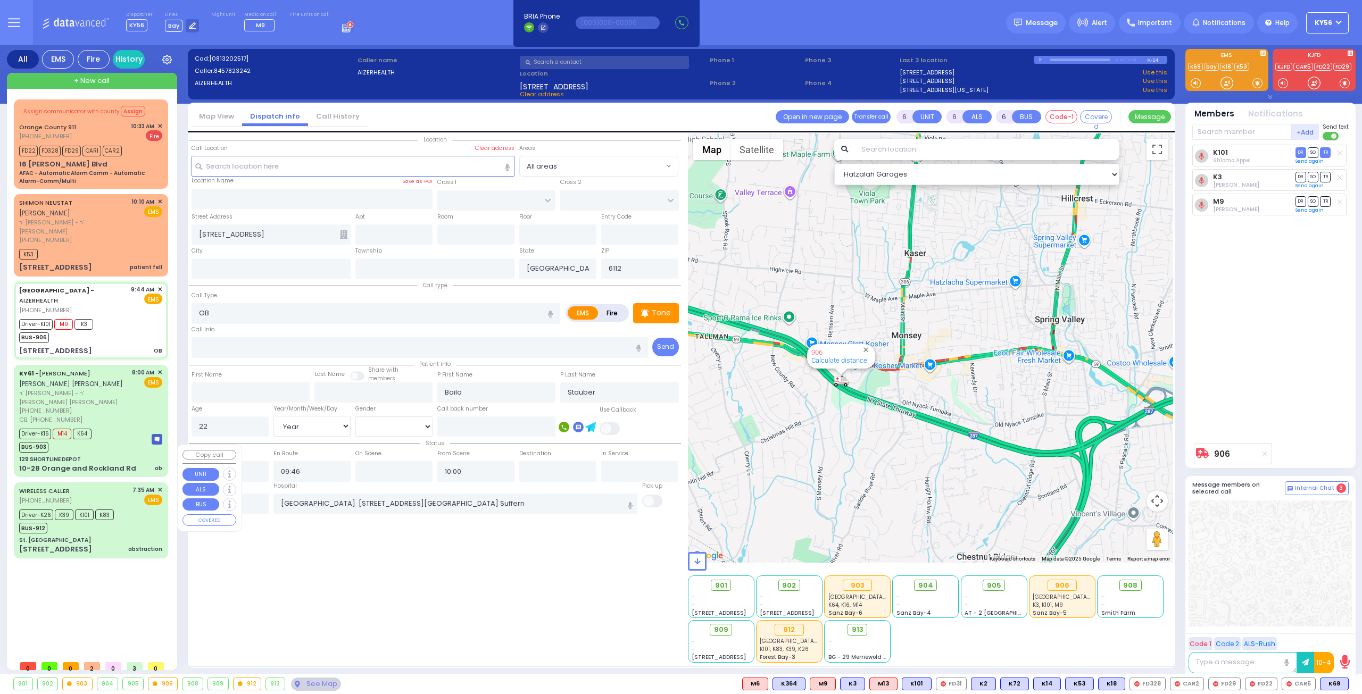
click at [71, 536] on div "St. [GEOGRAPHIC_DATA]" at bounding box center [55, 540] width 72 height 8
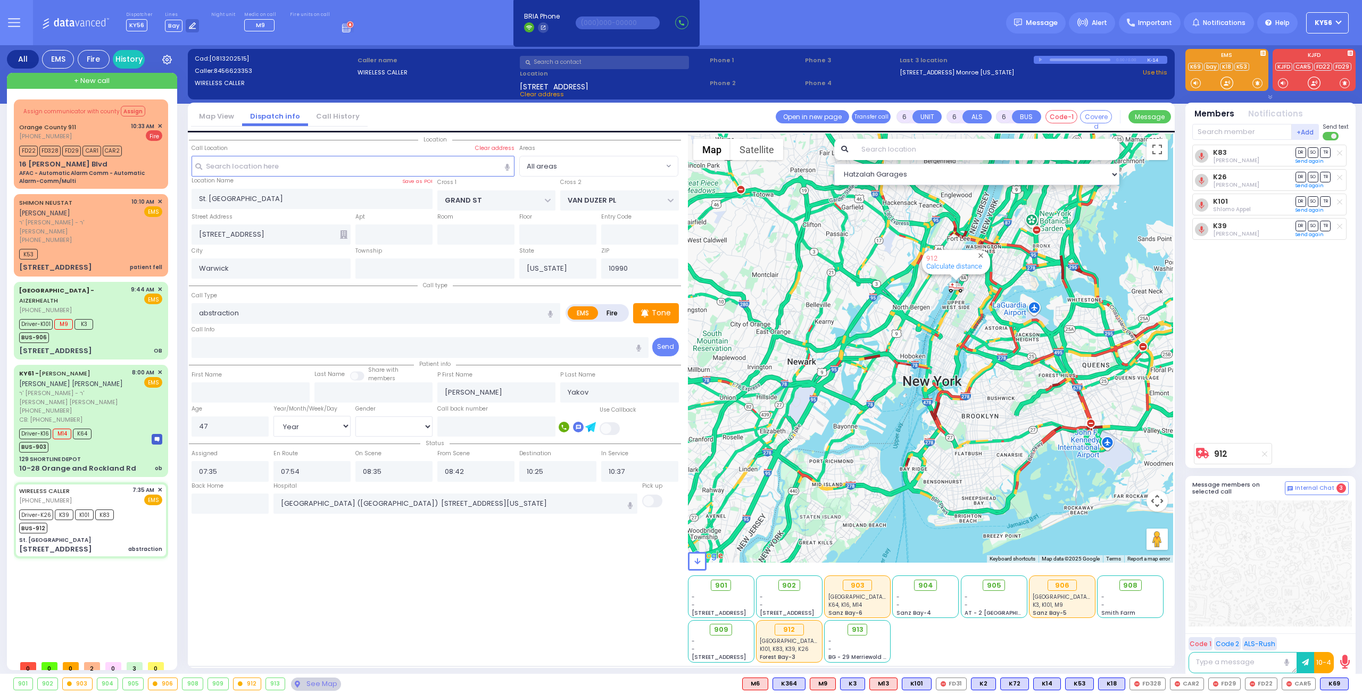
drag, startPoint x: 989, startPoint y: 363, endPoint x: 934, endPoint y: 412, distance: 73.4
click at [945, 410] on div "912 Calculate distance" at bounding box center [931, 347] width 486 height 429
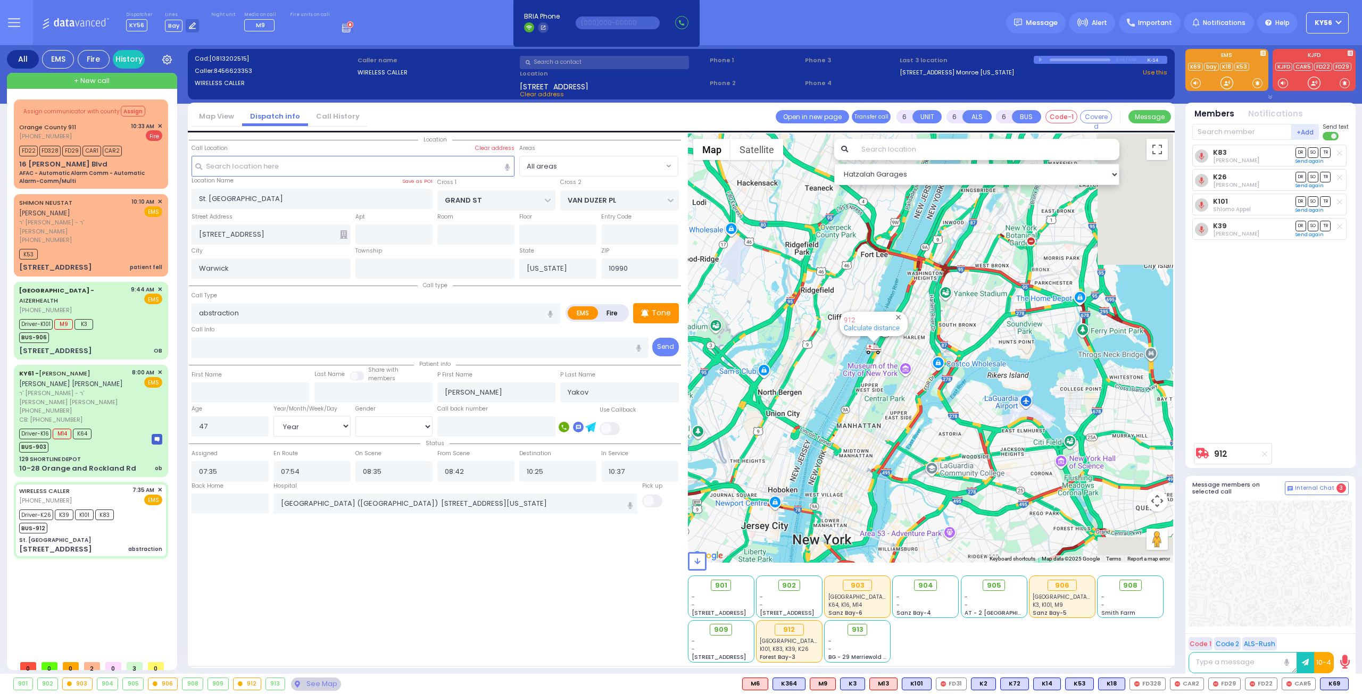
drag, startPoint x: 949, startPoint y: 352, endPoint x: 857, endPoint y: 405, distance: 106.0
click at [866, 407] on div "912 Calculate distance" at bounding box center [931, 347] width 486 height 429
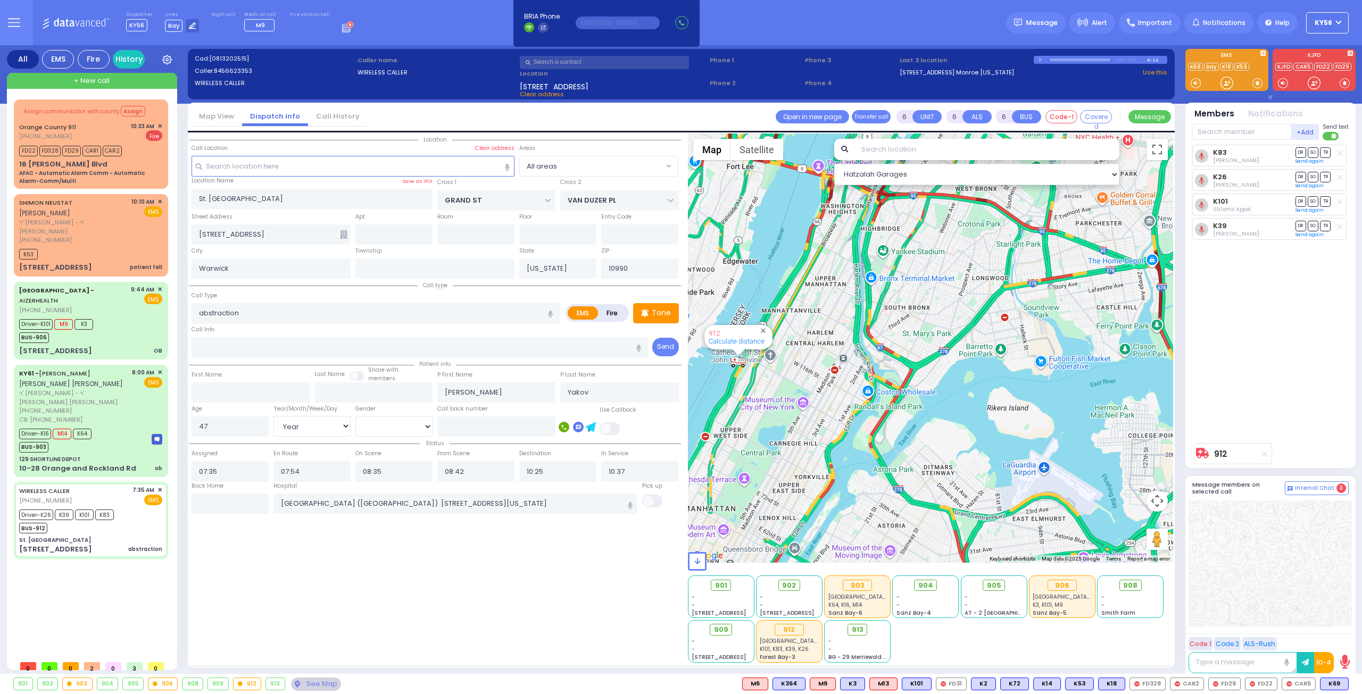
drag, startPoint x: 785, startPoint y: 393, endPoint x: 882, endPoint y: 408, distance: 97.9
click at [882, 408] on div "912 Calculate distance" at bounding box center [931, 347] width 486 height 429
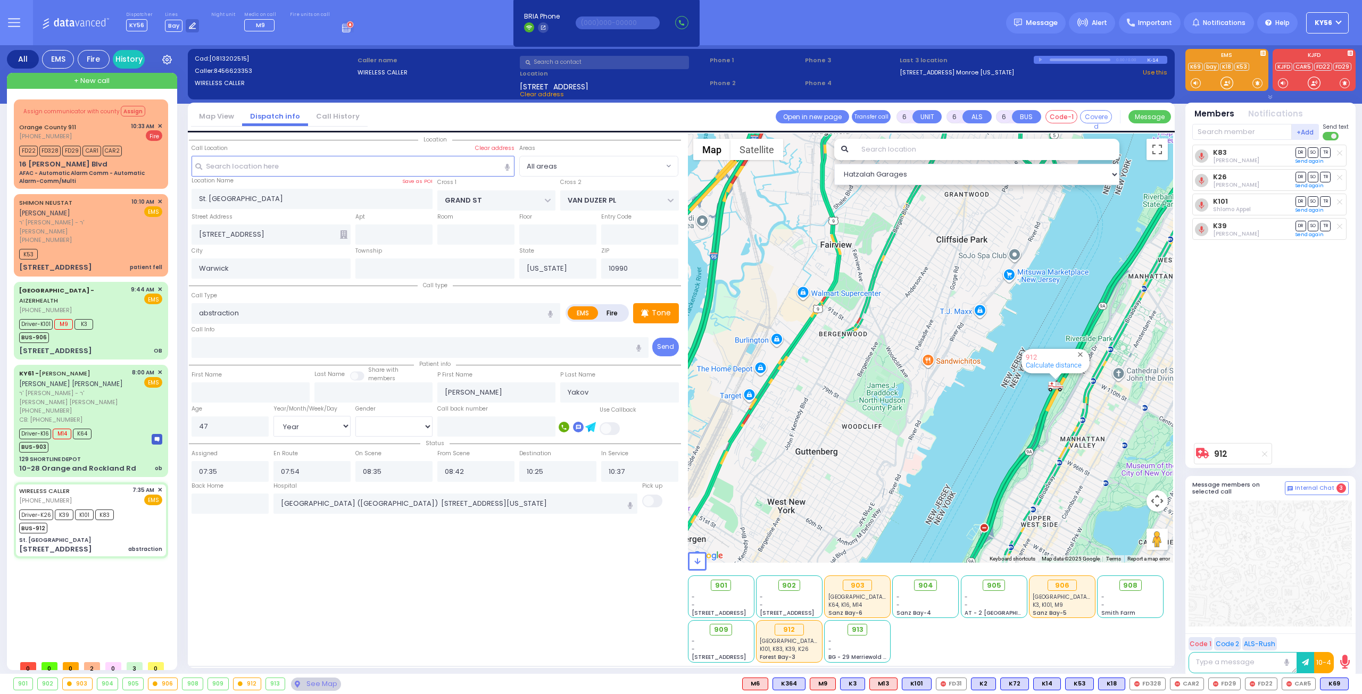
drag, startPoint x: 931, startPoint y: 408, endPoint x: 847, endPoint y: 360, distance: 97.0
click at [870, 371] on div "912 Calculate distance" at bounding box center [931, 347] width 486 height 429
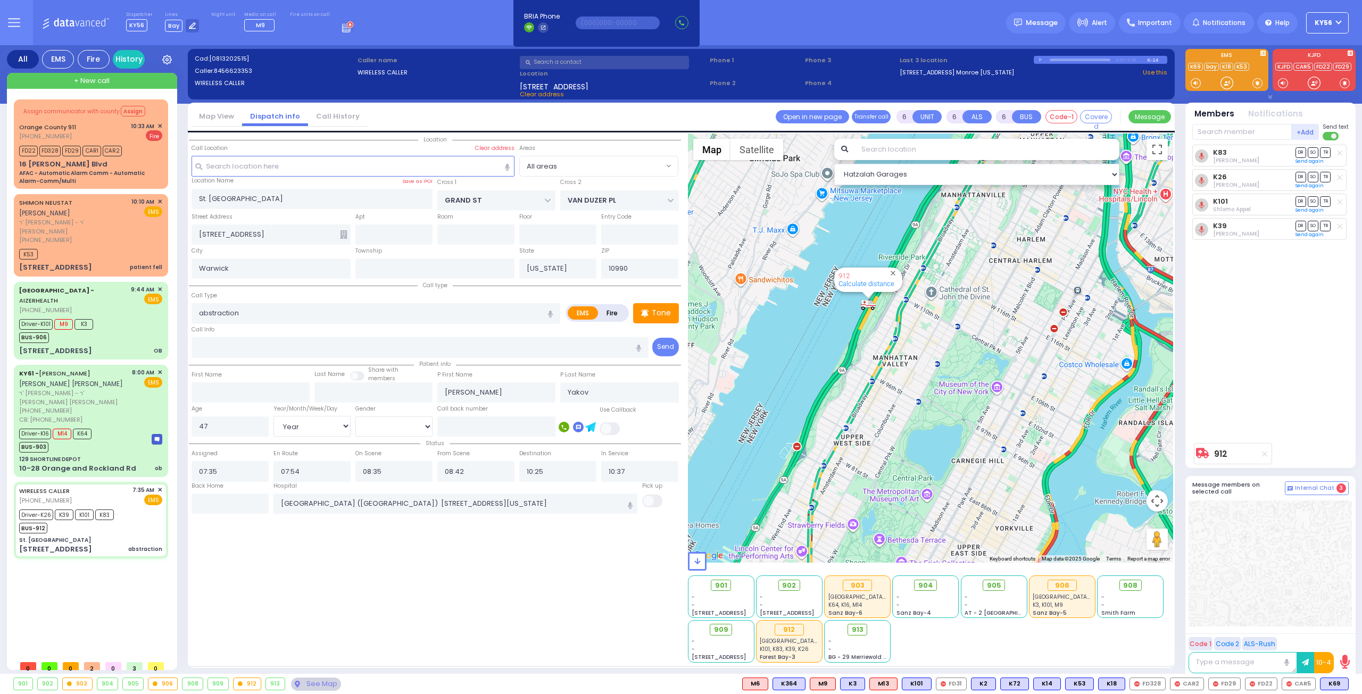
drag, startPoint x: 911, startPoint y: 328, endPoint x: 894, endPoint y: 357, distance: 33.1
click at [905, 359] on div "912 Calculate distance" at bounding box center [931, 347] width 486 height 429
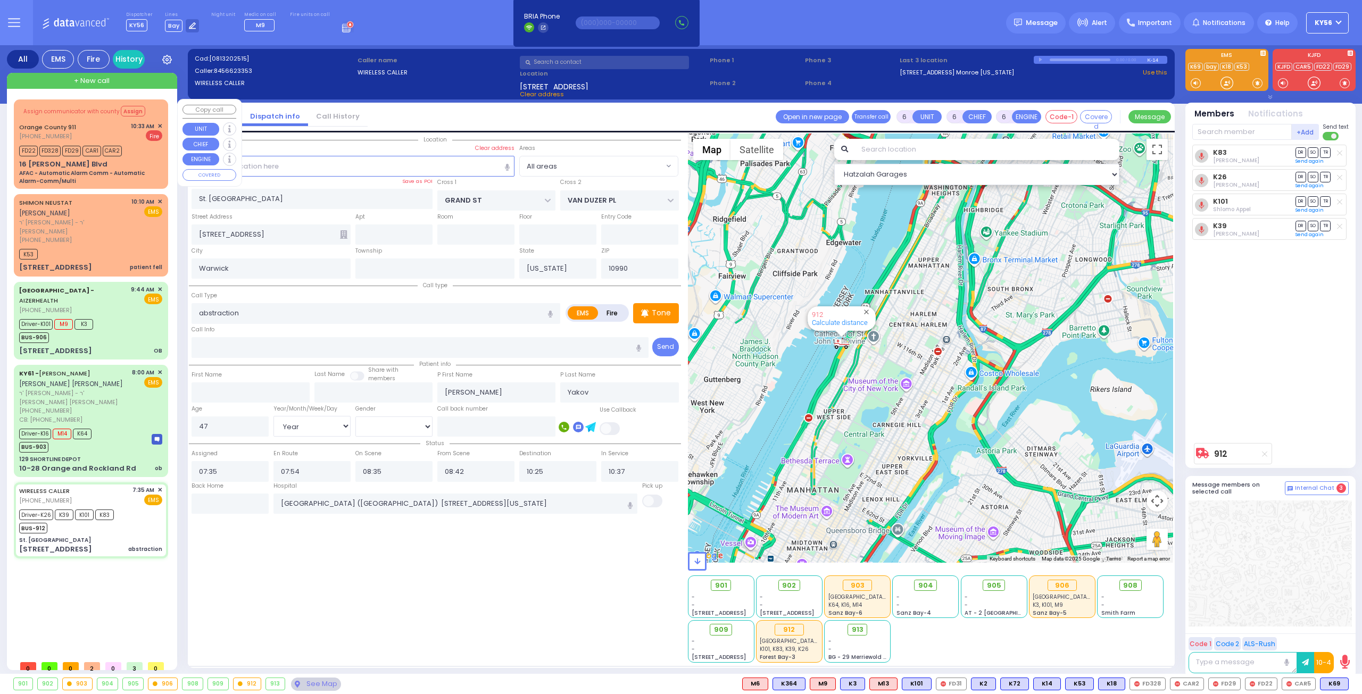
click at [96, 174] on div "AFAC - Automatic Alarm Comm - Automatic Alarm-Comm/Multi" at bounding box center [90, 177] width 143 height 16
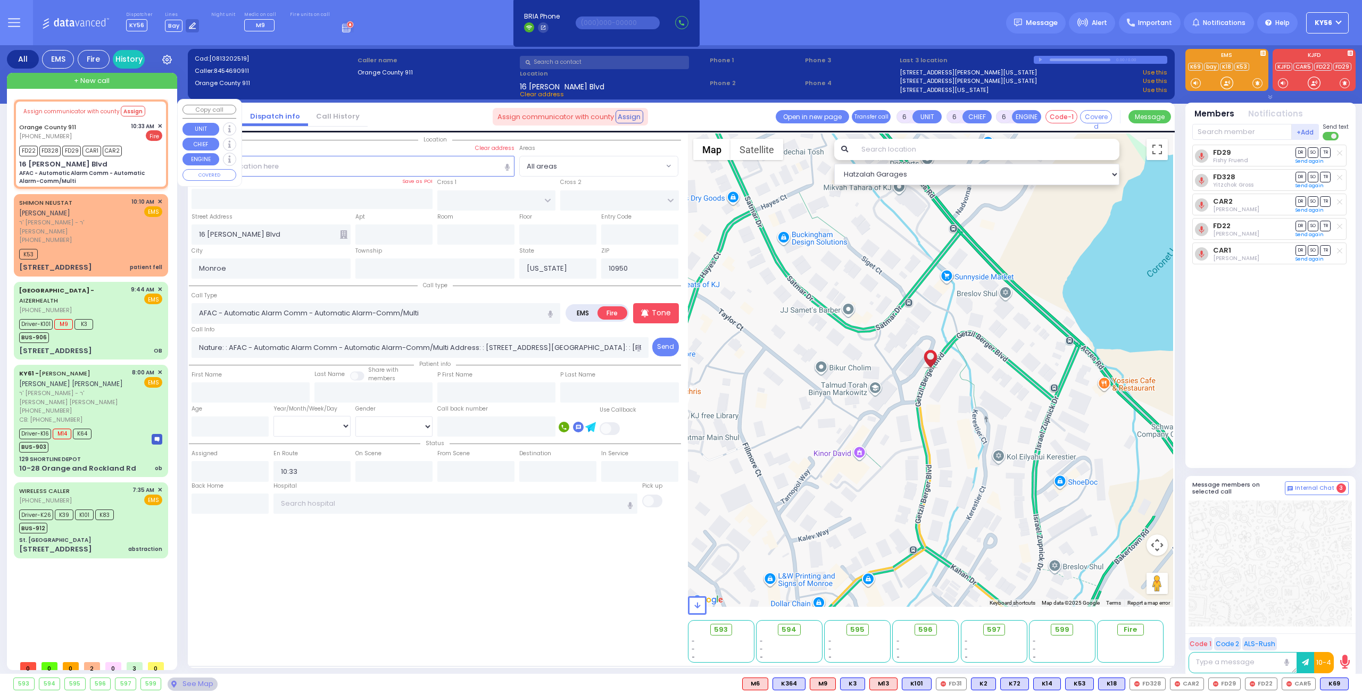
click at [161, 124] on span "✕" at bounding box center [159, 126] width 5 height 9
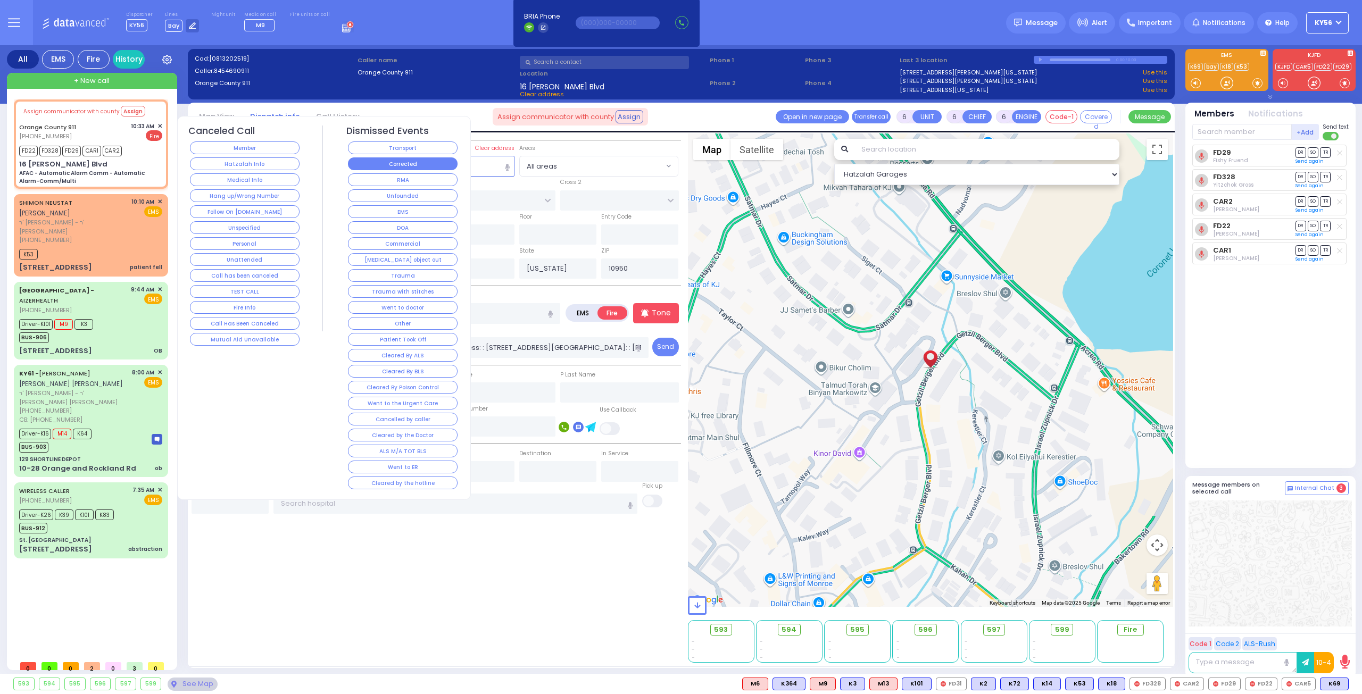
click at [384, 164] on button "Corrected" at bounding box center [403, 163] width 110 height 13
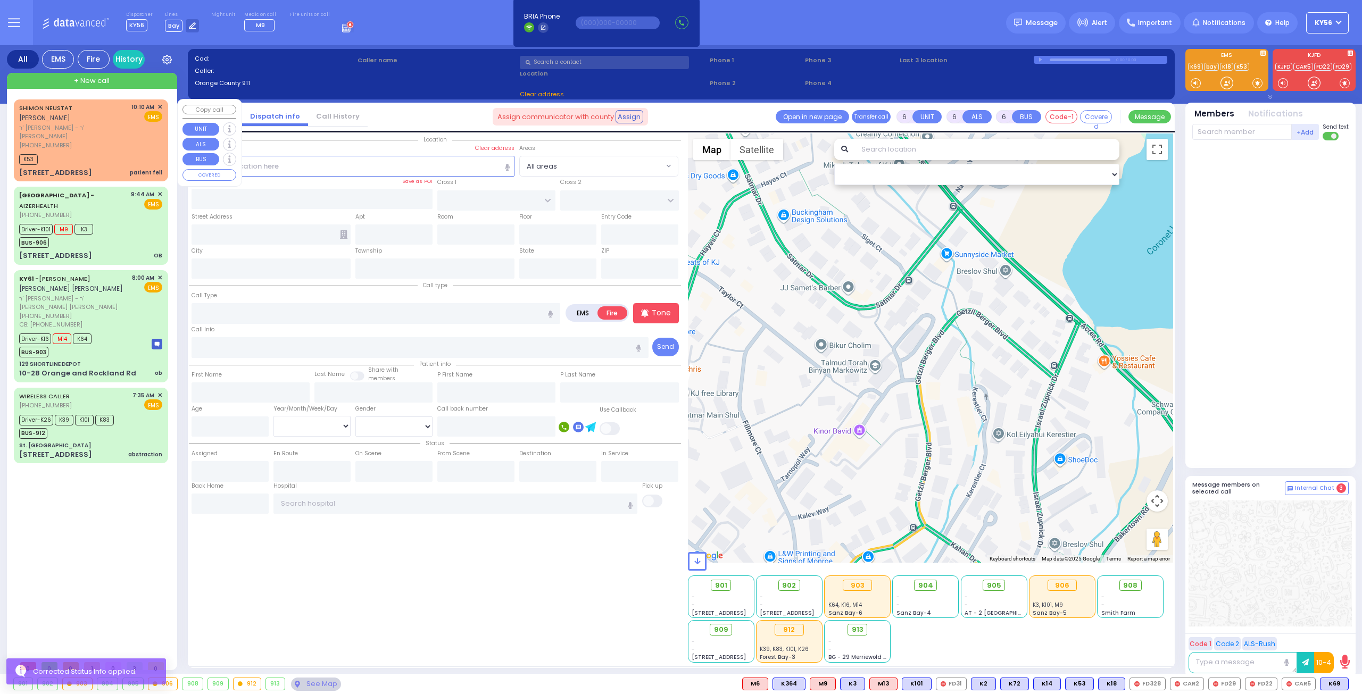
click at [77, 123] on span "ר' [PERSON_NAME] - ר' [PERSON_NAME]" at bounding box center [73, 132] width 108 height 18
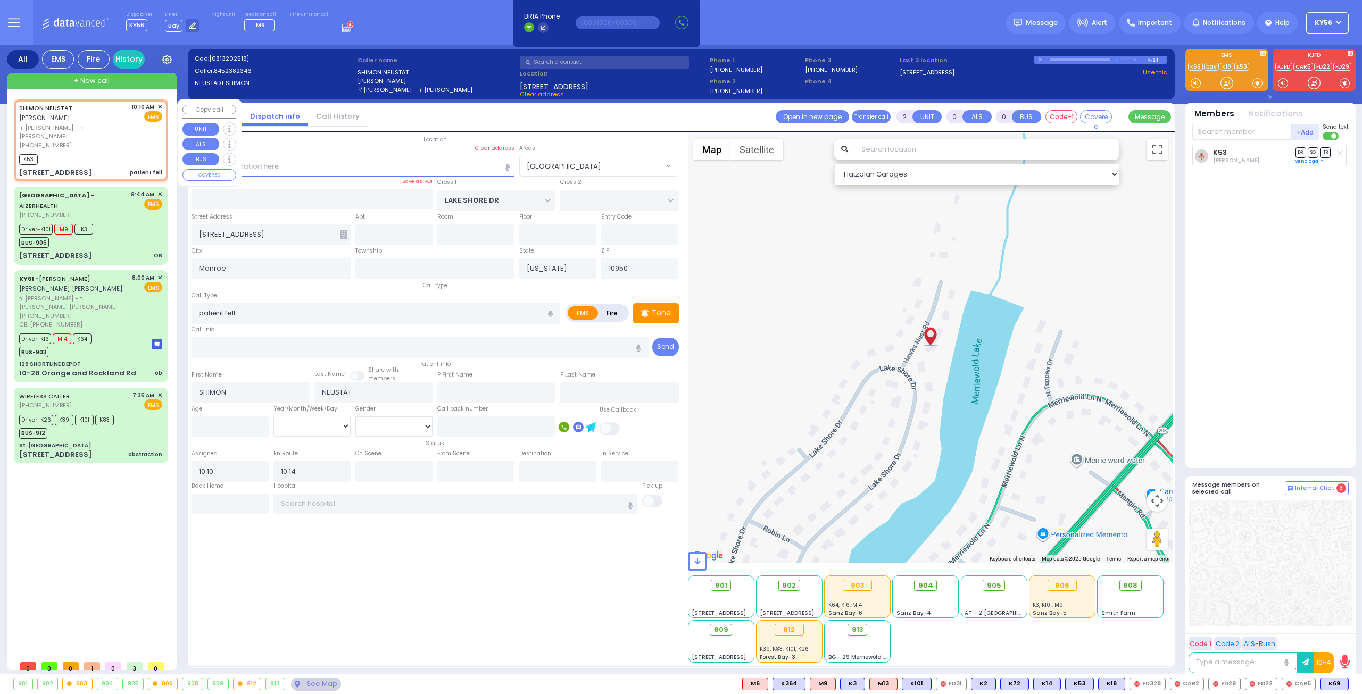
click at [161, 106] on span "✕" at bounding box center [159, 107] width 5 height 9
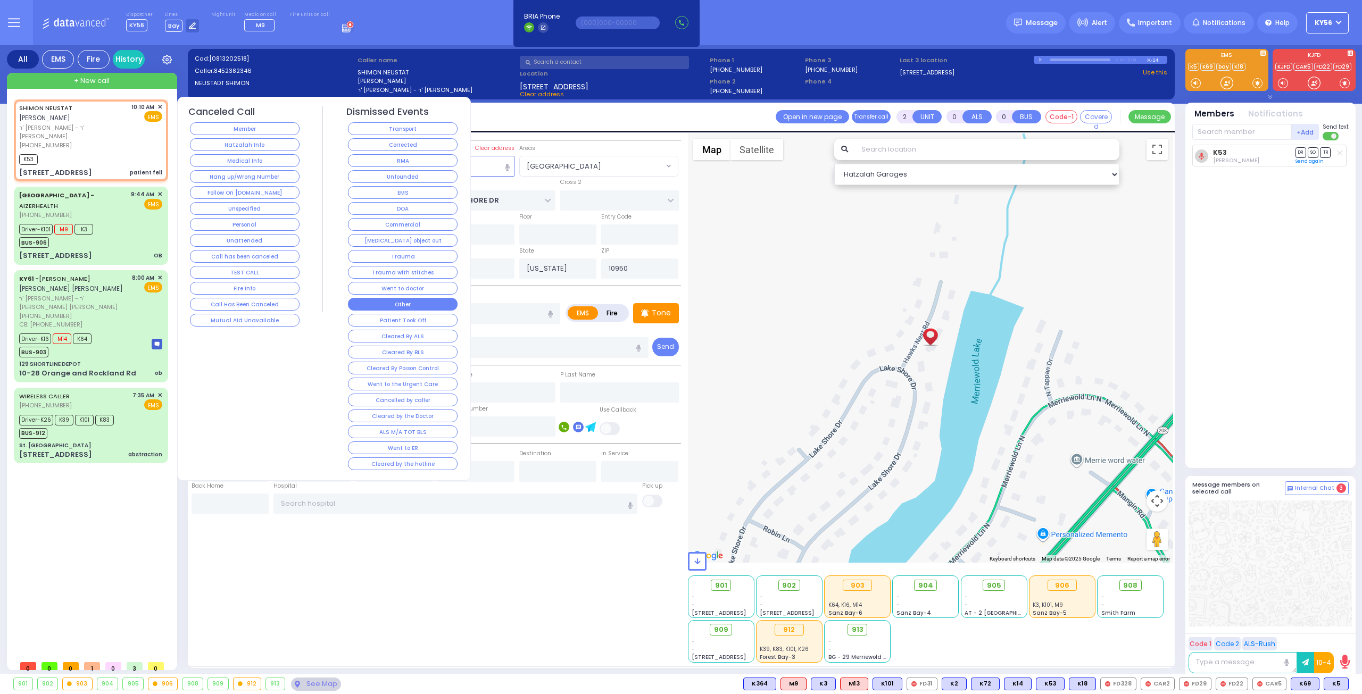
click at [387, 298] on button "Other" at bounding box center [403, 304] width 110 height 13
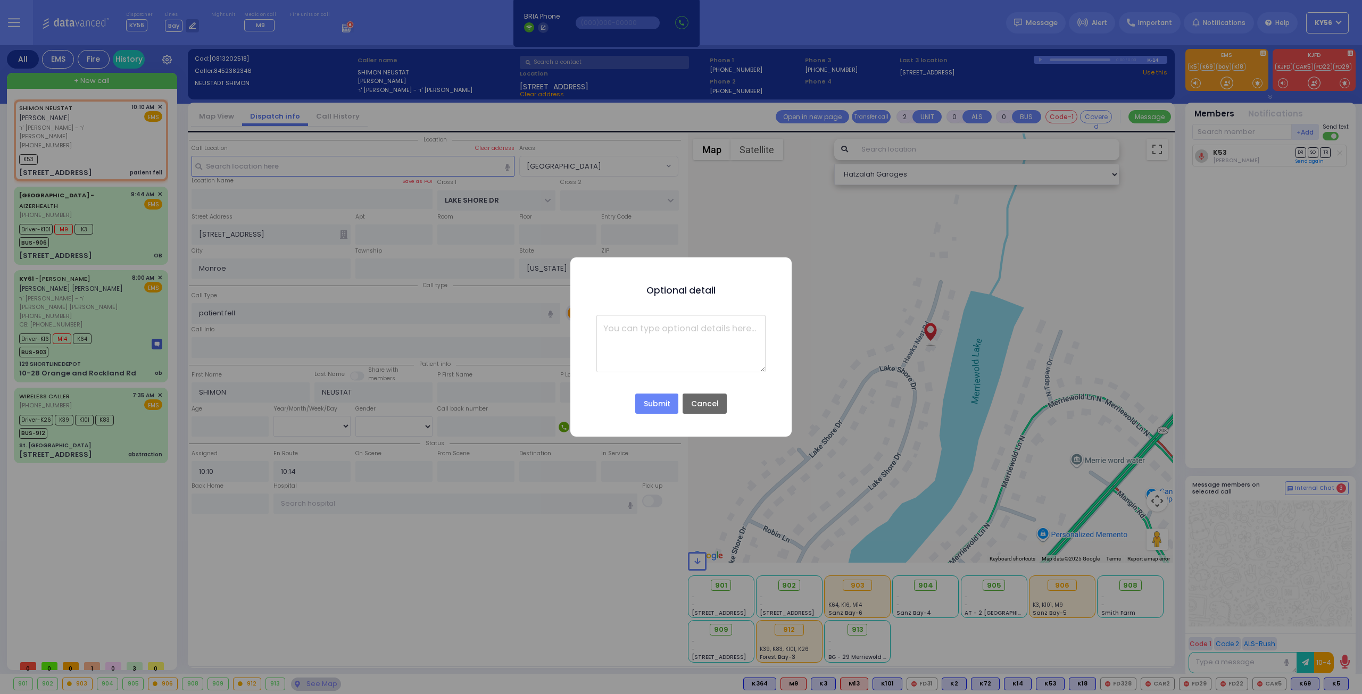
click at [700, 402] on button "Cancel" at bounding box center [704, 404] width 44 height 20
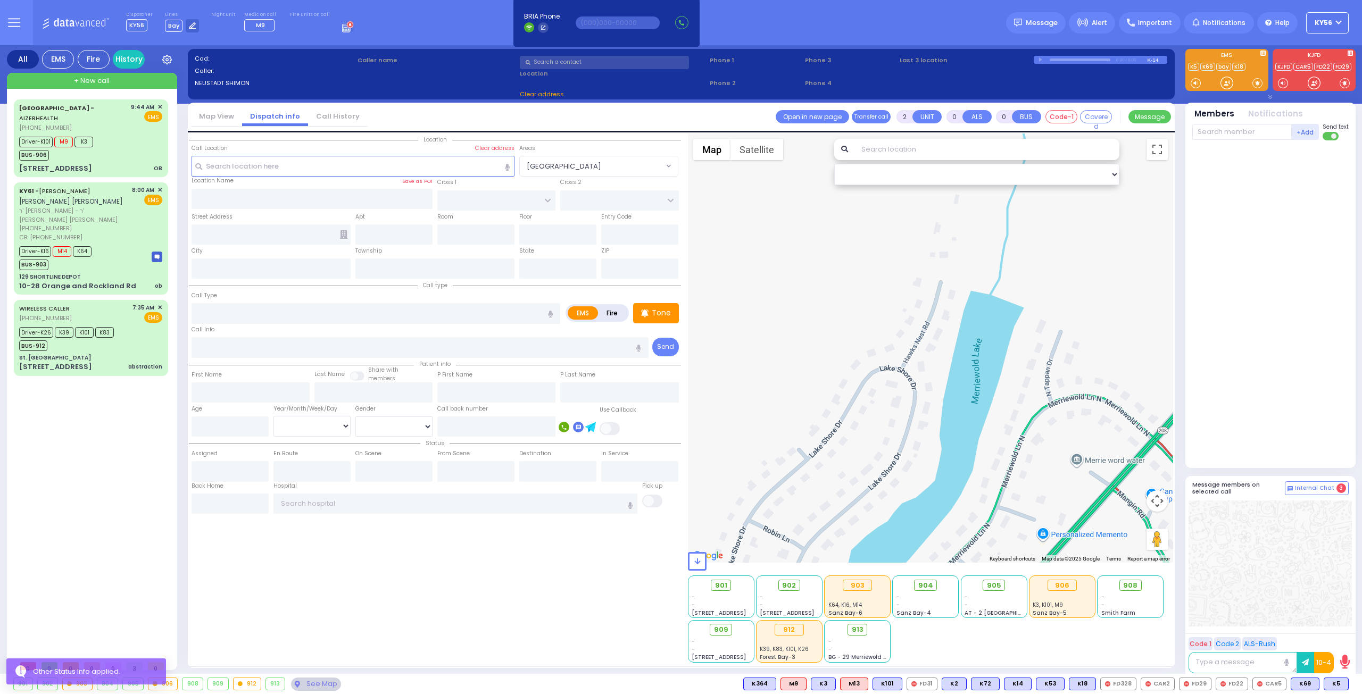
click at [113, 403] on div "[GEOGRAPHIC_DATA] - AIZERHEALTH [PHONE_NUMBER] 9:44 AM ✕" at bounding box center [93, 377] width 158 height 556
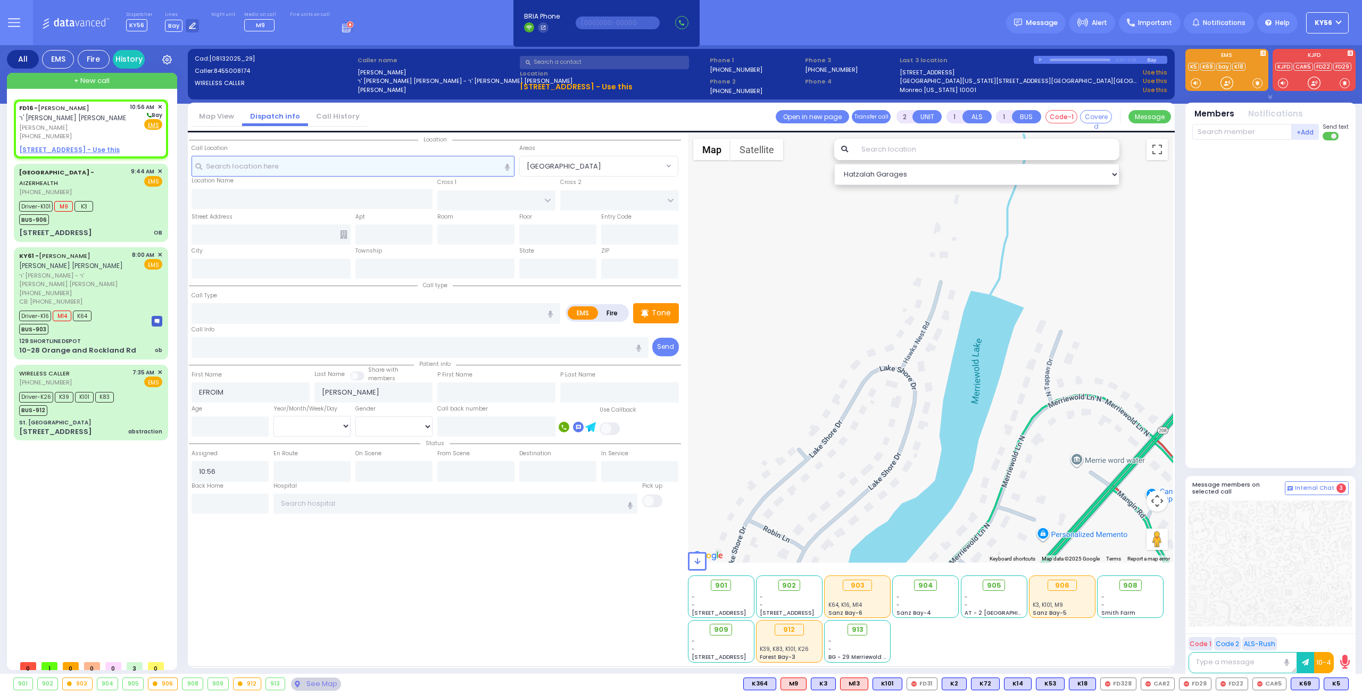
click at [273, 166] on input "text" at bounding box center [352, 166] width 323 height 20
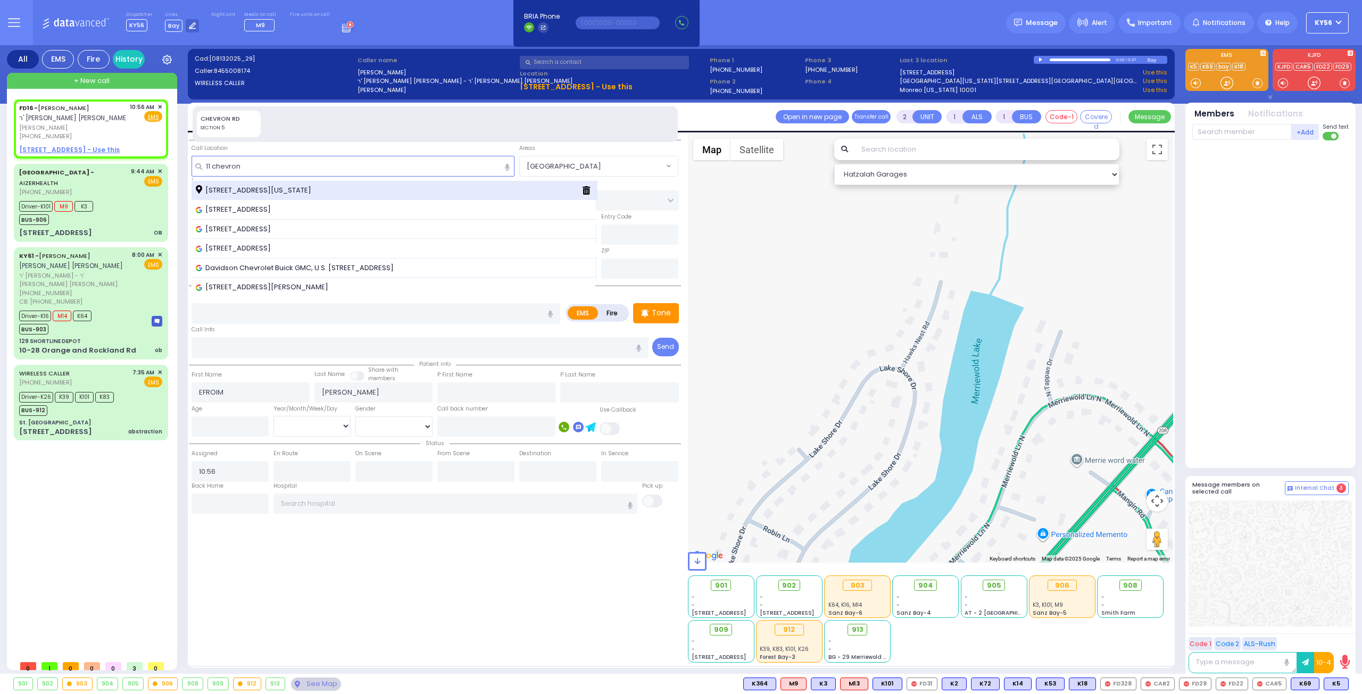
click at [248, 189] on span "[STREET_ADDRESS][US_STATE]" at bounding box center [255, 190] width 119 height 11
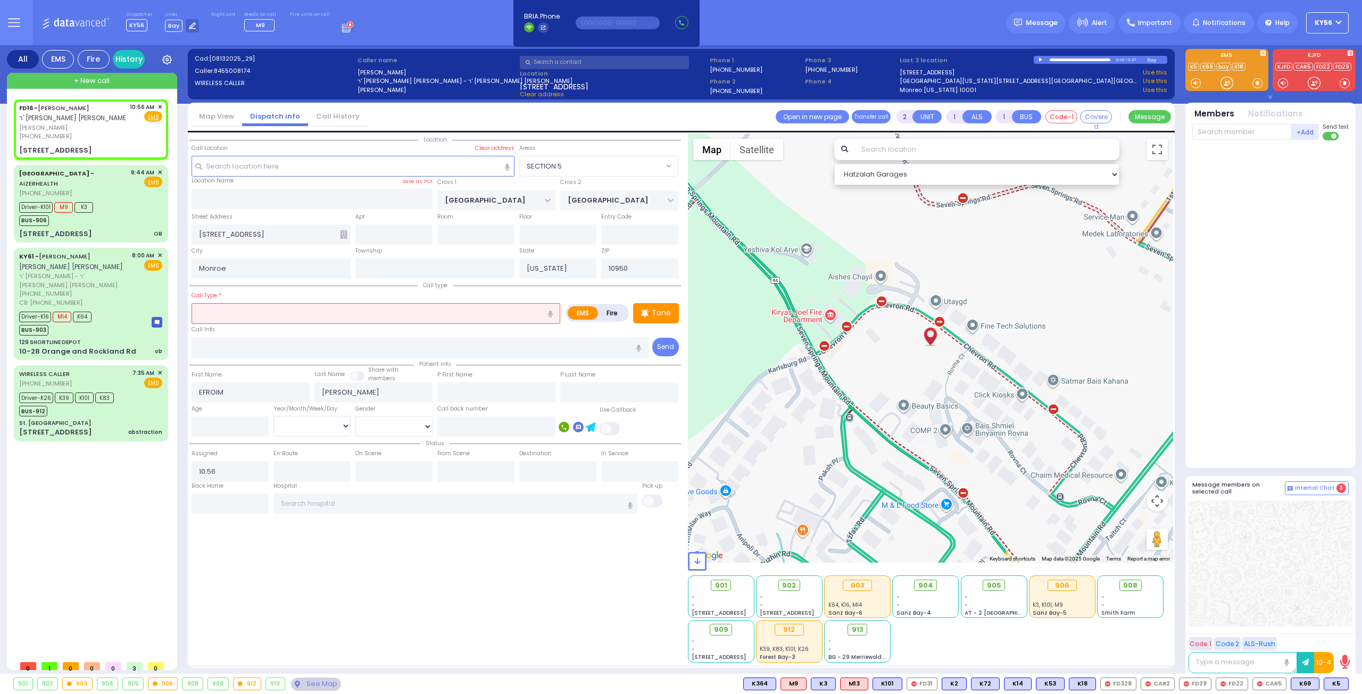
click at [242, 315] on input "text" at bounding box center [375, 313] width 369 height 20
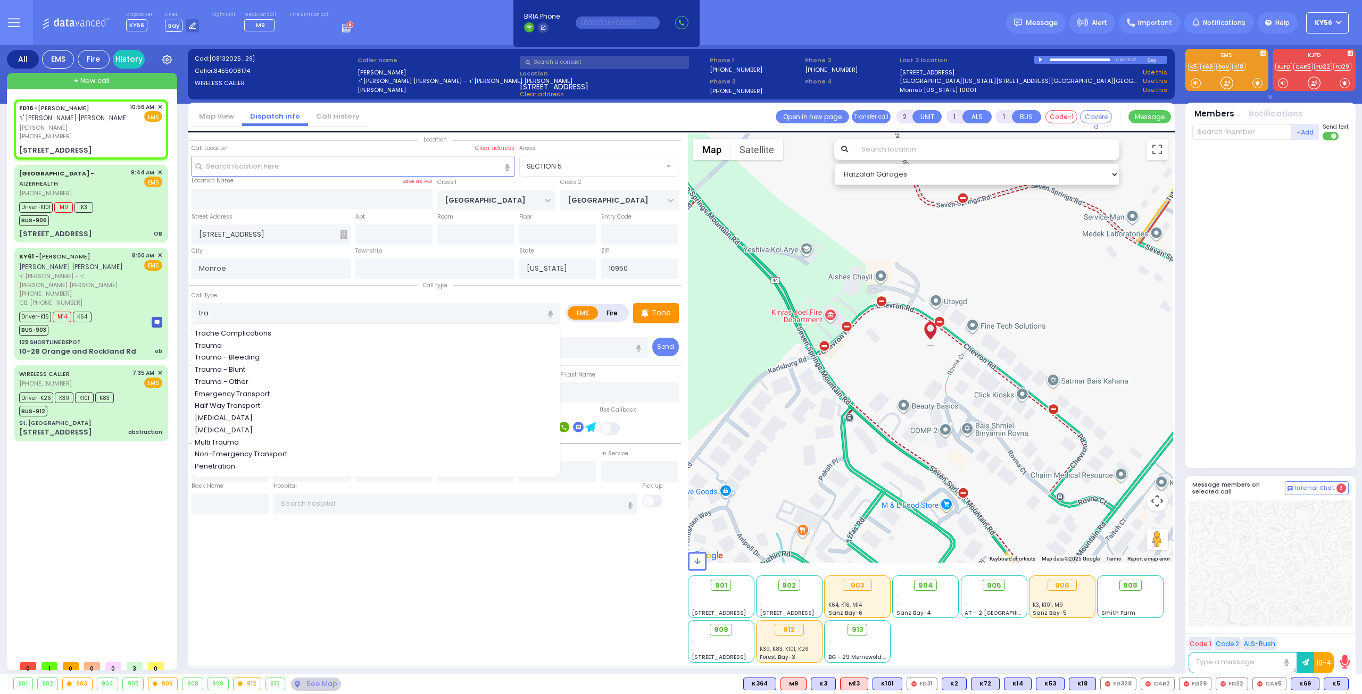
click at [246, 355] on span "Trauma - Bleeding" at bounding box center [229, 357] width 69 height 11
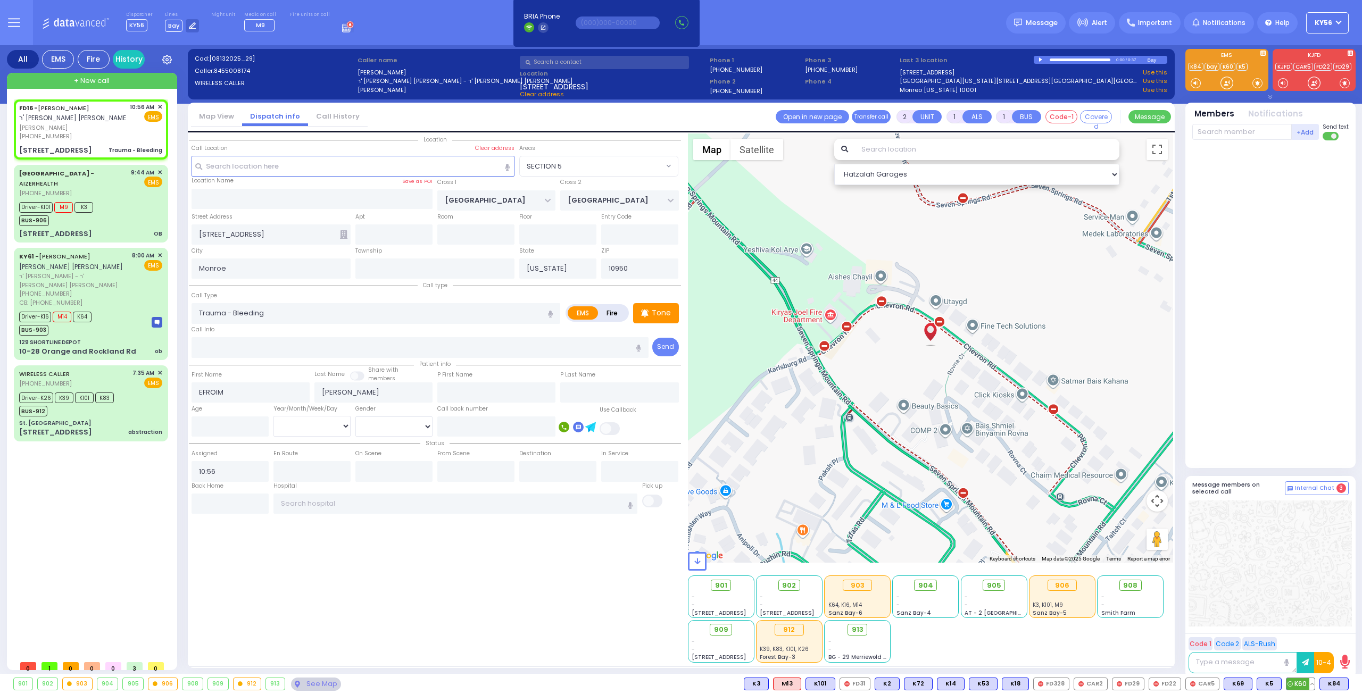
click at [1299, 680] on span "K60" at bounding box center [1300, 684] width 28 height 12
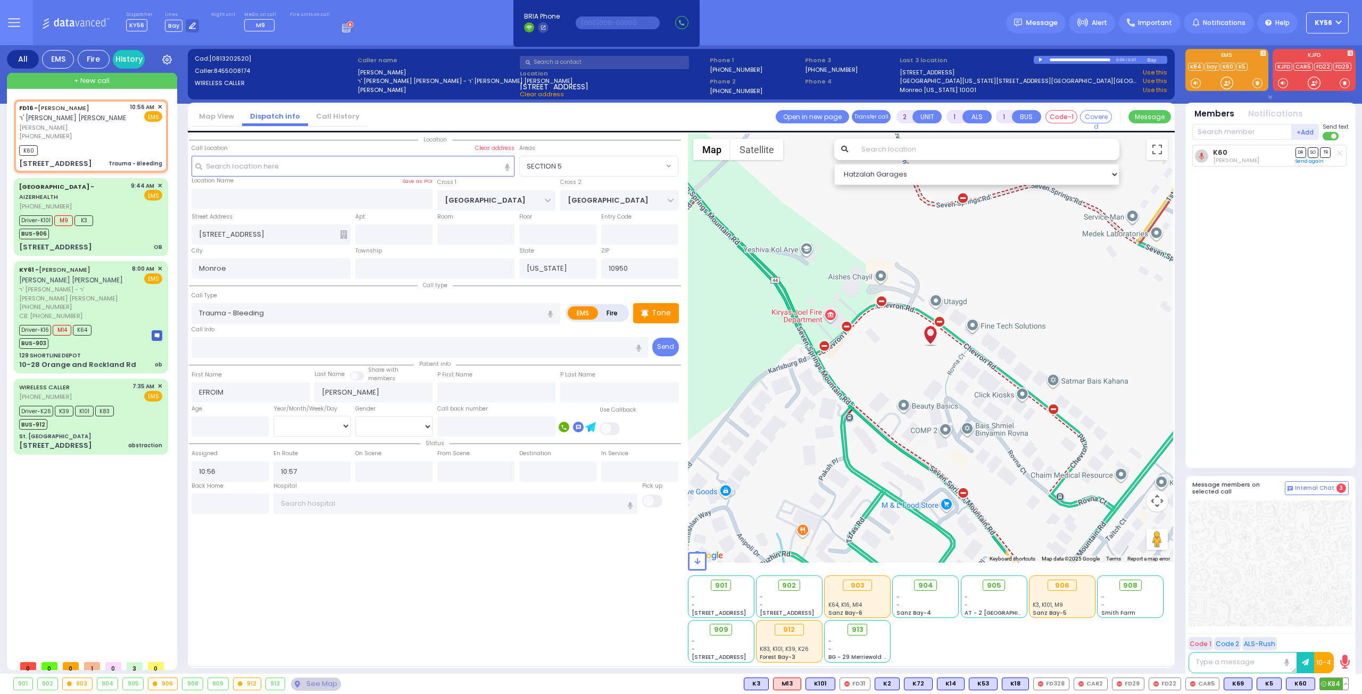
click at [1338, 682] on span "K84" at bounding box center [1333, 684] width 28 height 12
click at [1265, 683] on span "K80" at bounding box center [1266, 684] width 28 height 12
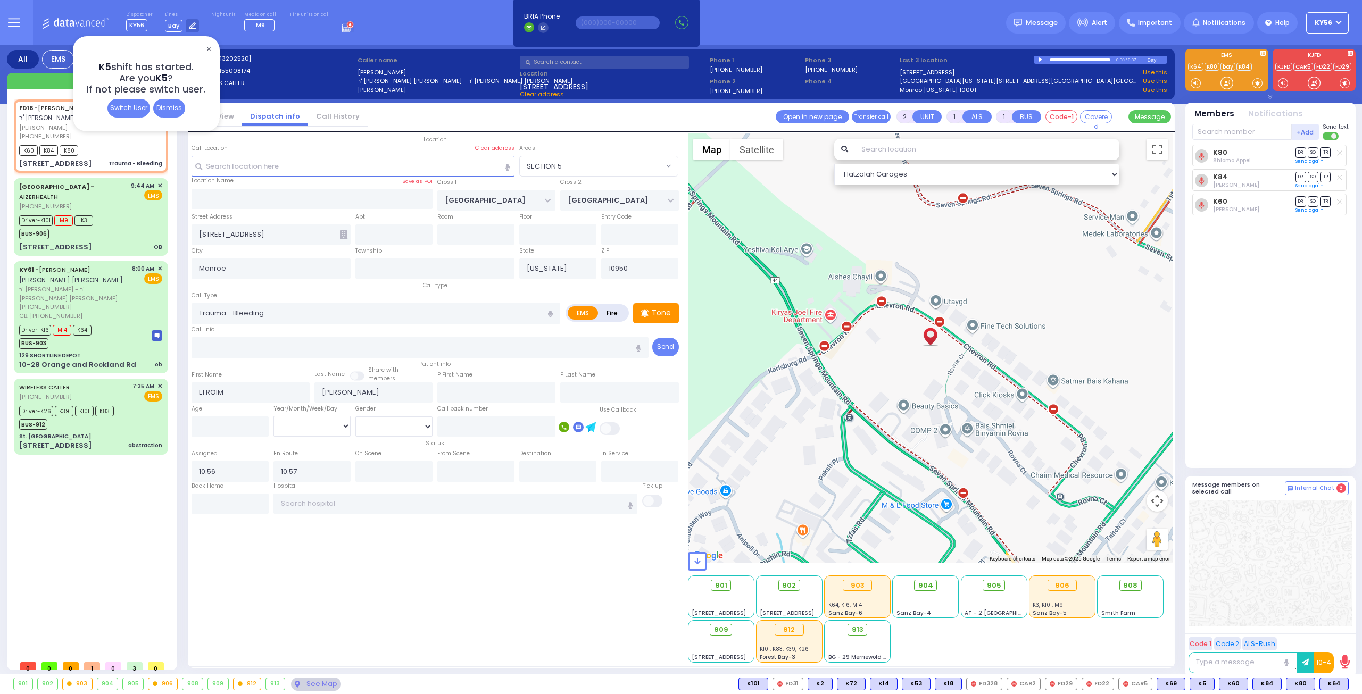
click at [208, 48] on span "✕" at bounding box center [208, 49] width 9 height 12
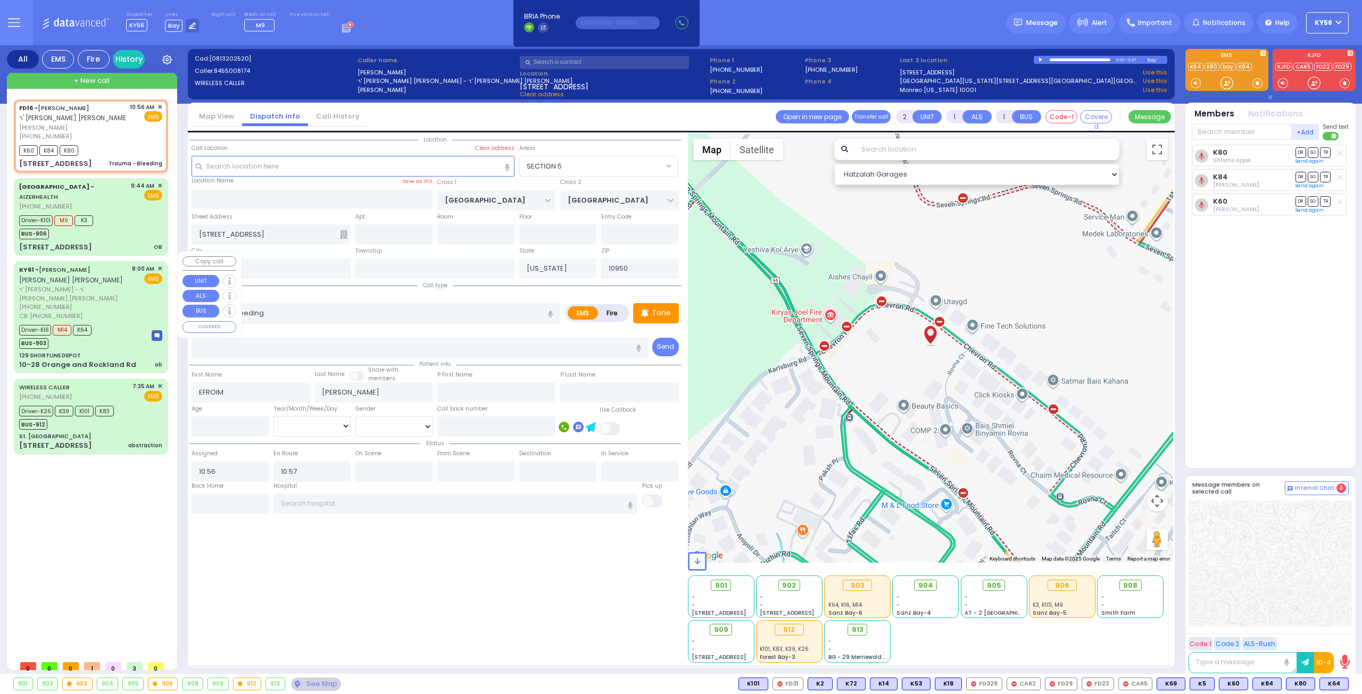
click at [88, 331] on div "KY61 - [PERSON_NAME] [PERSON_NAME] [PERSON_NAME] ר' [PERSON_NAME] - ר' [PERSON_…" at bounding box center [91, 317] width 150 height 108
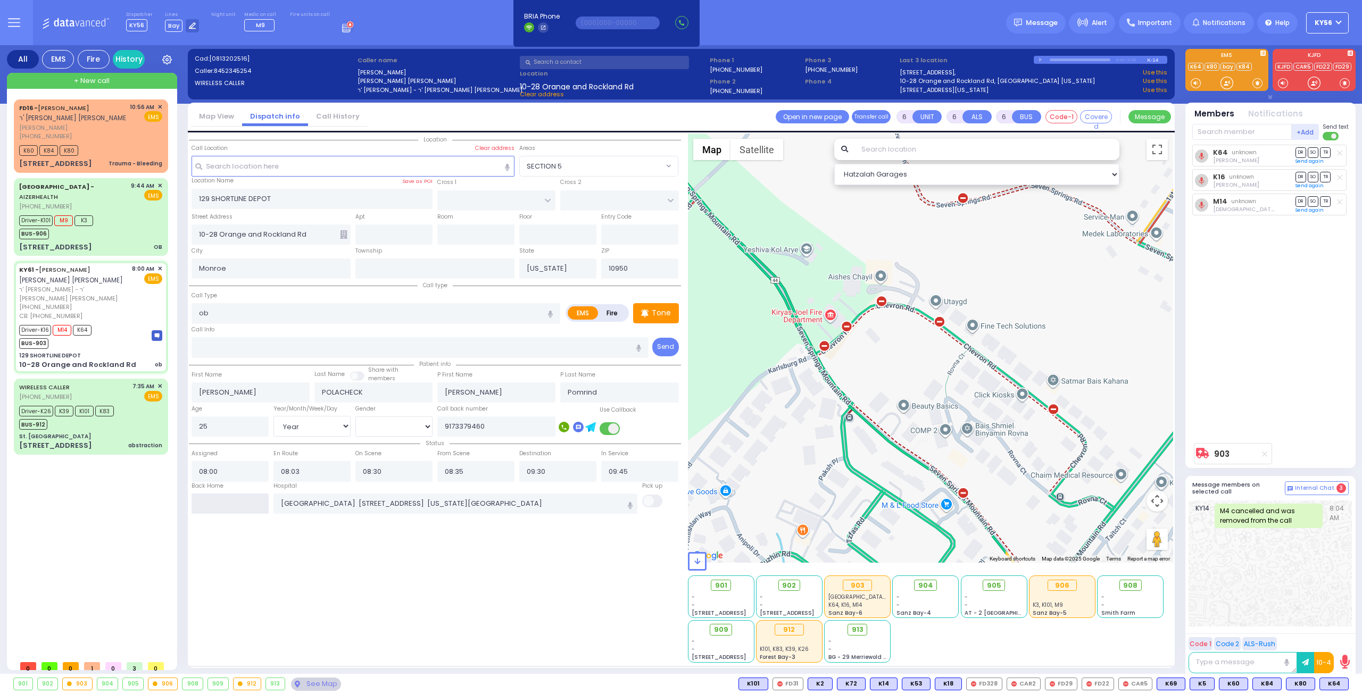
click at [235, 507] on input "text" at bounding box center [229, 504] width 77 height 20
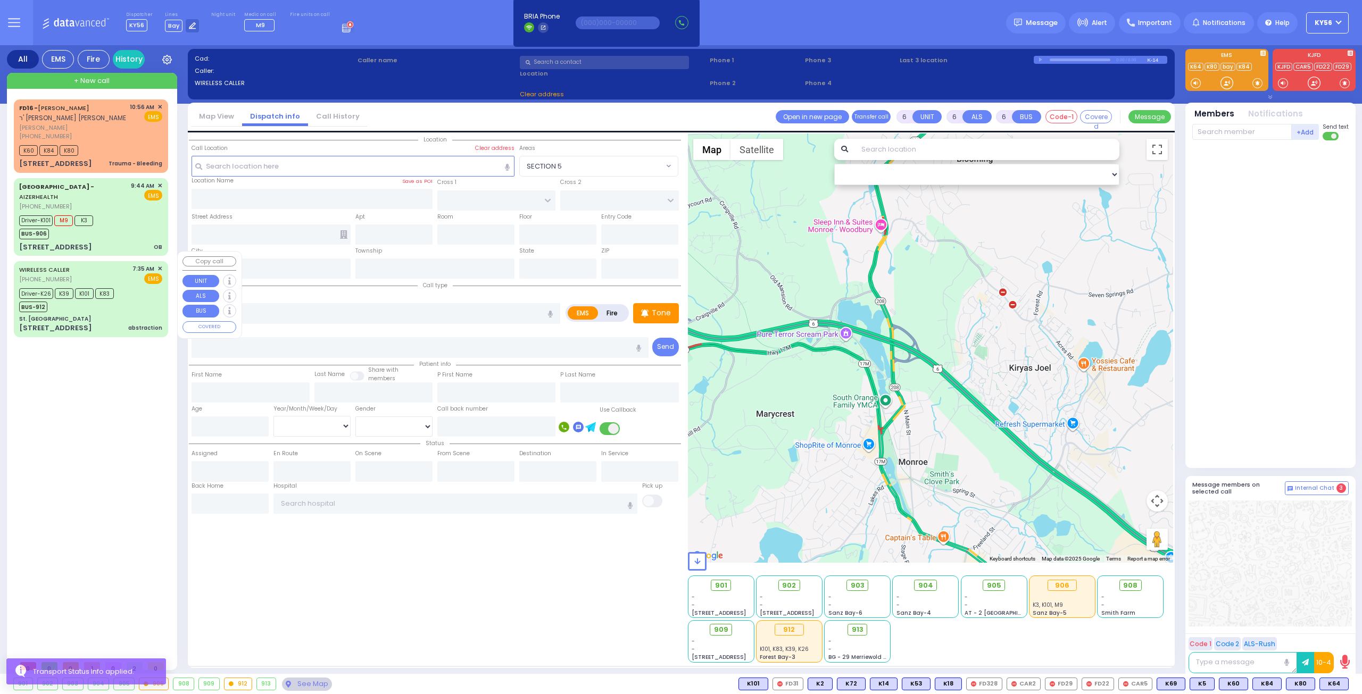
click at [96, 323] on div "[STREET_ADDRESS] abstraction" at bounding box center [90, 328] width 143 height 11
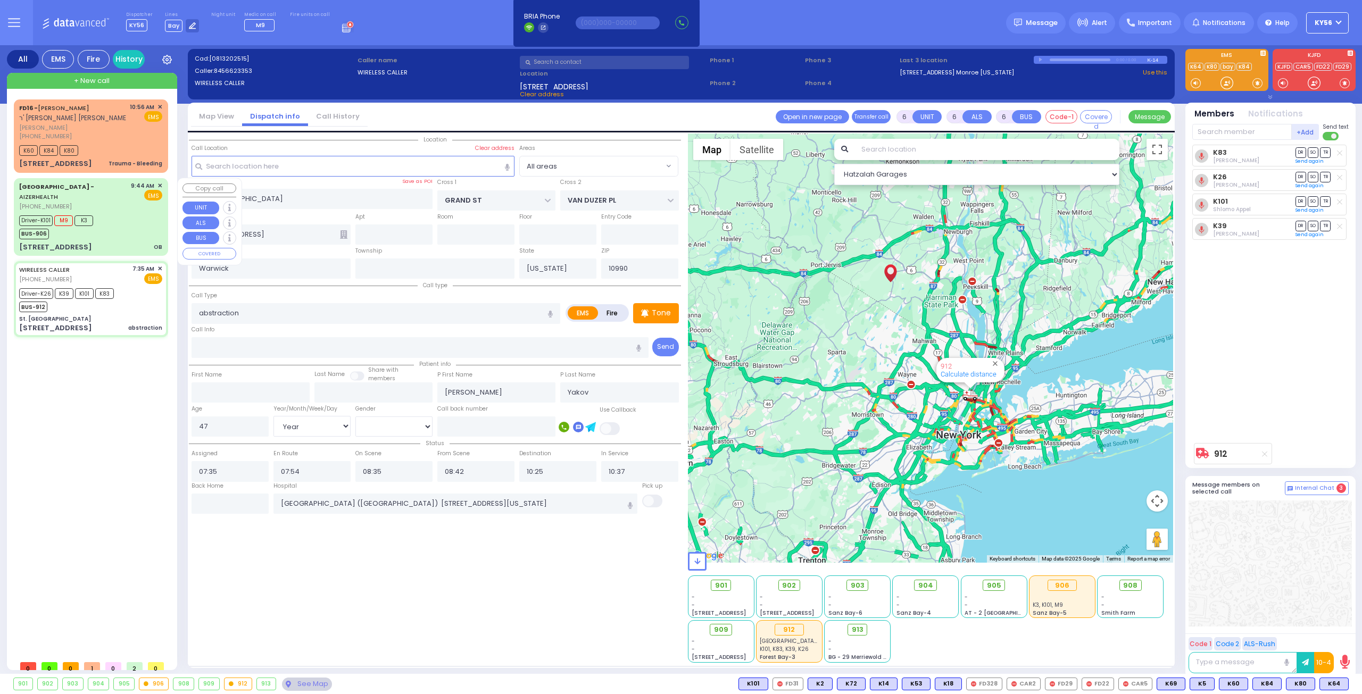
click at [103, 242] on div "[STREET_ADDRESS] OB" at bounding box center [90, 247] width 143 height 11
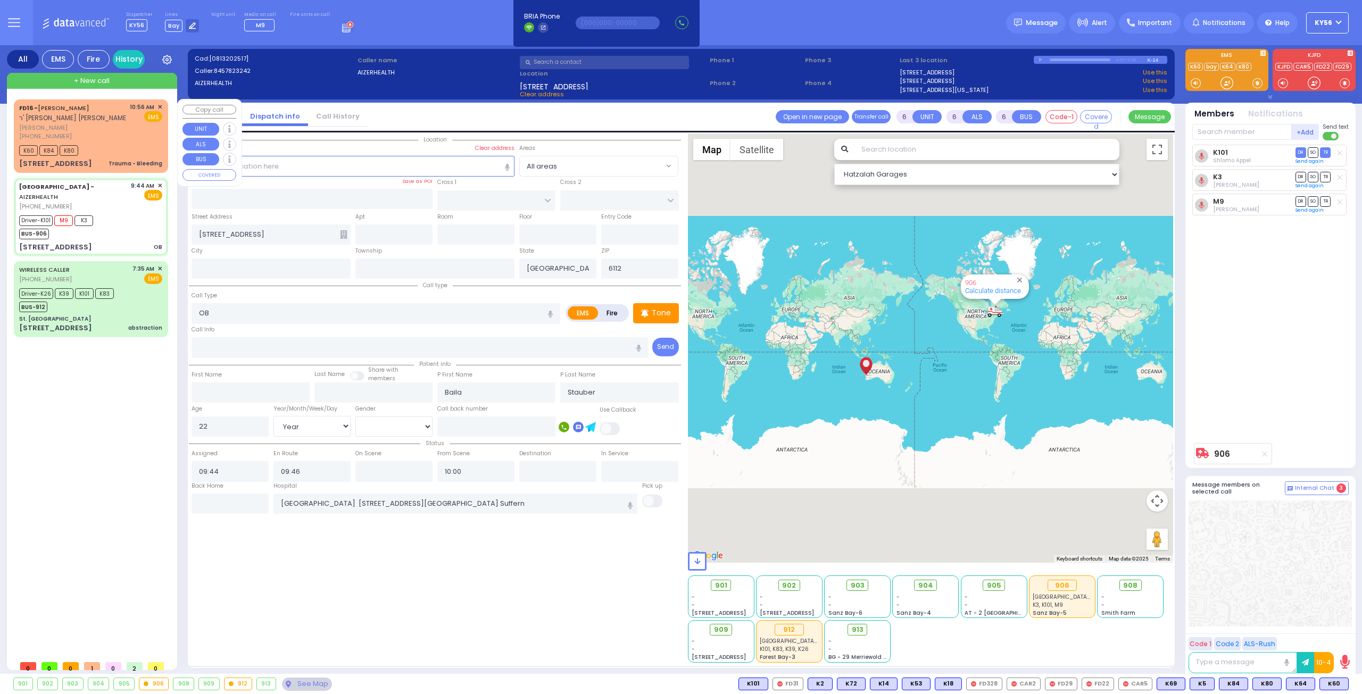
click at [109, 145] on div "K60 K84 K80" at bounding box center [90, 149] width 143 height 13
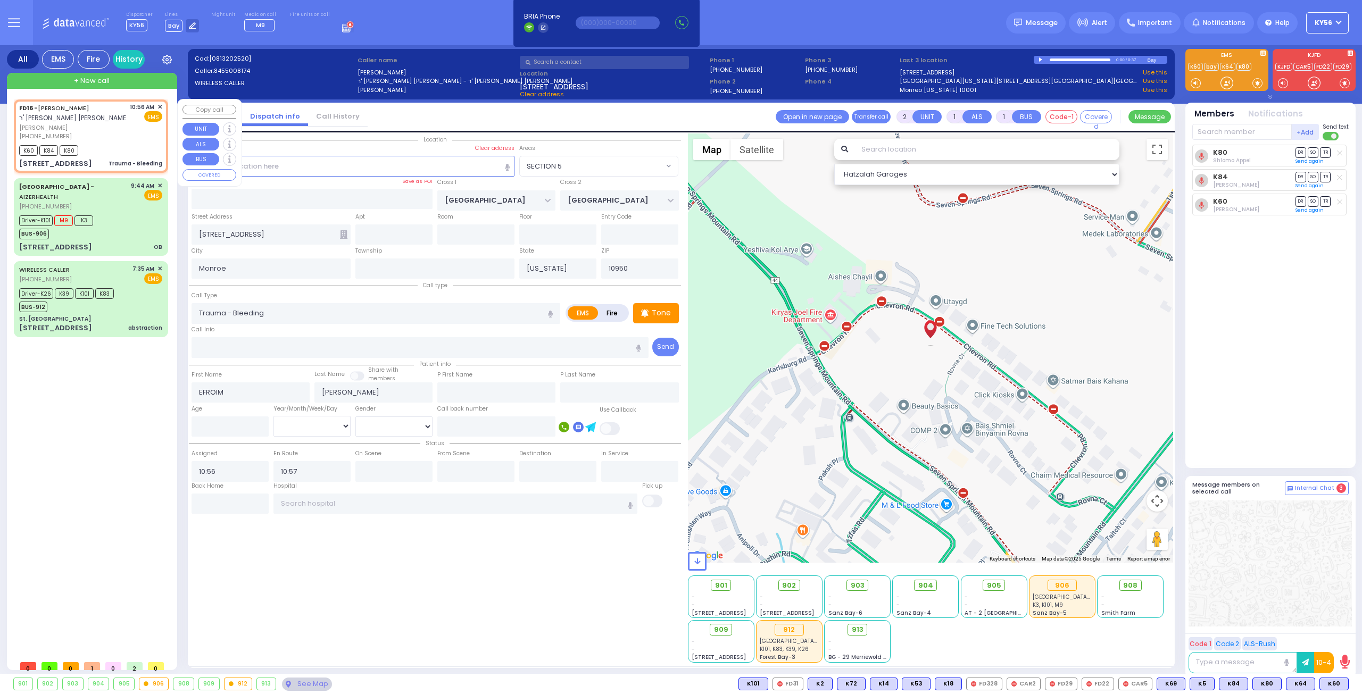
click at [160, 106] on span "✕" at bounding box center [159, 107] width 5 height 9
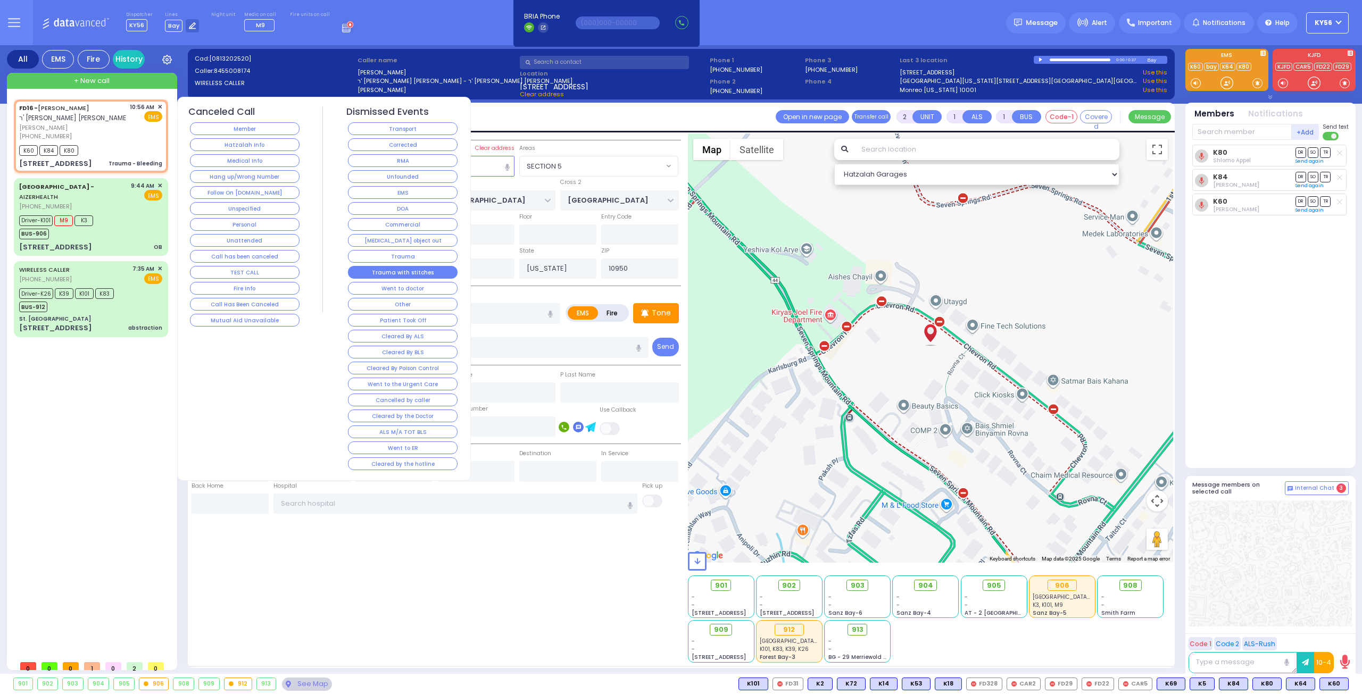
click at [420, 266] on button "Trauma with stitches" at bounding box center [403, 272] width 110 height 13
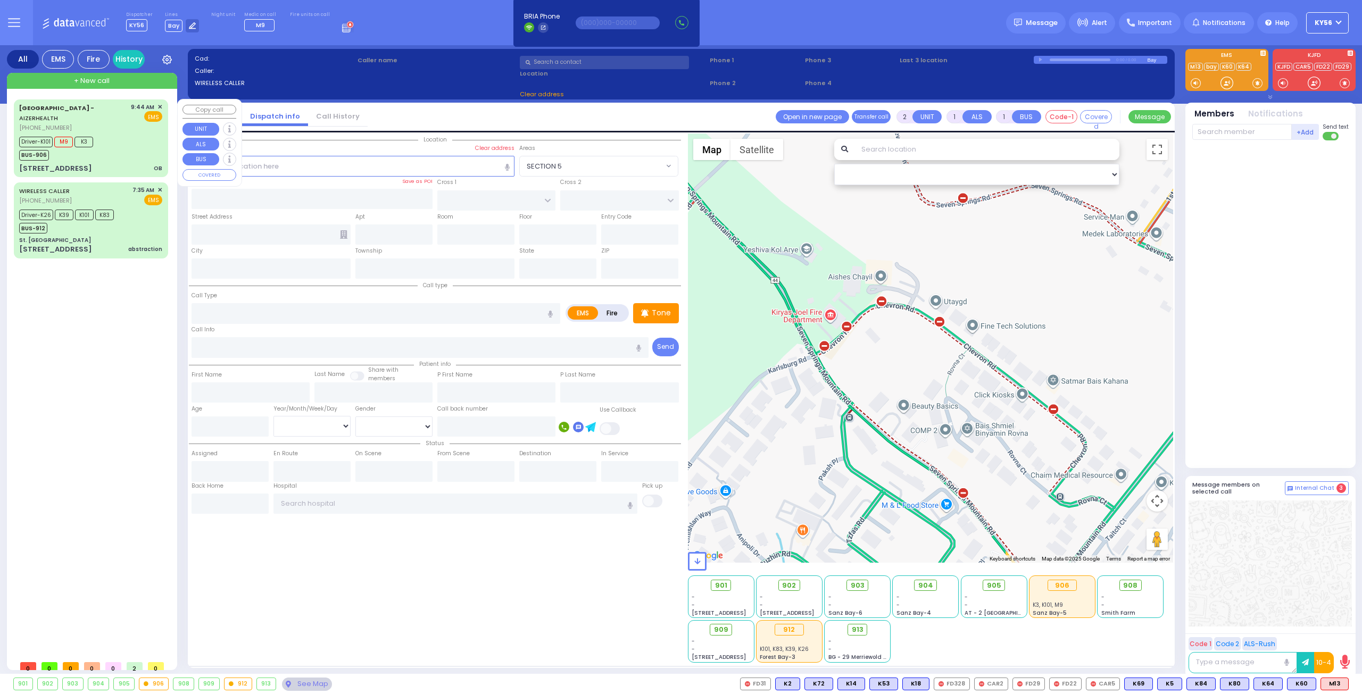
click at [123, 149] on div "Driver-K101 M9 K3 BUS-906" at bounding box center [90, 147] width 143 height 27
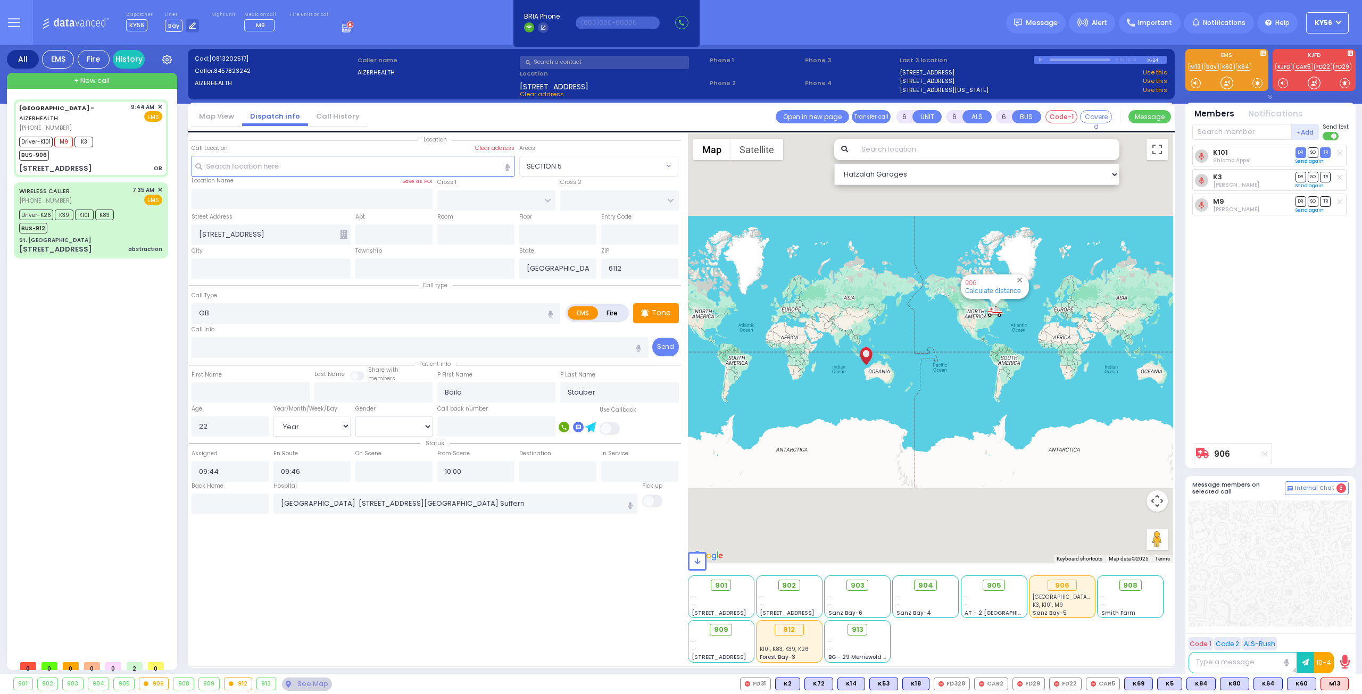
click at [545, 93] on span "Clear address" at bounding box center [542, 94] width 44 height 9
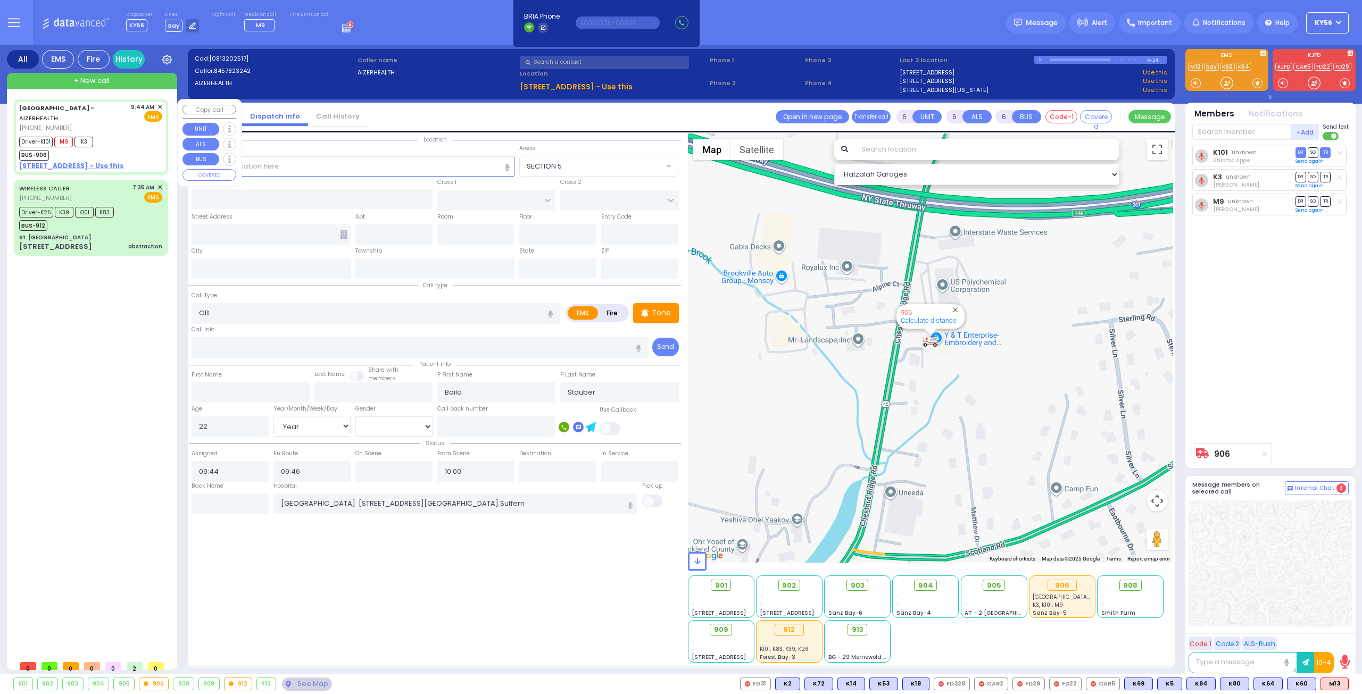
click at [72, 161] on u "[STREET_ADDRESS] - Use this" at bounding box center [71, 165] width 104 height 9
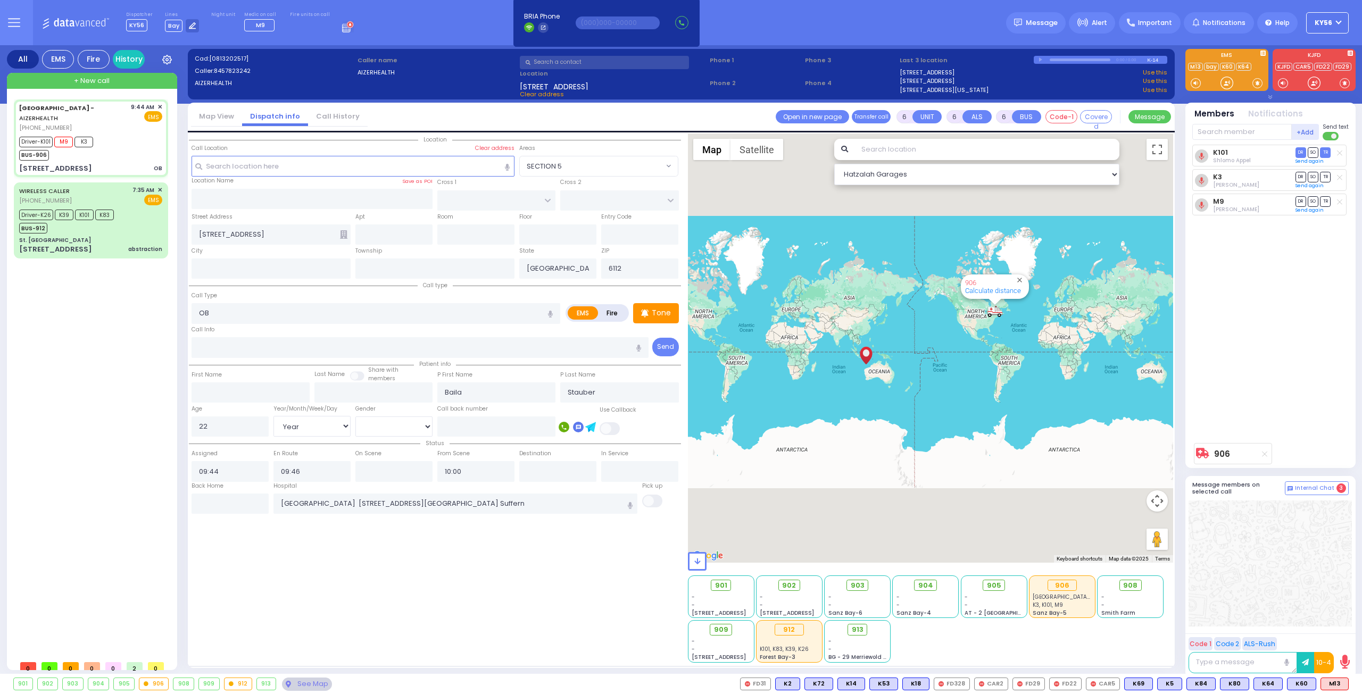
click at [1328, 26] on span "KY56" at bounding box center [1323, 23] width 18 height 10
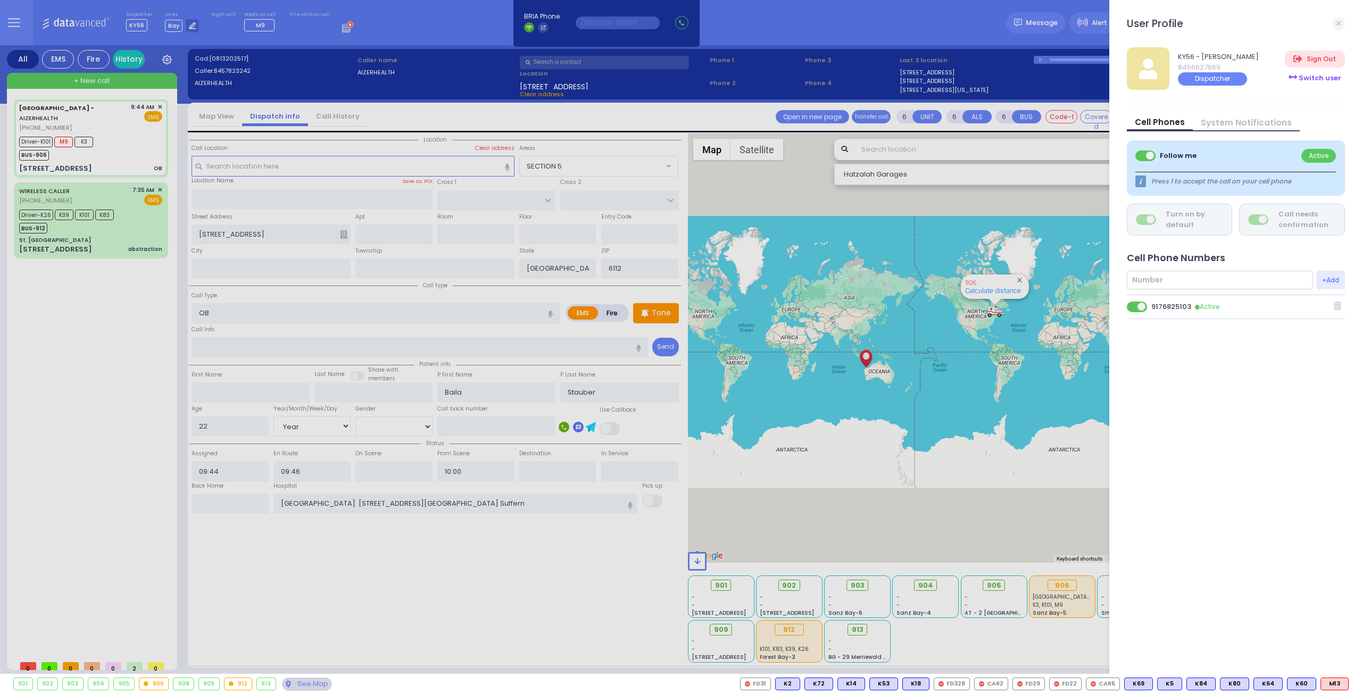
click at [1309, 77] on div "Switch user" at bounding box center [1314, 78] width 60 height 18
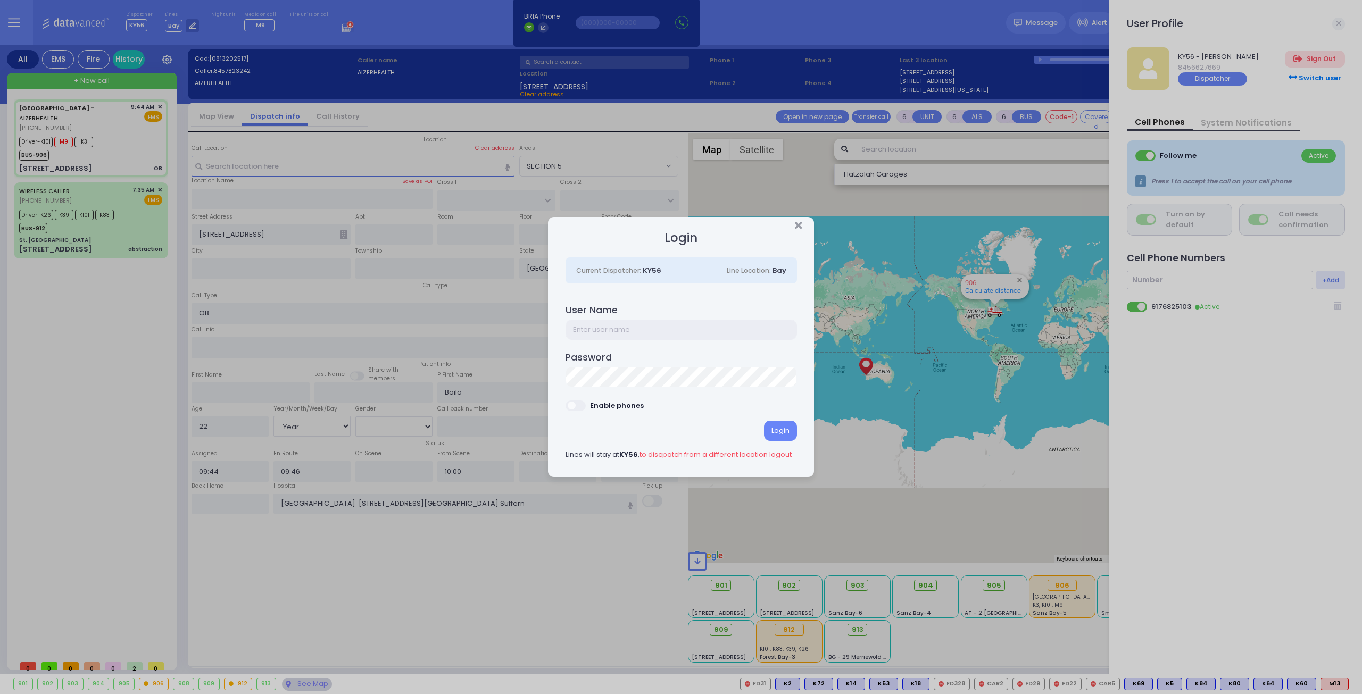
click at [659, 337] on input "text" at bounding box center [680, 330] width 231 height 20
click at [769, 436] on div "Login" at bounding box center [780, 431] width 33 height 20
